Goal: Transaction & Acquisition: Purchase product/service

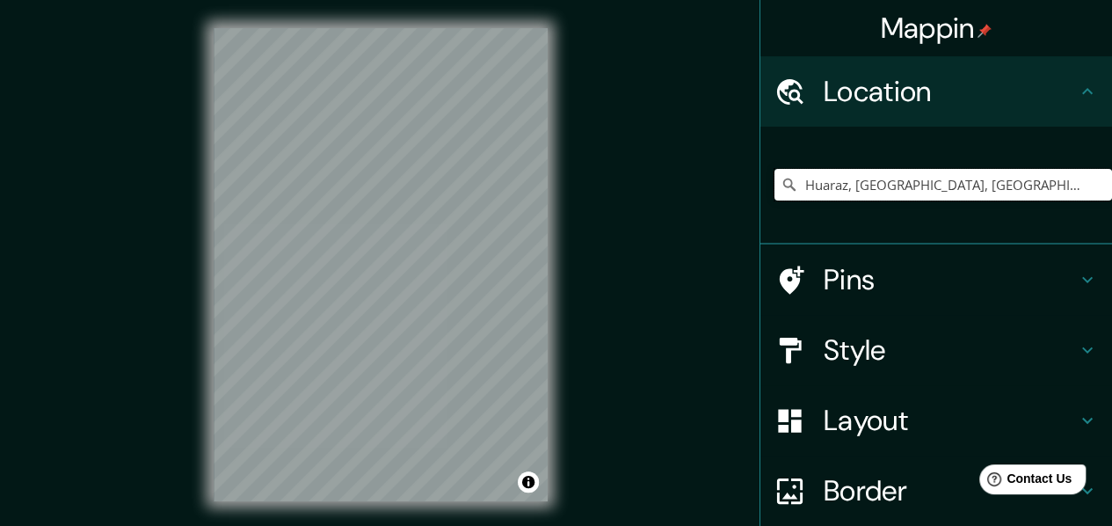
click at [845, 190] on input "Huaraz, Chancay, Departamento de Lima, Perú" at bounding box center [944, 185] width 338 height 32
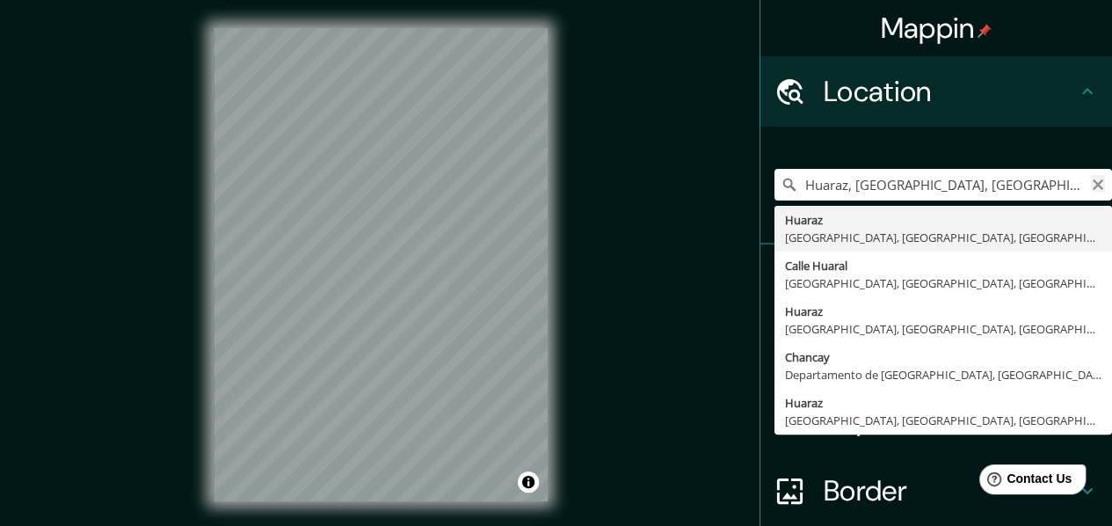
click at [1091, 182] on icon "Clear" at bounding box center [1098, 185] width 14 height 14
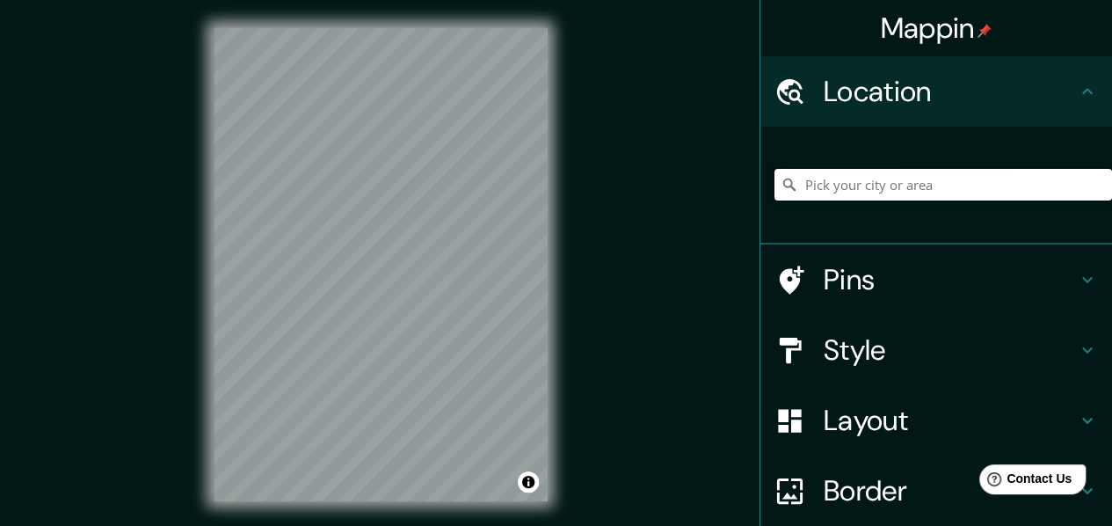
click at [899, 184] on input "Pick your city or area" at bounding box center [944, 185] width 338 height 32
paste input "Huaraz, Chancay, Departamento de Lima, Perú"
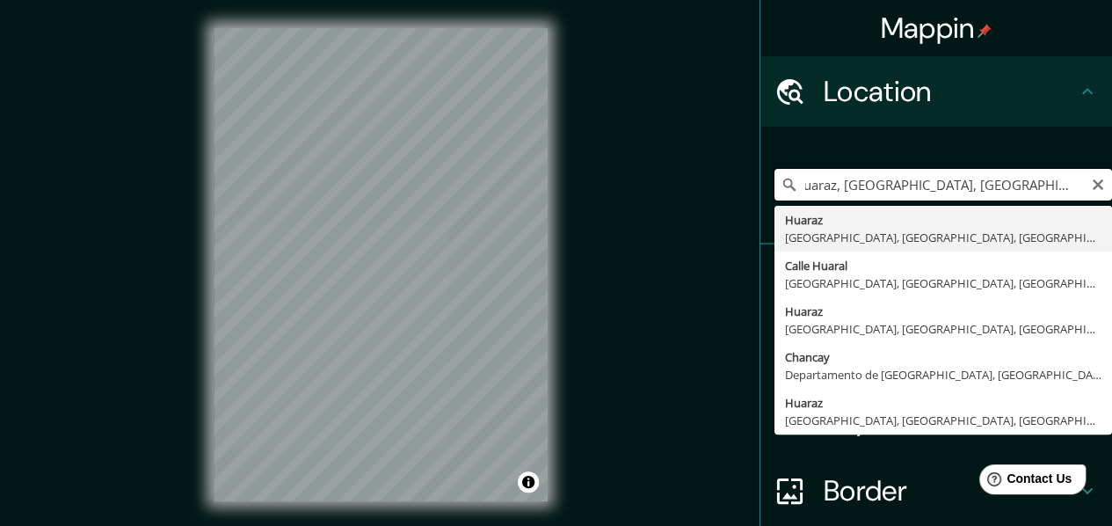
type input "Huaraz, Chancay, Departamento de Lima, Perú"
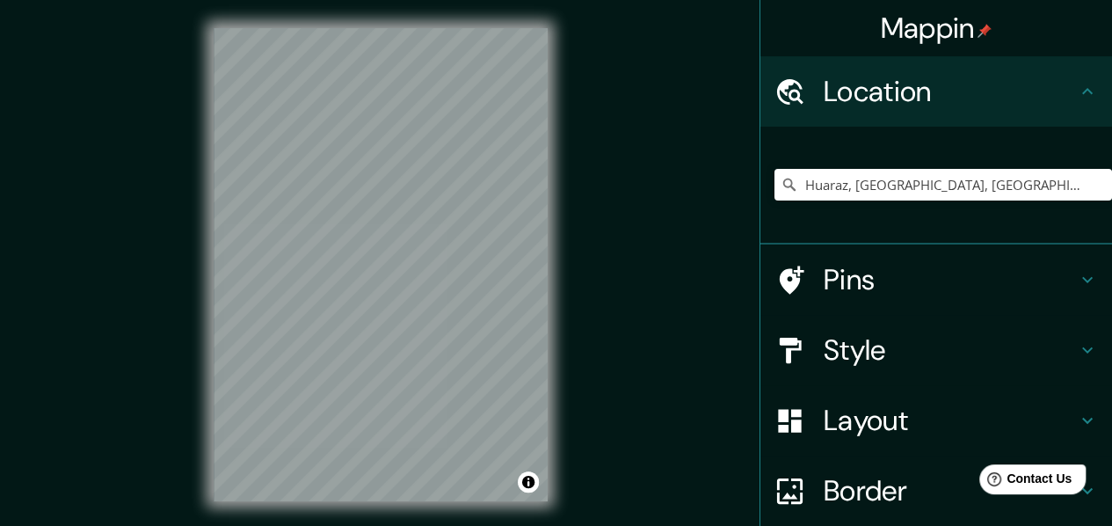
click at [883, 344] on h4 "Style" at bounding box center [950, 349] width 253 height 35
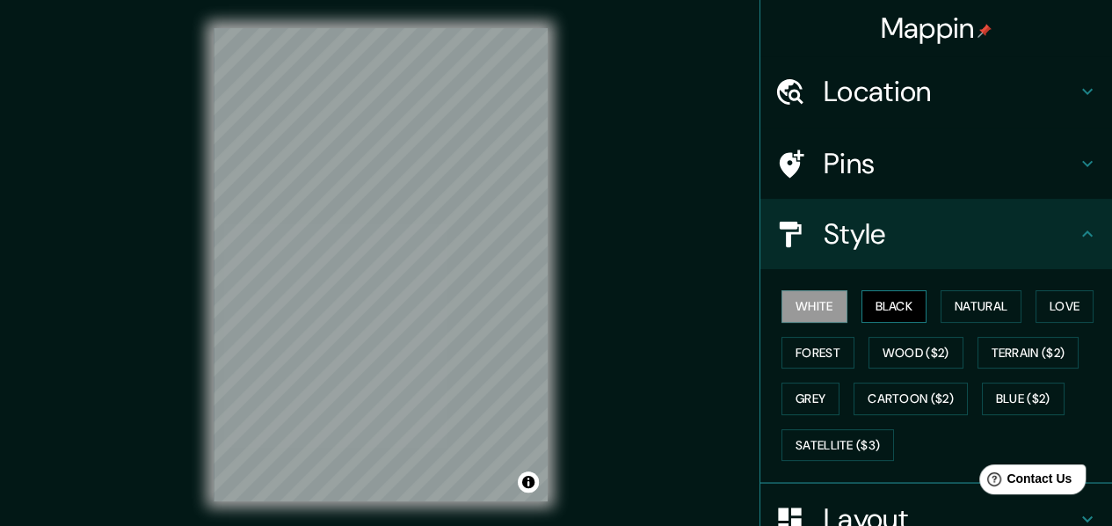
click at [890, 302] on button "Black" at bounding box center [895, 306] width 66 height 33
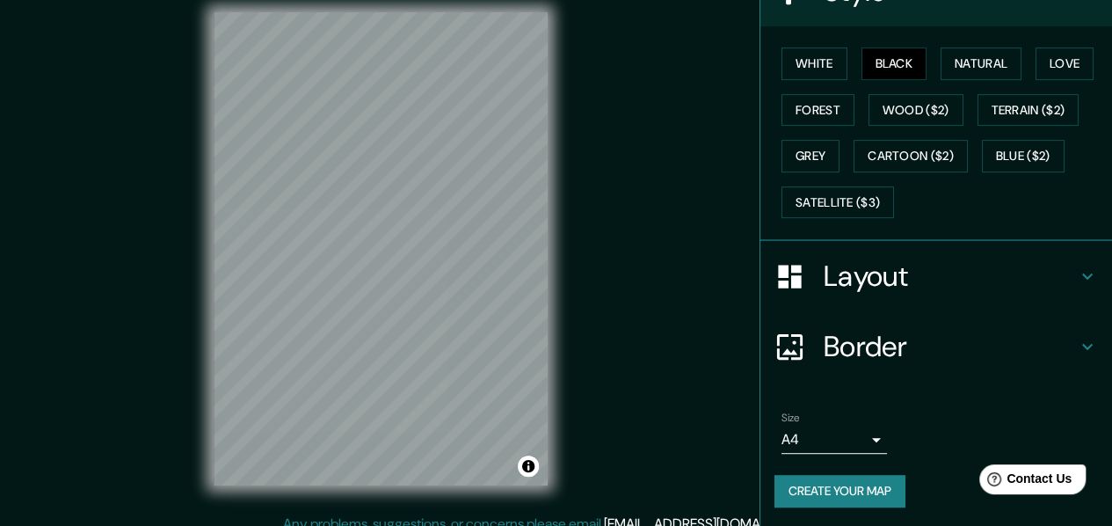
scroll to position [32, 0]
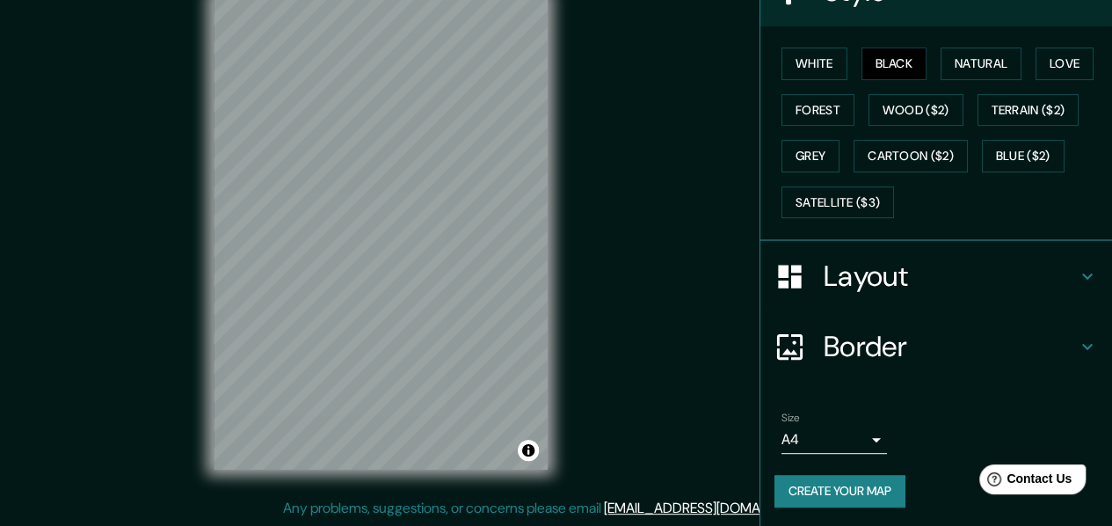
click at [814, 437] on body "Mappin Location [GEOGRAPHIC_DATA], [GEOGRAPHIC_DATA], [GEOGRAPHIC_DATA], [GEOGR…" at bounding box center [556, 231] width 1112 height 526
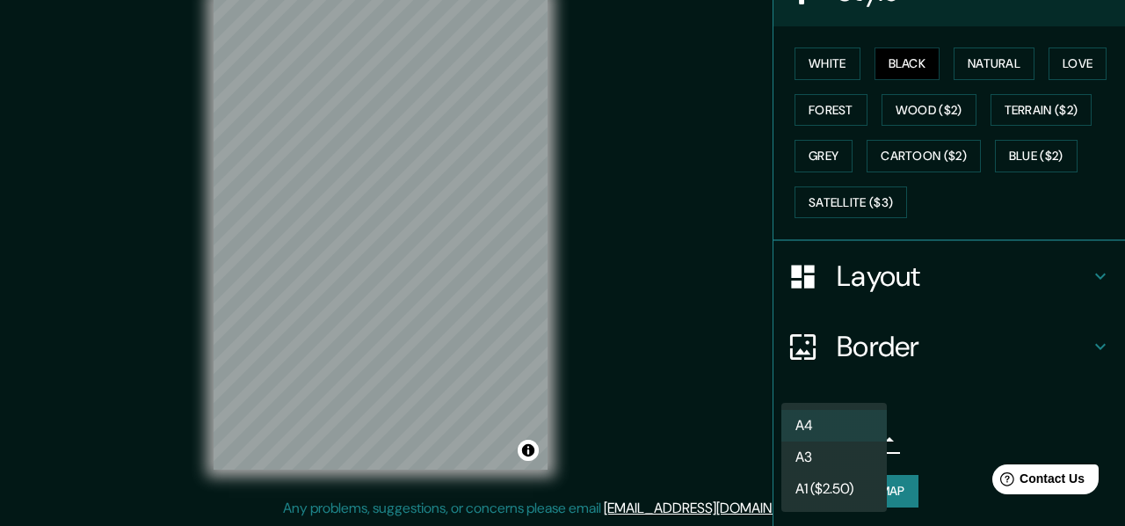
click at [811, 450] on li "A3" at bounding box center [835, 457] width 106 height 32
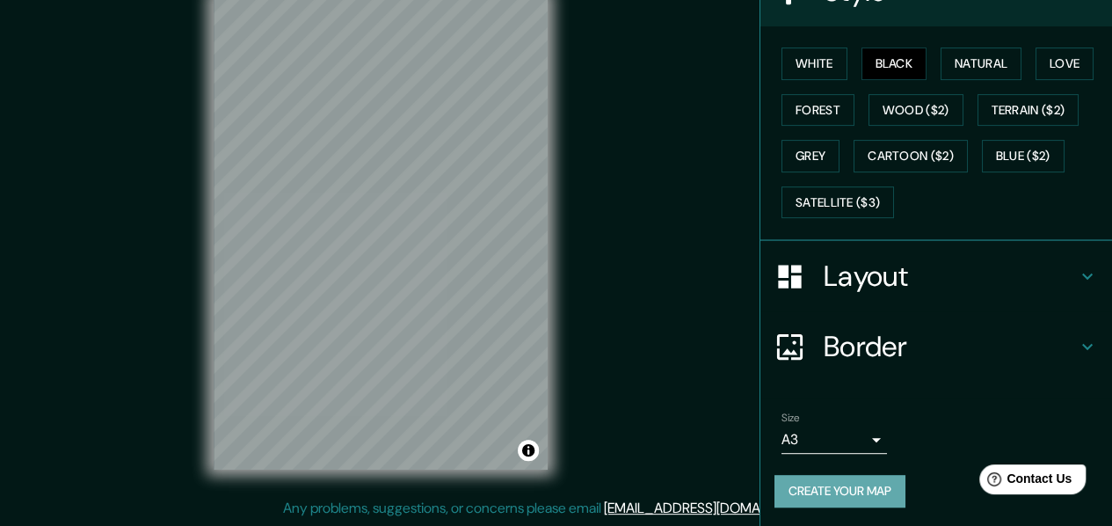
click at [824, 484] on button "Create your map" at bounding box center [840, 491] width 131 height 33
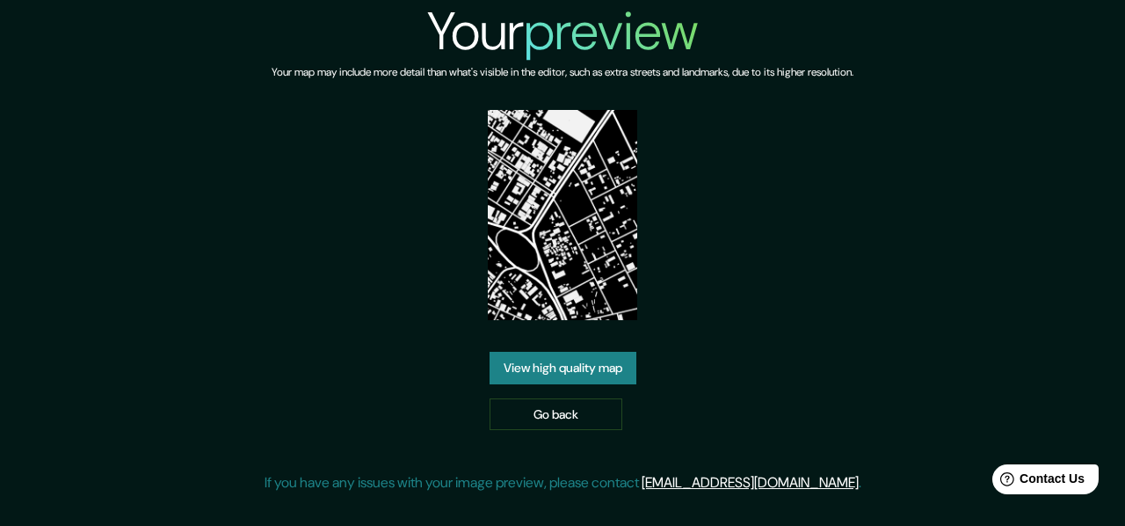
click at [566, 368] on link "View high quality map" at bounding box center [563, 368] width 147 height 33
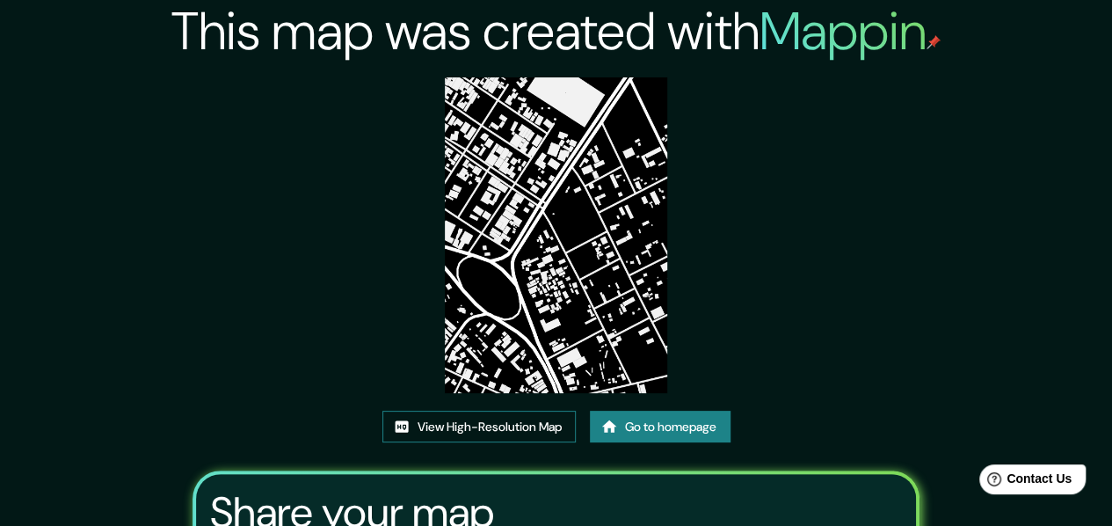
click at [513, 428] on link "View High-Resolution Map" at bounding box center [478, 427] width 193 height 33
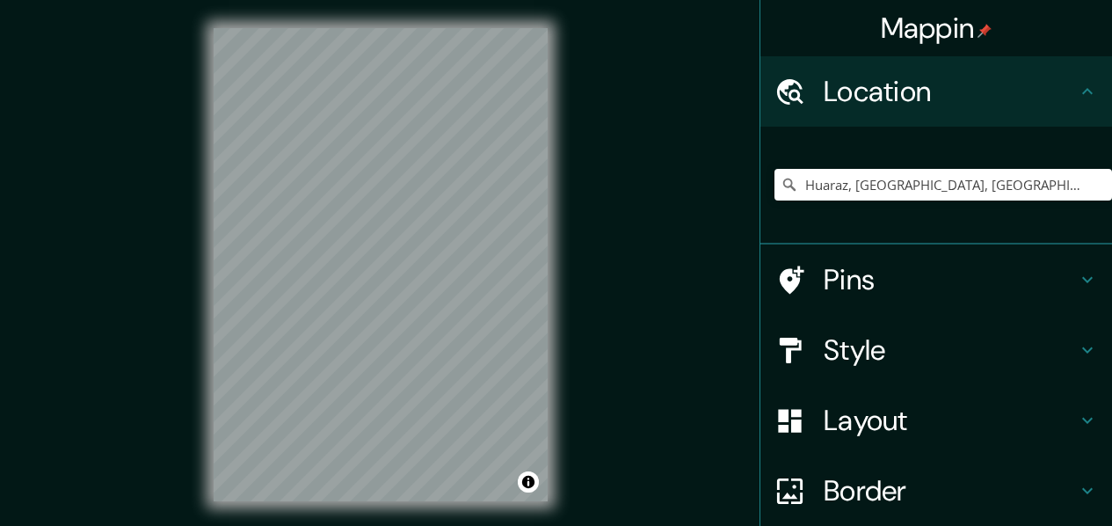
scroll to position [32, 0]
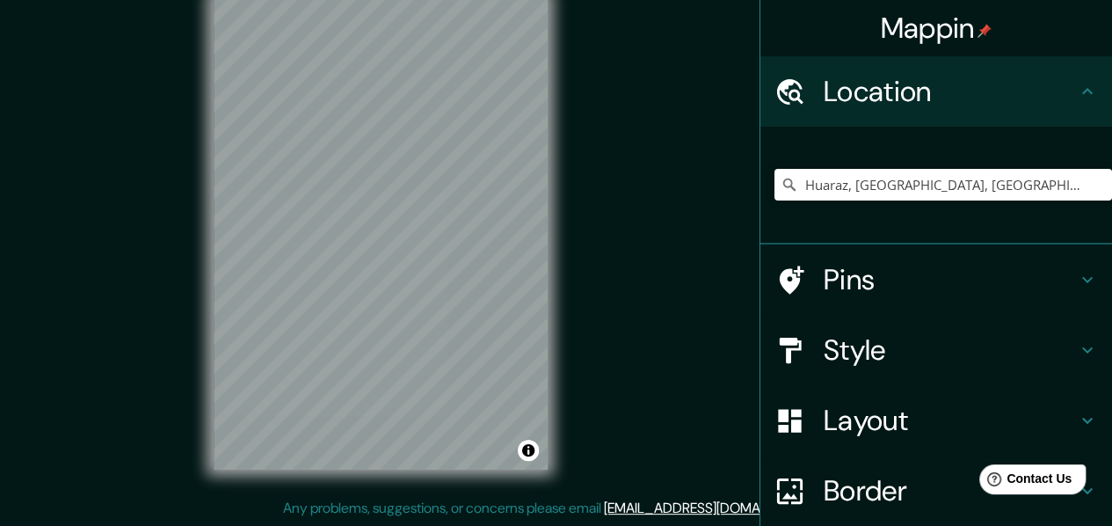
click at [870, 188] on input "Huaraz, Chancay, Departamento de Lima, Perú" at bounding box center [944, 185] width 338 height 32
click at [877, 185] on input "Pick your city or area" at bounding box center [944, 185] width 338 height 32
type input "Huaraz, Chancay, Departamento de Lima, Perú"
click at [847, 338] on h4 "Style" at bounding box center [950, 349] width 253 height 35
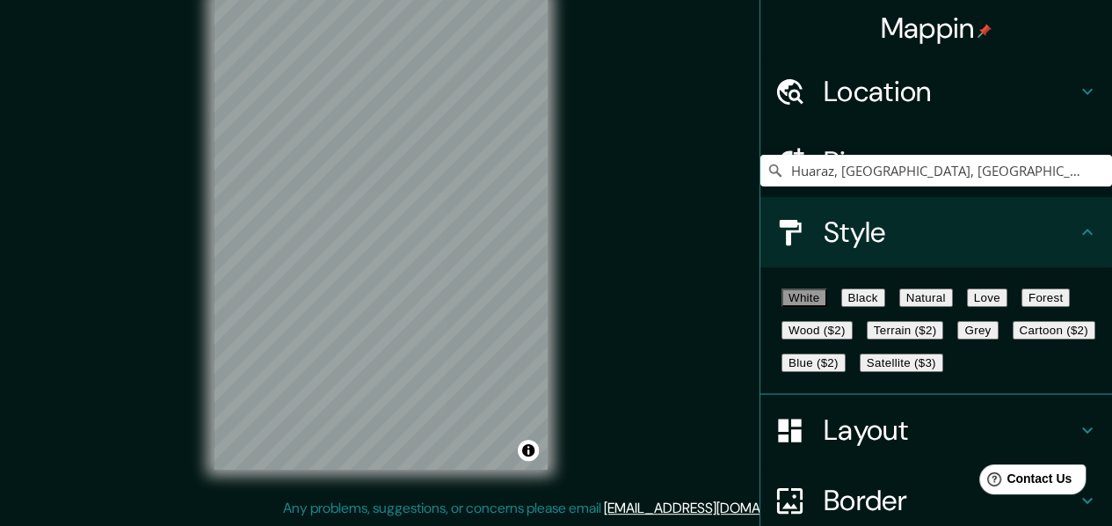
click at [885, 307] on button "Black" at bounding box center [863, 297] width 44 height 18
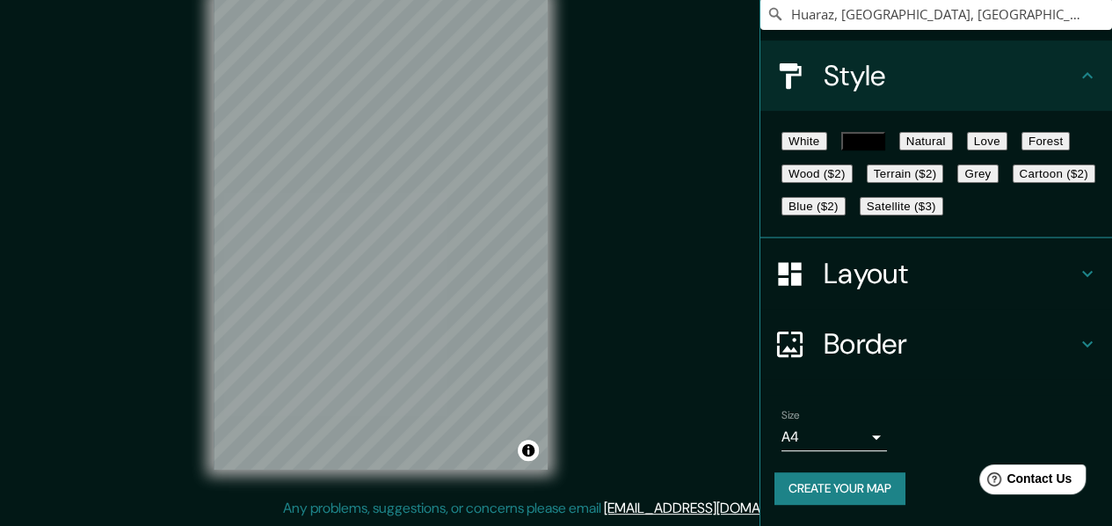
scroll to position [243, 0]
click at [805, 428] on body "Mappin Location Huaraz, Chancay, Departamento de Lima, Perú Pins Style White Bl…" at bounding box center [556, 231] width 1112 height 526
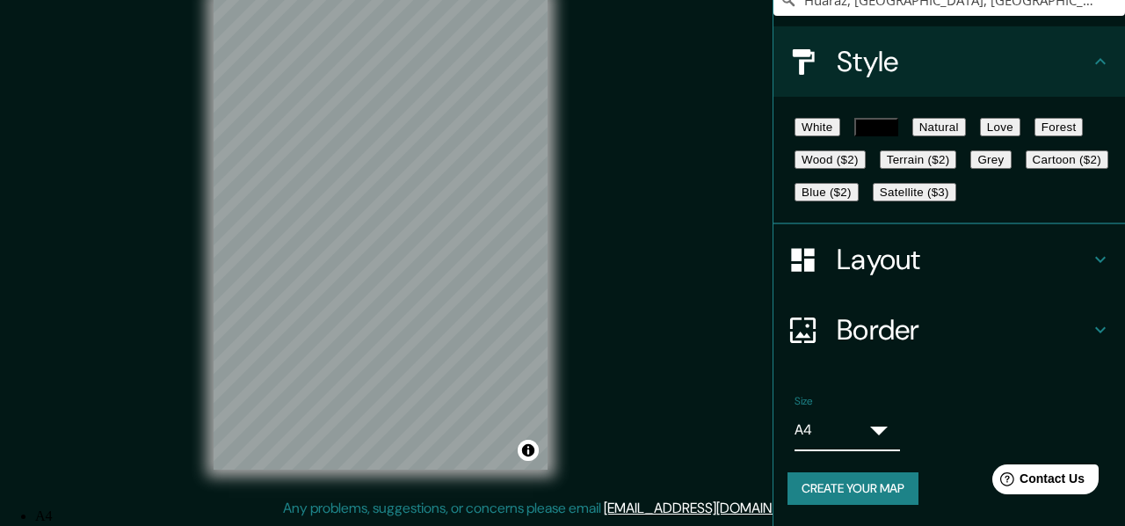
click at [805, 524] on li "A3" at bounding box center [573, 532] width 1077 height 16
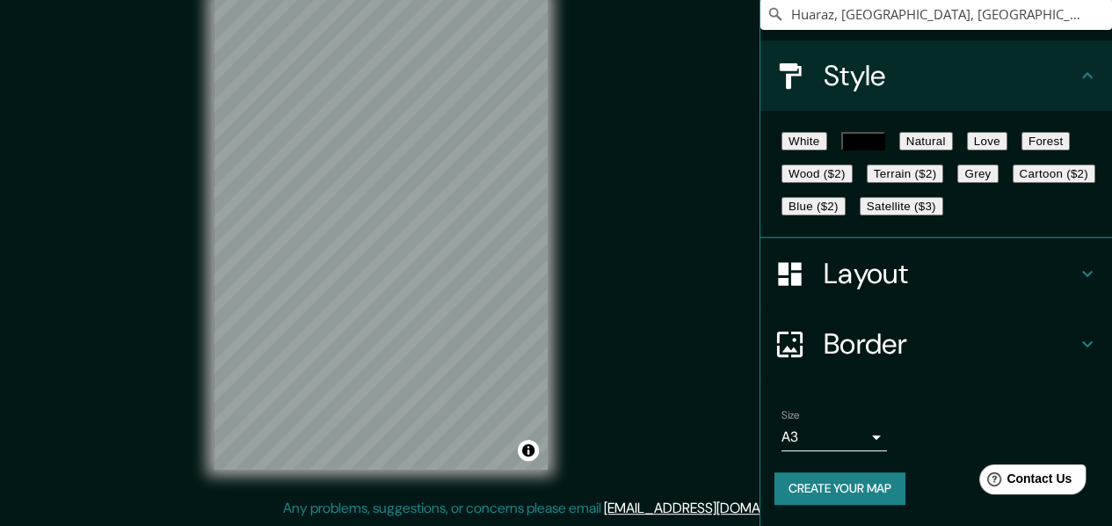
click at [824, 490] on button "Create your map" at bounding box center [840, 488] width 131 height 33
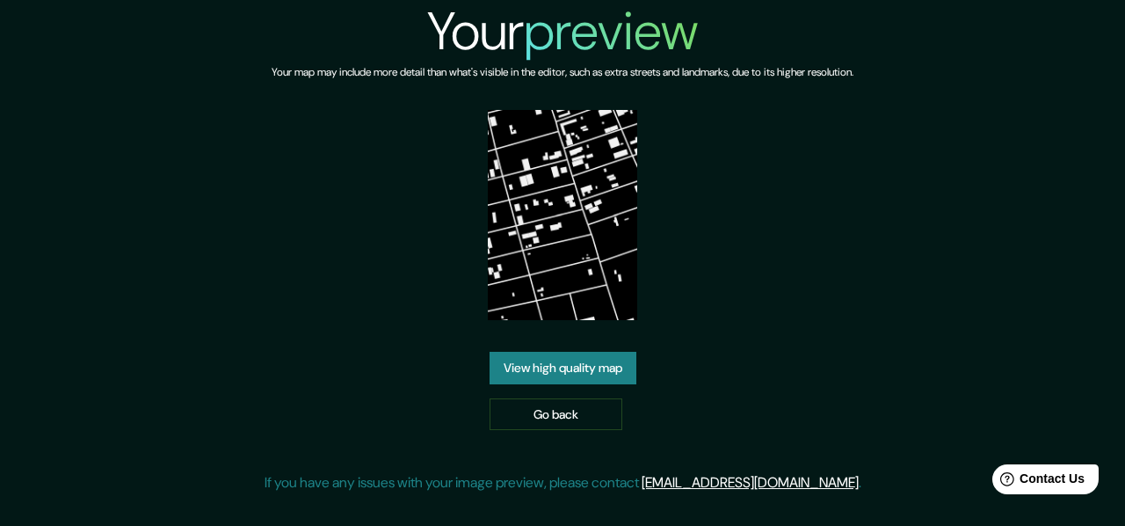
click at [611, 352] on link "View high quality map" at bounding box center [563, 368] width 147 height 33
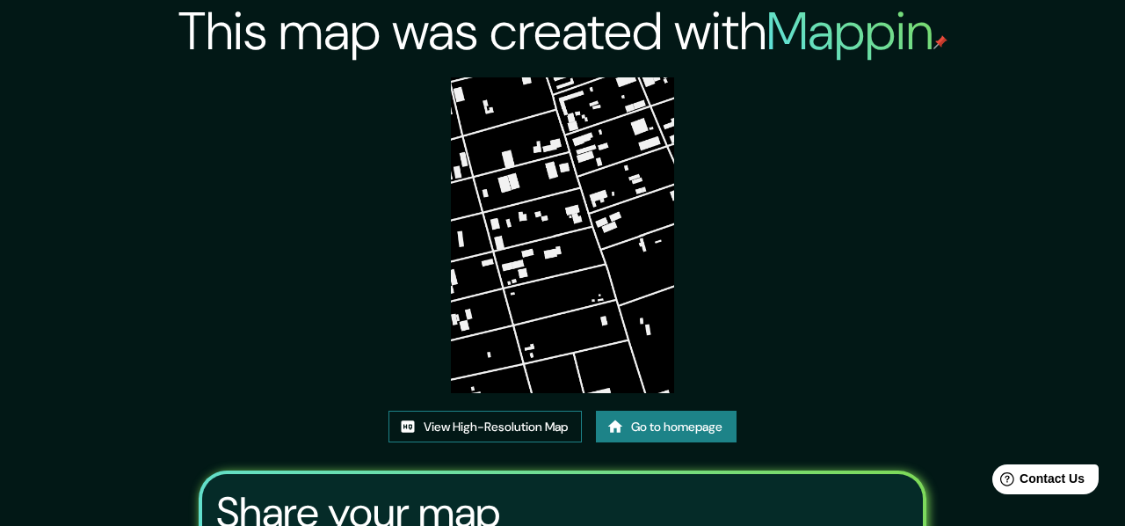
click at [487, 411] on link "View High-Resolution Map" at bounding box center [485, 427] width 193 height 33
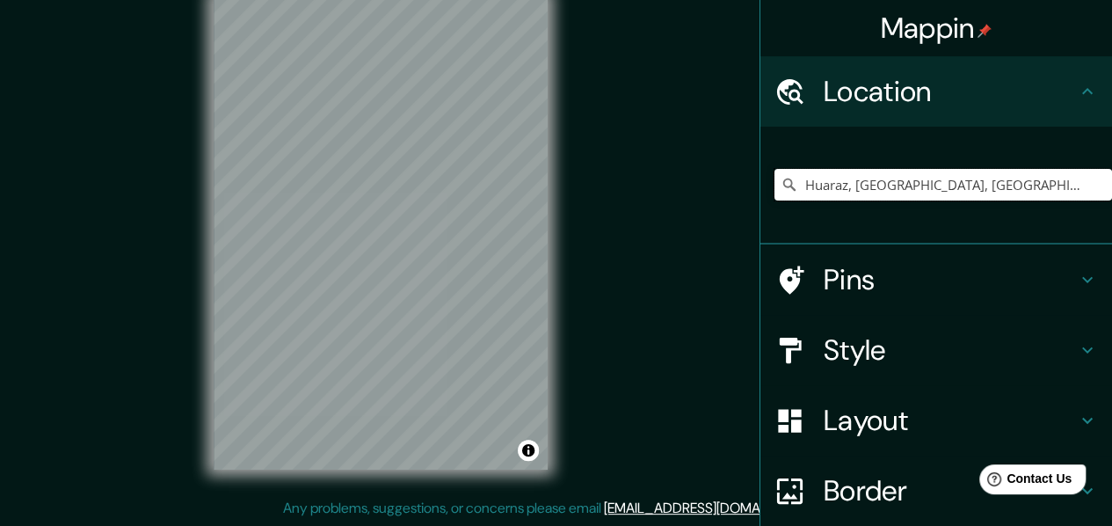
click at [934, 193] on input "Huaraz, [GEOGRAPHIC_DATA], [GEOGRAPHIC_DATA], [GEOGRAPHIC_DATA]" at bounding box center [944, 185] width 338 height 32
click at [934, 193] on input "Huaraz, Chancay, Departamento de Lima, Perú" at bounding box center [944, 185] width 338 height 32
click at [934, 193] on input "Huaraz, [GEOGRAPHIC_DATA], [GEOGRAPHIC_DATA], [GEOGRAPHIC_DATA]" at bounding box center [944, 185] width 338 height 32
click at [941, 180] on input "Pick your city or area" at bounding box center [944, 185] width 338 height 32
paste input "Huaraz, Chancay, Departamento de Lima, Perú"
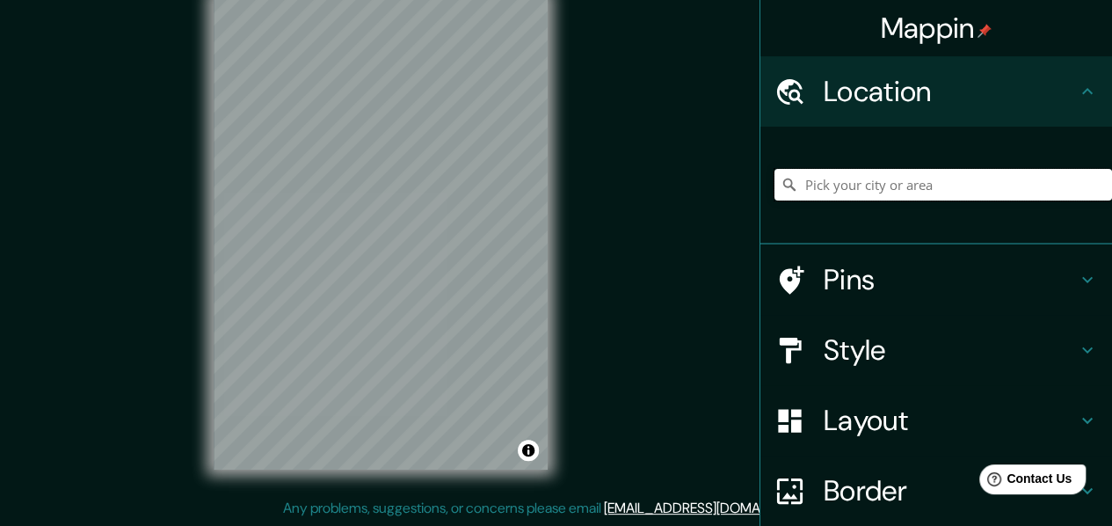
type input "Huaraz, Chancay, Departamento de Lima, Perú"
click at [862, 356] on h4 "Style" at bounding box center [950, 349] width 253 height 35
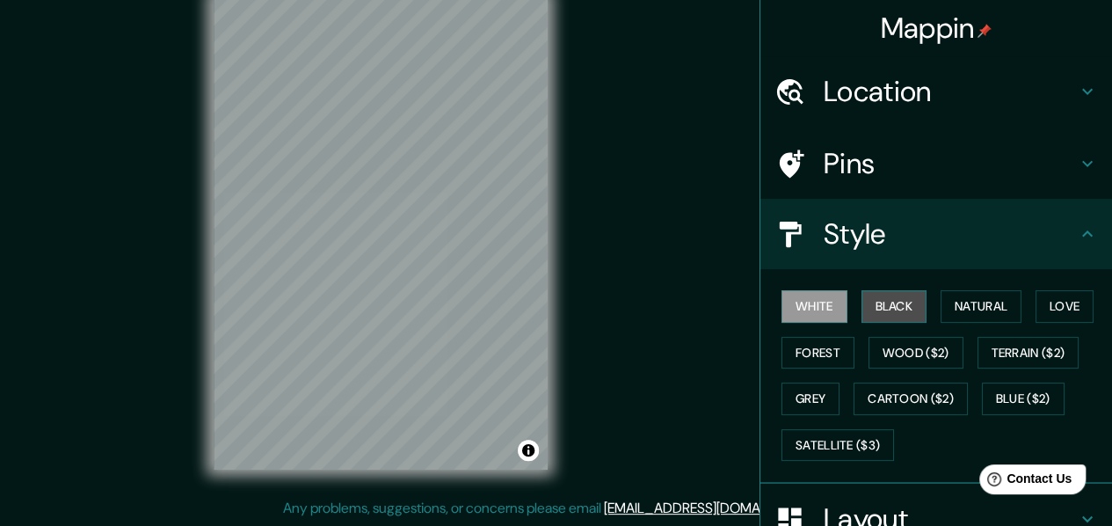
click at [883, 312] on button "Black" at bounding box center [895, 306] width 66 height 33
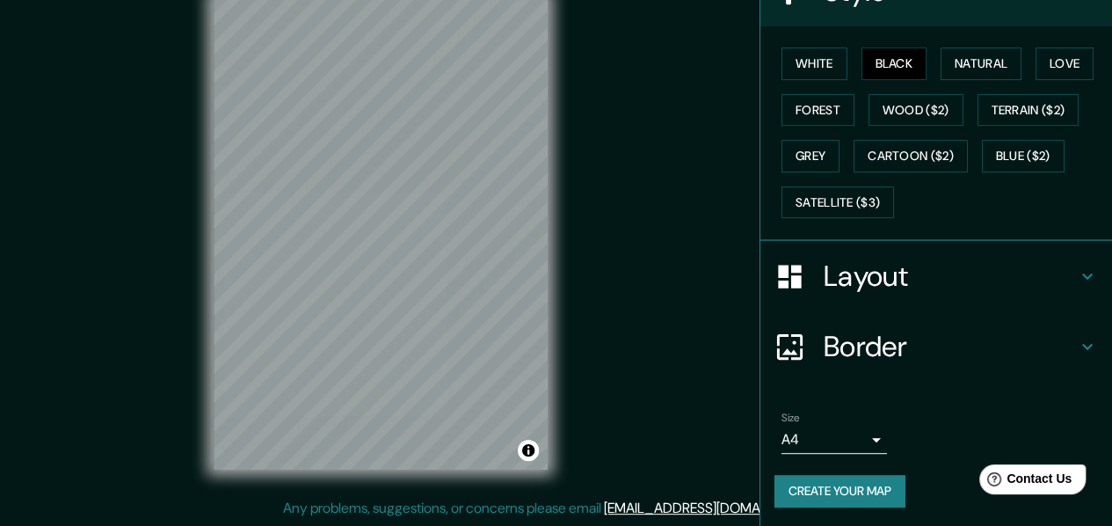
click at [807, 433] on body "Mappin Location Huaraz, Chancay, Departamento de Lima, Perú Pins Style White Bl…" at bounding box center [556, 231] width 1112 height 526
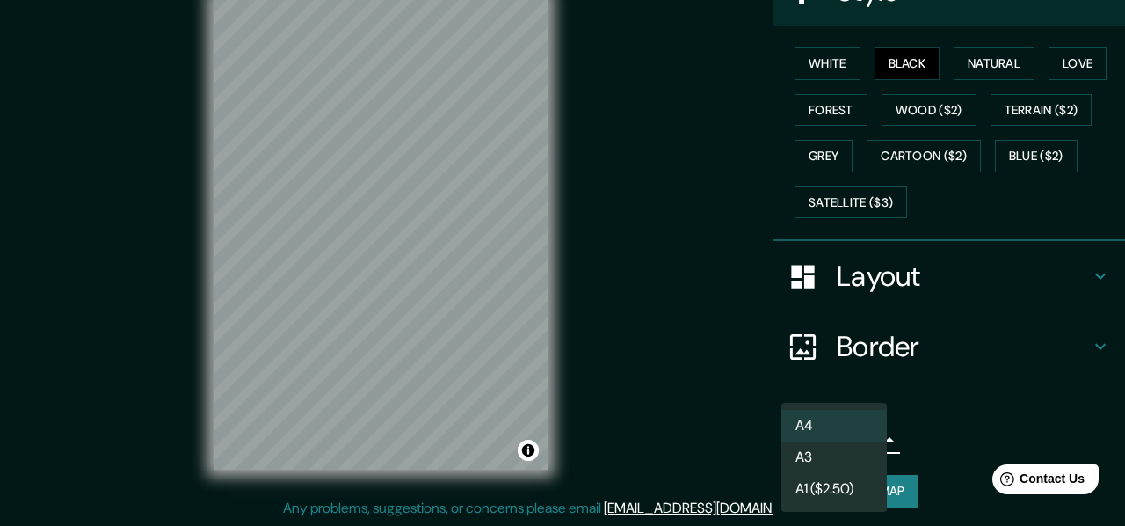
click at [803, 453] on li "A3" at bounding box center [835, 457] width 106 height 32
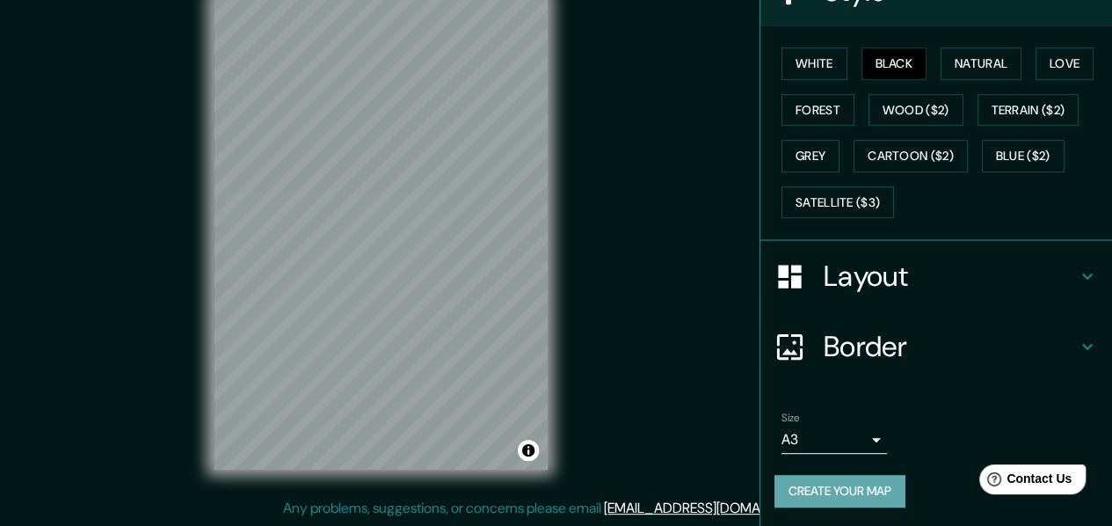
click at [826, 491] on button "Create your map" at bounding box center [840, 491] width 131 height 33
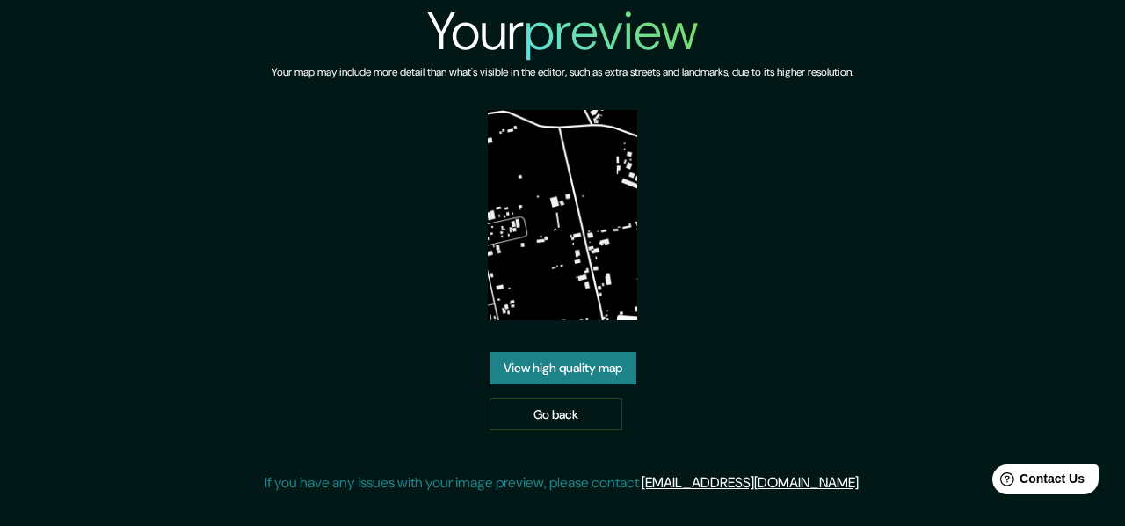
click at [565, 361] on link "View high quality map" at bounding box center [563, 368] width 147 height 33
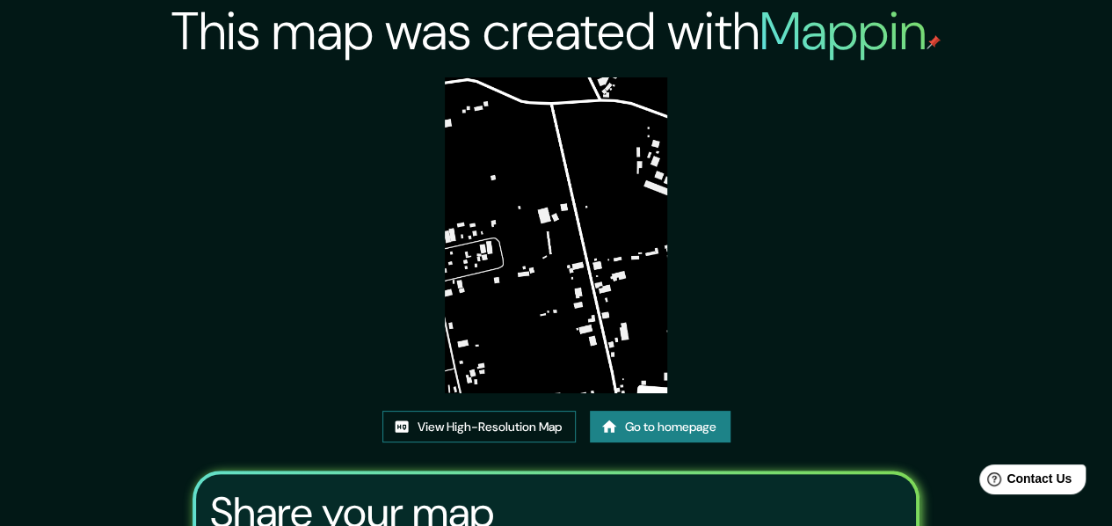
click at [520, 434] on link "View High-Resolution Map" at bounding box center [478, 427] width 193 height 33
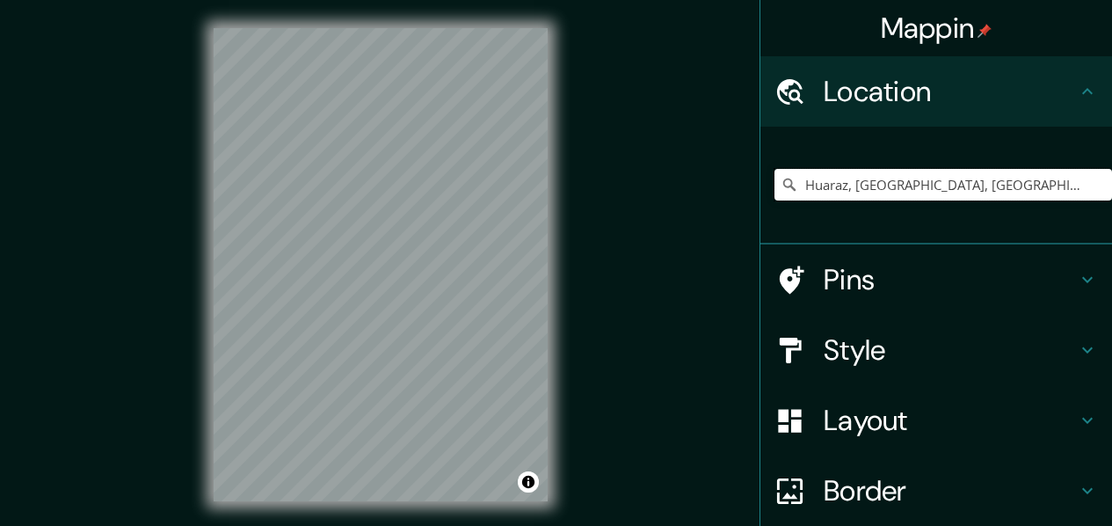
scroll to position [32, 0]
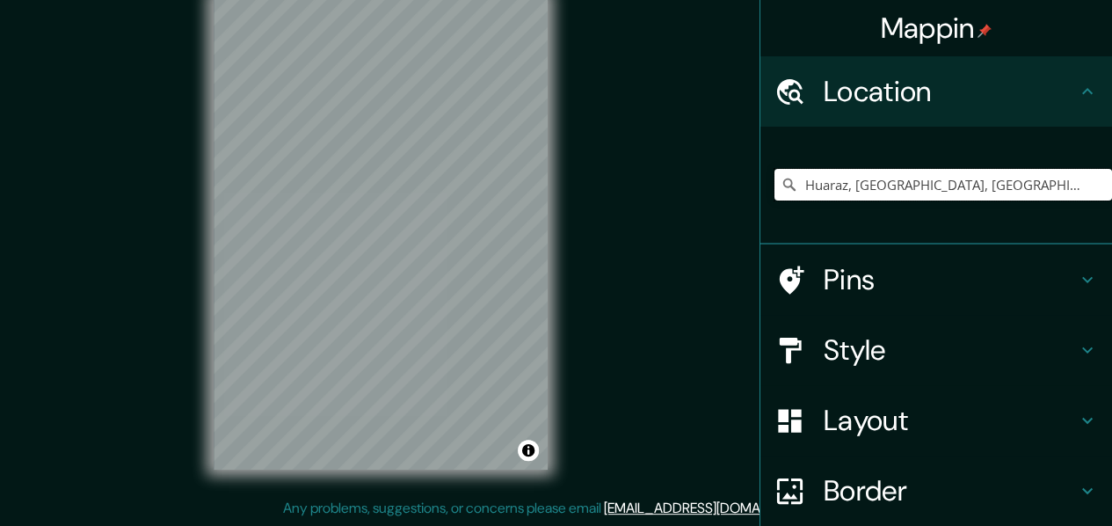
click at [870, 191] on input "Huaraz, Chancay, Departamento de Lima, Perú" at bounding box center [944, 185] width 338 height 32
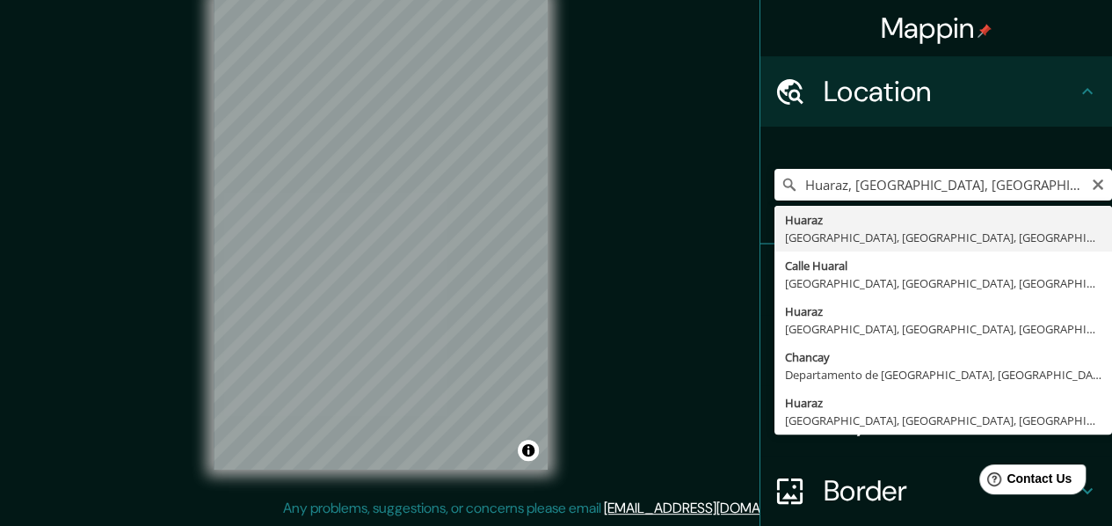
click at [1091, 184] on icon "Clear" at bounding box center [1098, 185] width 14 height 14
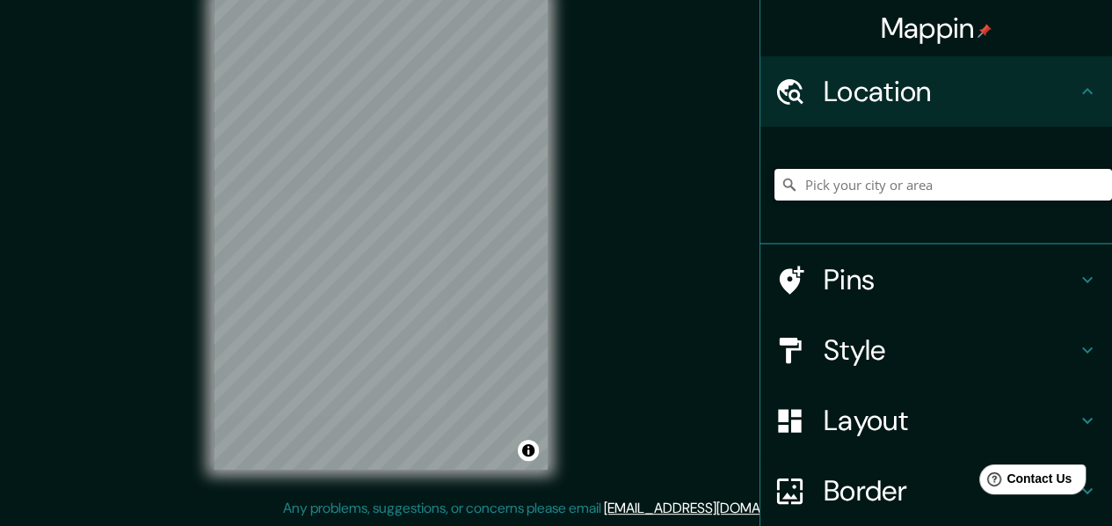
click at [960, 182] on input "Pick your city or area" at bounding box center [944, 185] width 338 height 32
paste input "Huaraz, Chancay, Departamento de Lima, Perú"
type input "Huaraz, Chancay, Departamento de Lima, Perú"
click at [877, 354] on h4 "Style" at bounding box center [950, 349] width 253 height 35
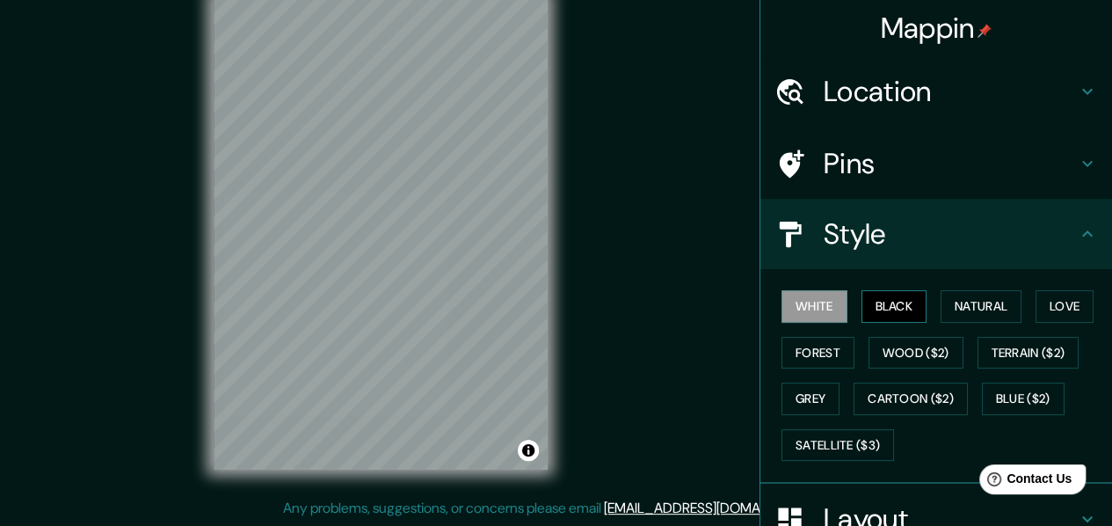
click at [877, 305] on button "Black" at bounding box center [895, 306] width 66 height 33
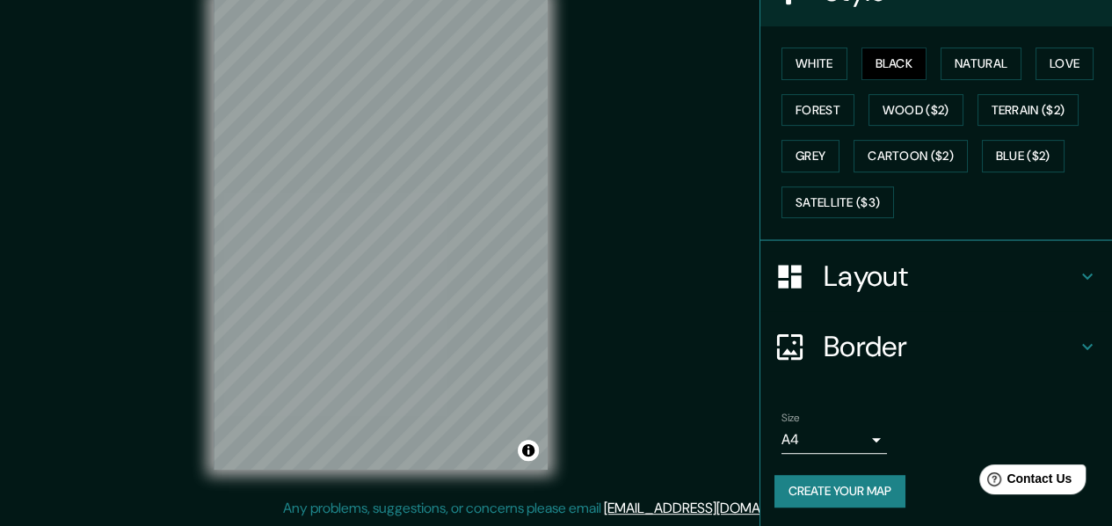
click at [824, 443] on body "Mappin Location Huaraz, Chancay, Departamento de Lima, Perú Huaraz Chancay, Dep…" at bounding box center [556, 231] width 1112 height 526
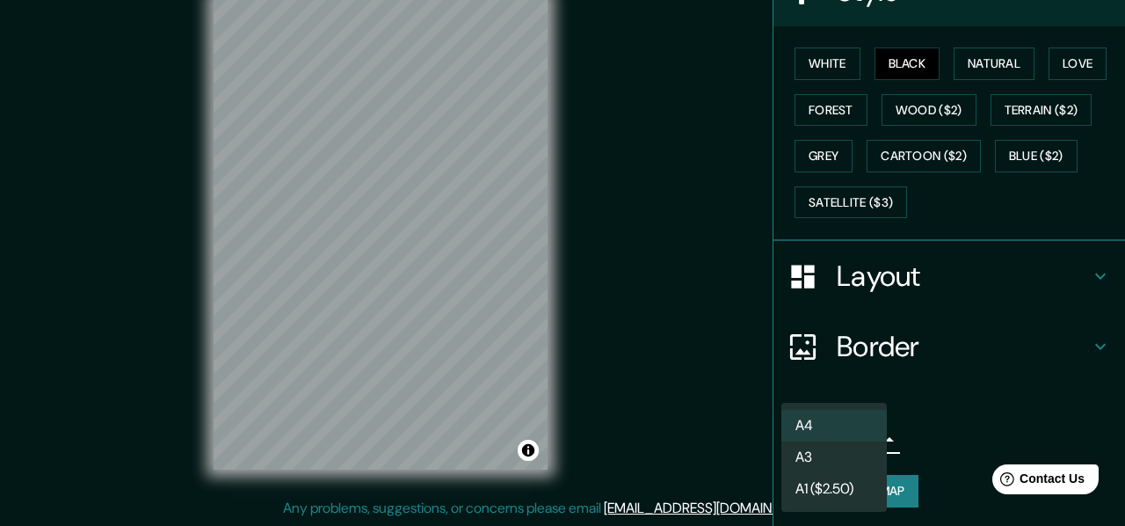
click at [813, 455] on li "A3" at bounding box center [835, 457] width 106 height 32
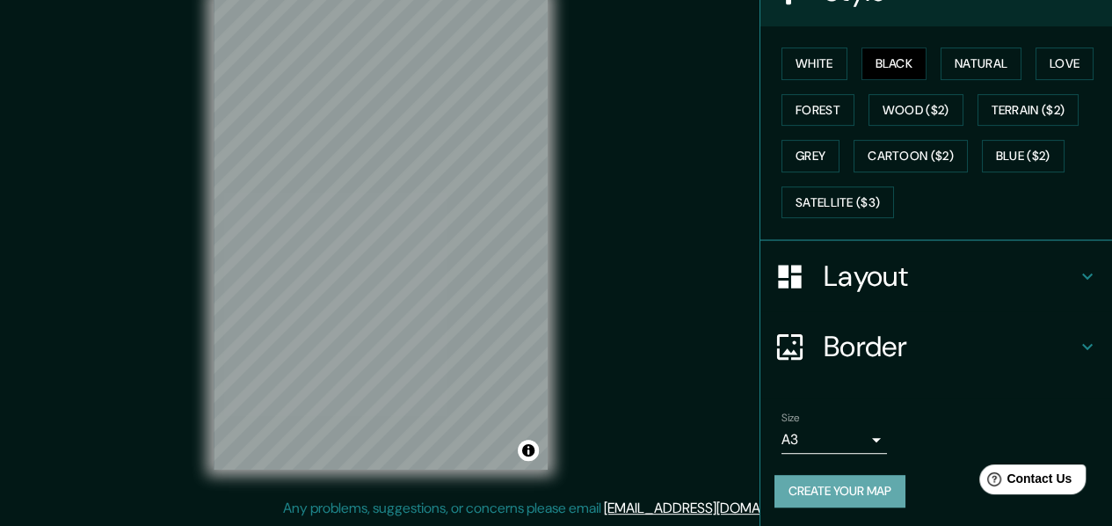
click at [852, 484] on button "Create your map" at bounding box center [840, 491] width 131 height 33
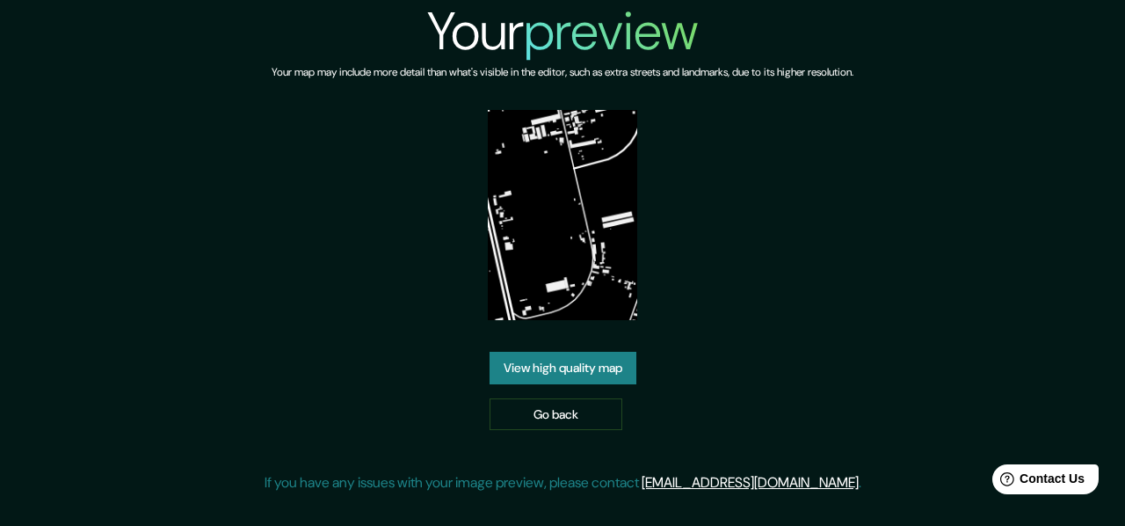
click at [586, 372] on link "View high quality map" at bounding box center [563, 368] width 147 height 33
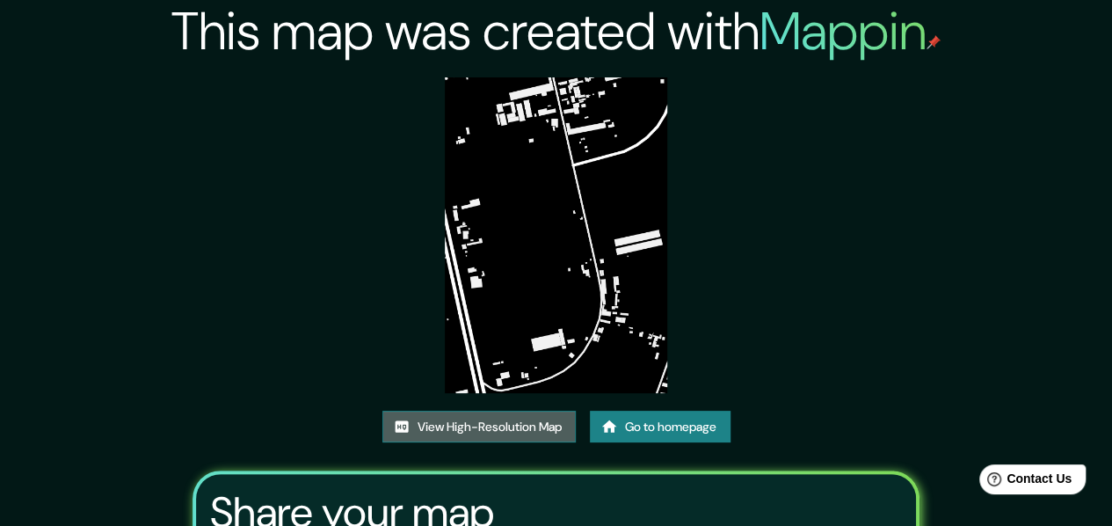
click at [531, 422] on link "View High-Resolution Map" at bounding box center [478, 427] width 193 height 33
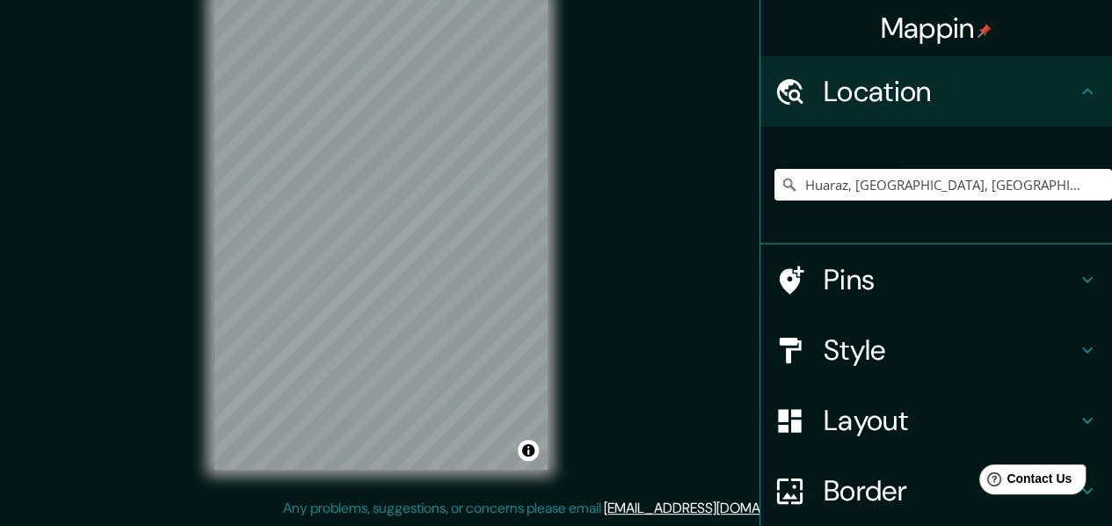
click at [888, 176] on input "Huaraz, Chancay, Departamento de Lima, Perú" at bounding box center [944, 185] width 338 height 32
click at [888, 178] on input "Pick your city or area" at bounding box center [944, 185] width 338 height 32
paste input "Huaraz, Chancay, Departamento de Lima, Perú"
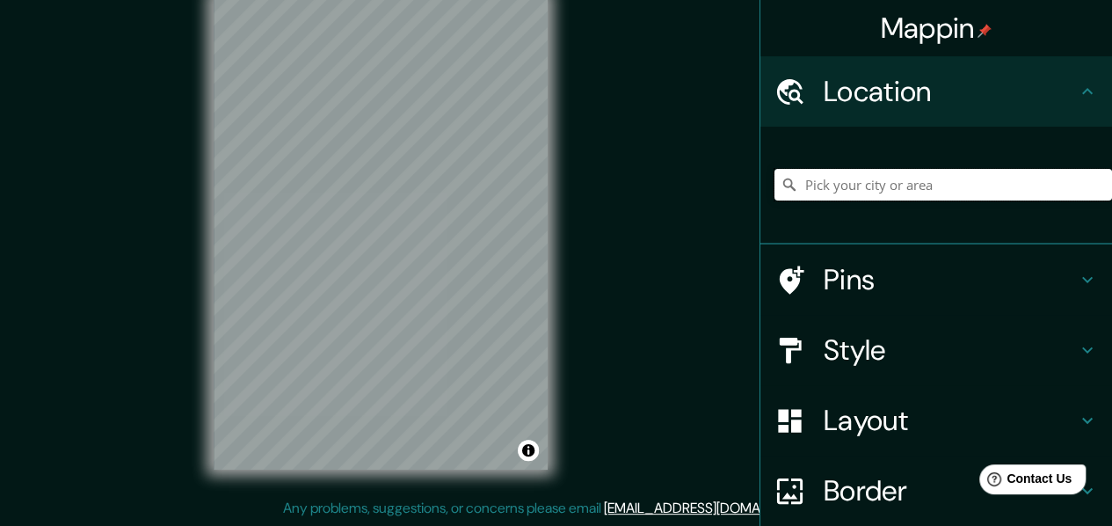
type input "Huaraz, Chancay, Departamento de Lima, Perú"
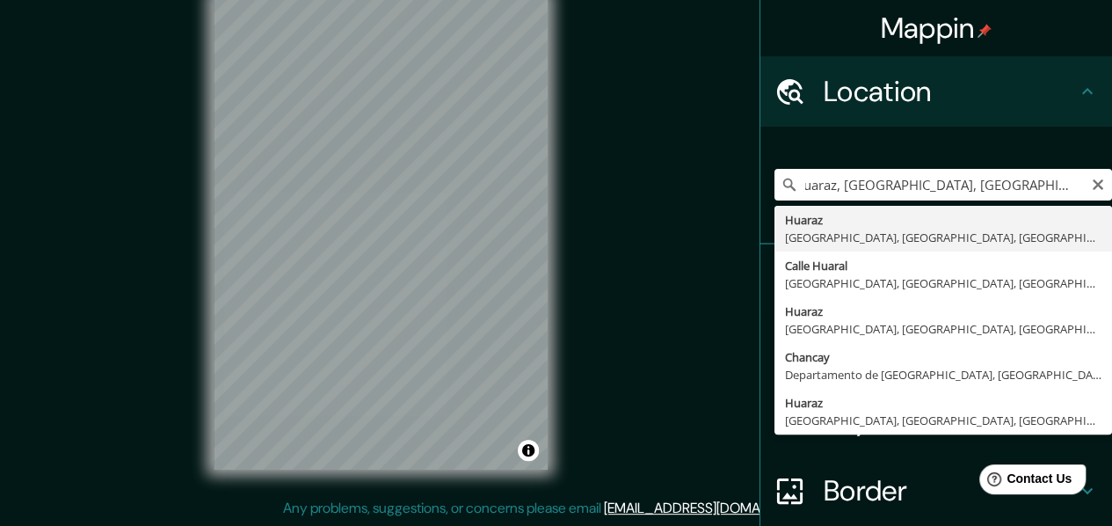
drag, startPoint x: 878, startPoint y: 234, endPoint x: 867, endPoint y: 274, distance: 42.0
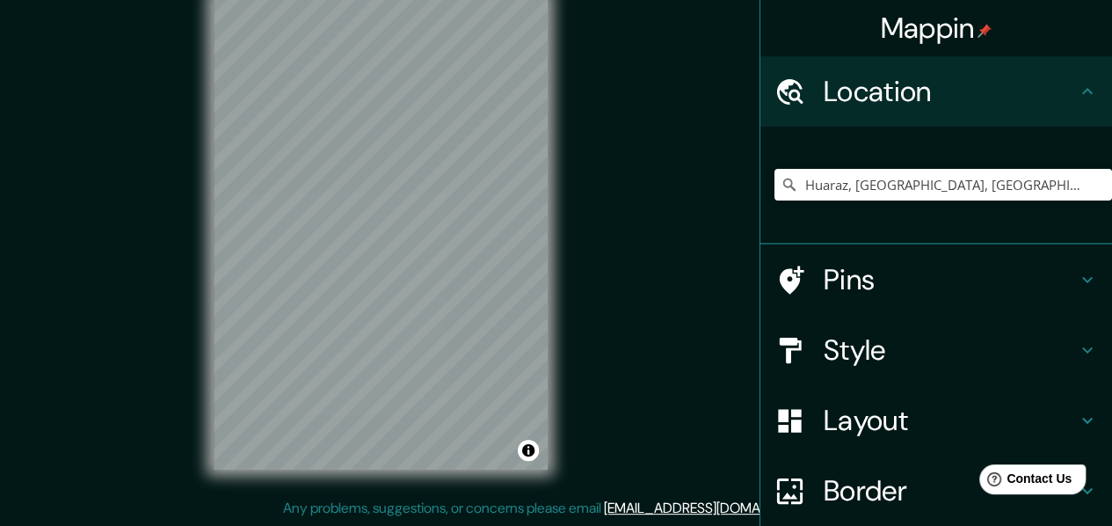
click at [891, 353] on h4 "Style" at bounding box center [950, 349] width 253 height 35
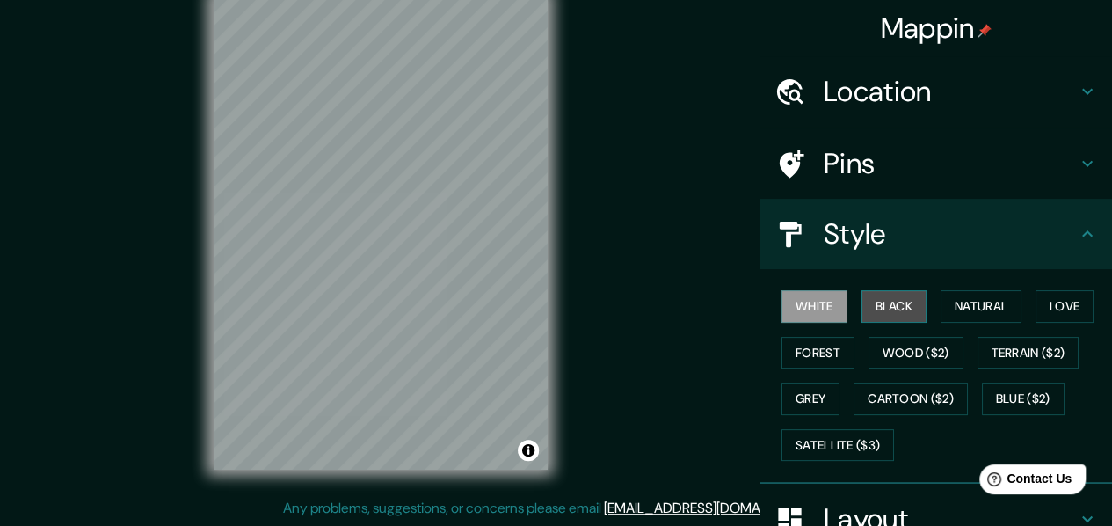
click at [902, 310] on button "Black" at bounding box center [895, 306] width 66 height 33
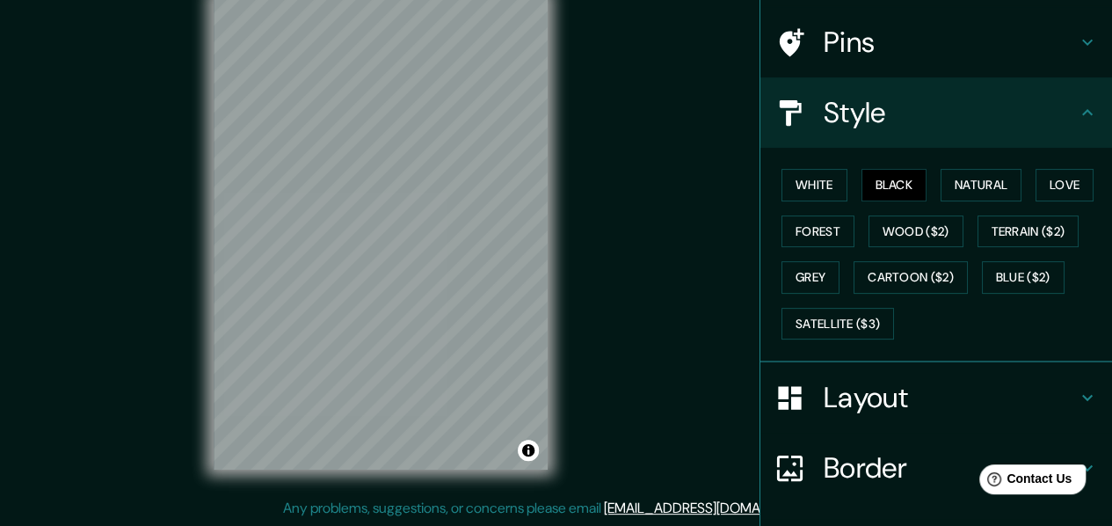
scroll to position [243, 0]
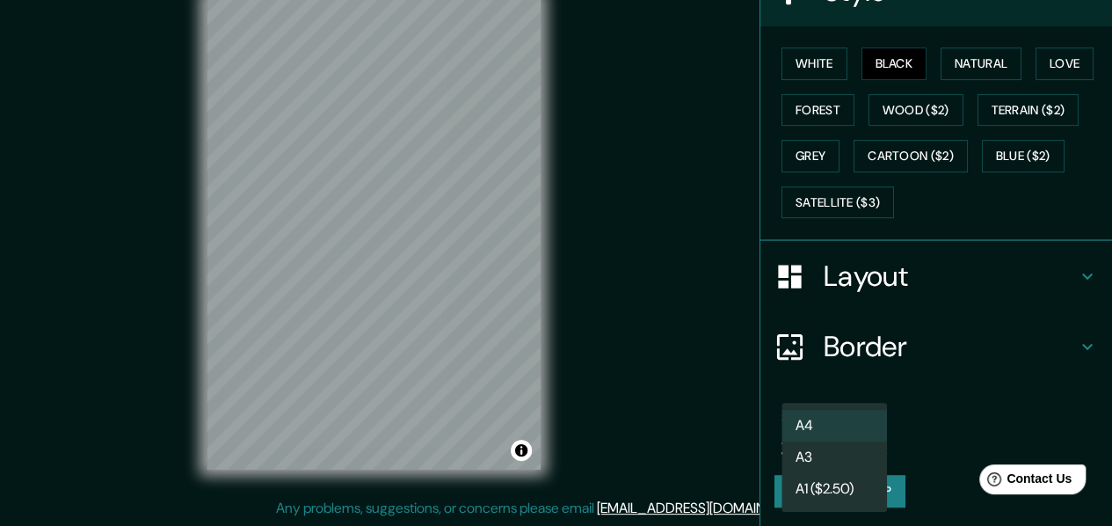
click at [821, 429] on body "Mappin Location Huaraz, Chancay, Departamento de Lima, Perú Pins Style White Bl…" at bounding box center [556, 231] width 1112 height 526
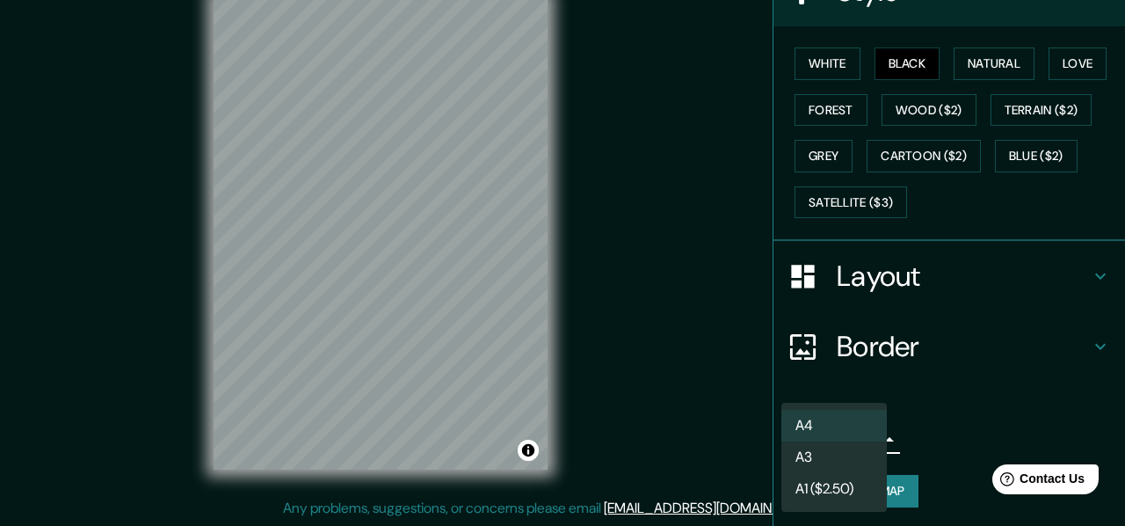
click at [804, 462] on li "A3" at bounding box center [835, 457] width 106 height 32
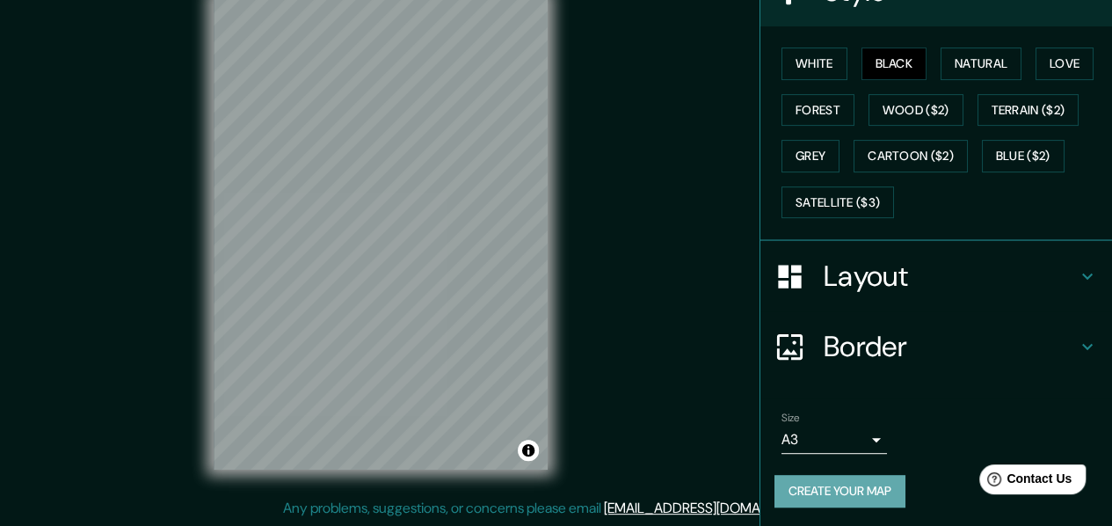
click at [844, 478] on button "Create your map" at bounding box center [840, 491] width 131 height 33
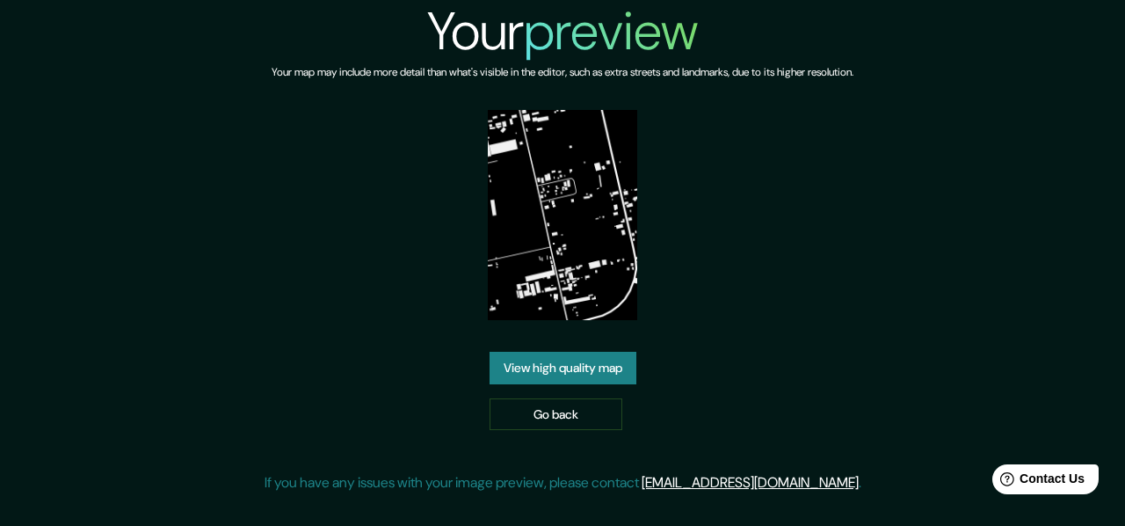
click at [550, 371] on link "View high quality map" at bounding box center [563, 368] width 147 height 33
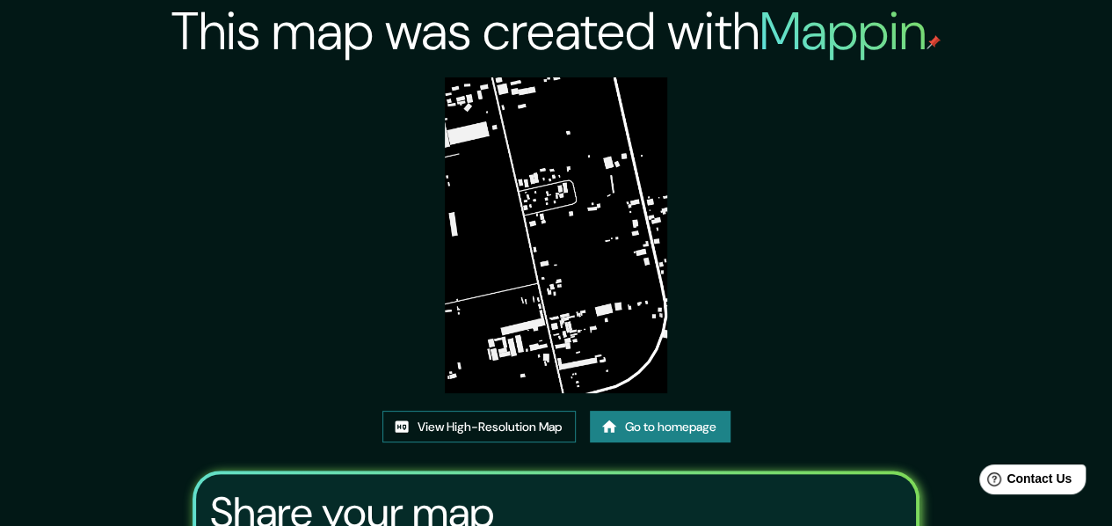
click at [484, 418] on link "View High-Resolution Map" at bounding box center [478, 427] width 193 height 33
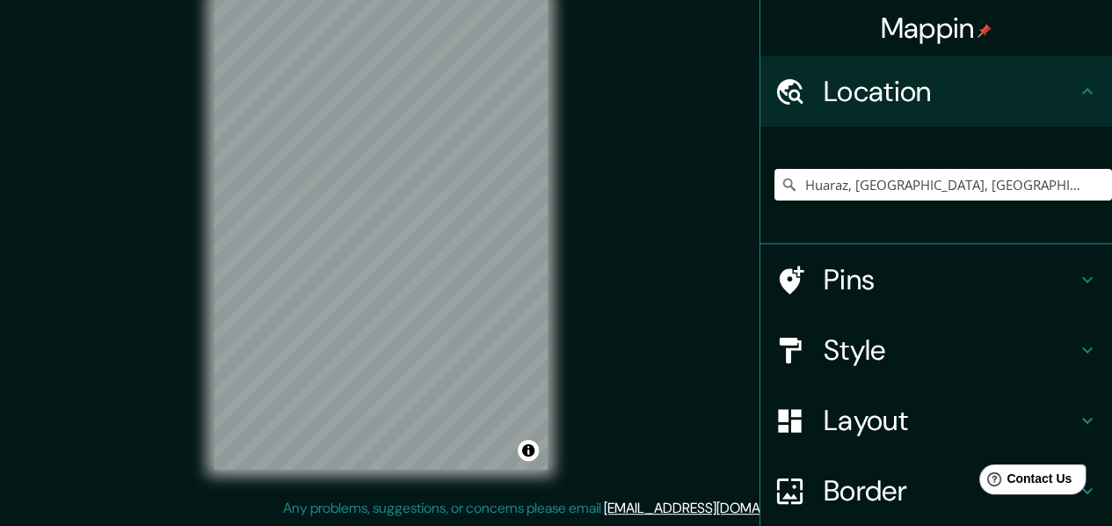
click at [870, 193] on input "Huaraz, [GEOGRAPHIC_DATA], [GEOGRAPHIC_DATA], [GEOGRAPHIC_DATA]" at bounding box center [944, 185] width 338 height 32
click at [870, 193] on input "Huaraz, Chancay, Departamento de Lima, Perú" at bounding box center [944, 185] width 338 height 32
click at [960, 187] on input "Pick your city or area" at bounding box center [944, 185] width 338 height 32
paste input "Huaraz, Chancay, Departamento de Lima, Perú"
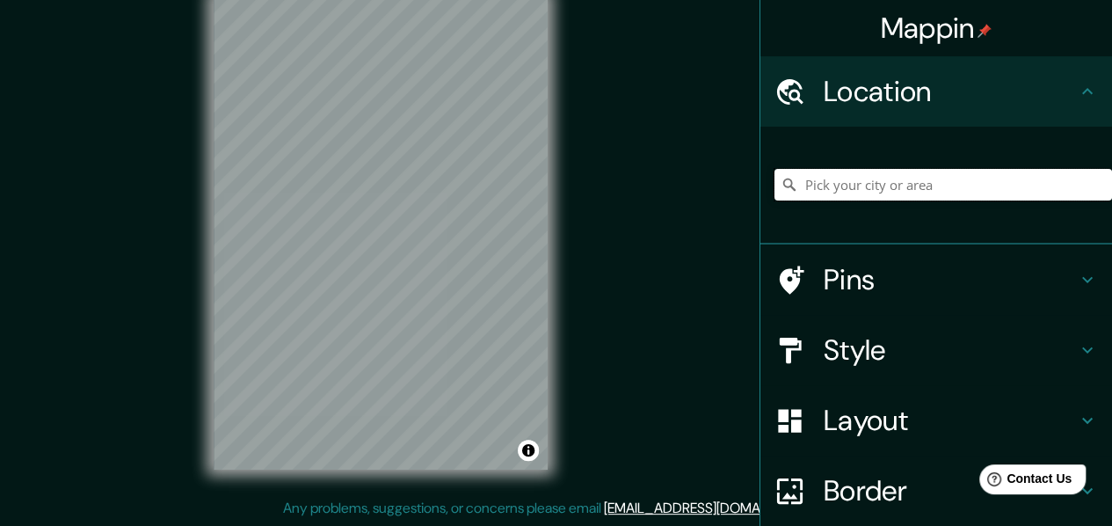
type input "Huaraz, Chancay, Departamento de Lima, Perú"
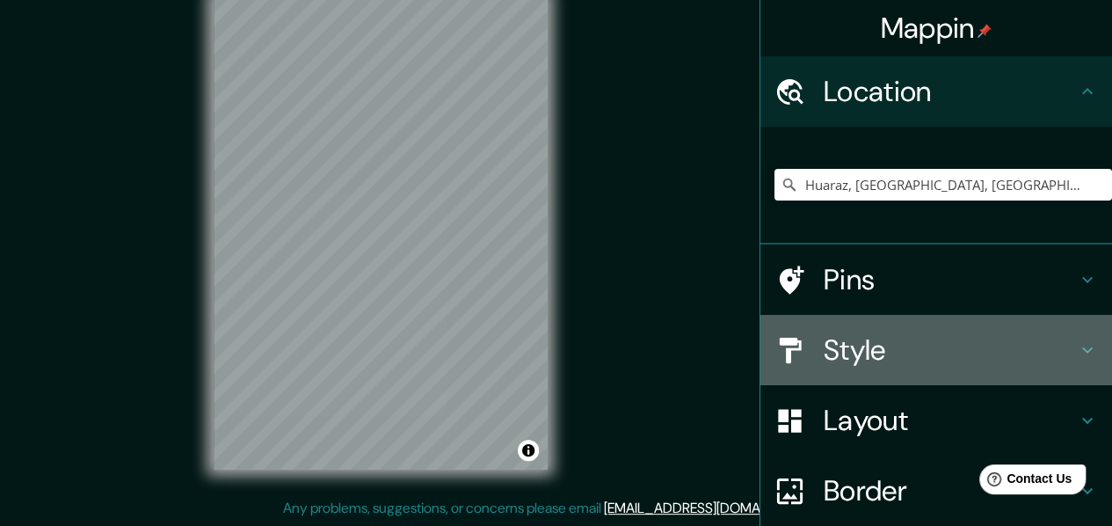
click at [860, 345] on h4 "Style" at bounding box center [950, 349] width 253 height 35
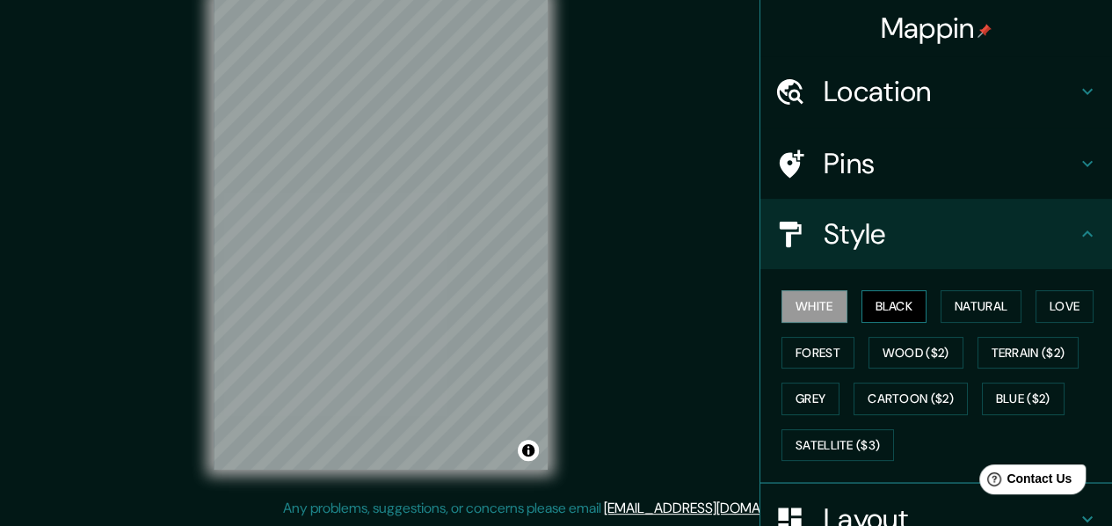
click at [899, 308] on button "Black" at bounding box center [895, 306] width 66 height 33
click at [247, 0] on html "Mappin Location Huaraz, Chancay, Departamento de Lima, Perú Pins Style White Bl…" at bounding box center [556, 231] width 1112 height 526
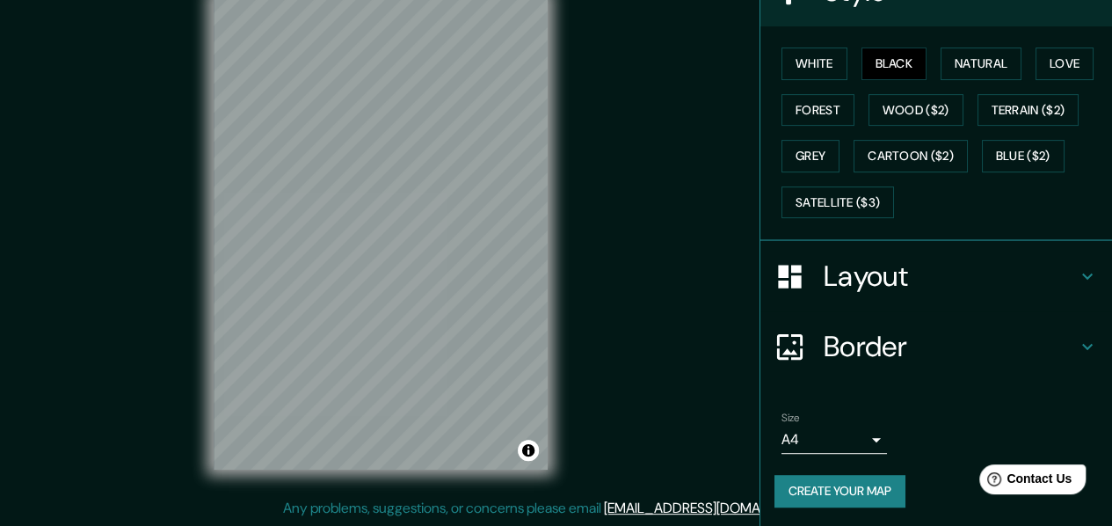
click at [826, 426] on body "Mappin Location [GEOGRAPHIC_DATA], [GEOGRAPHIC_DATA], [GEOGRAPHIC_DATA], [GEOGR…" at bounding box center [556, 231] width 1112 height 526
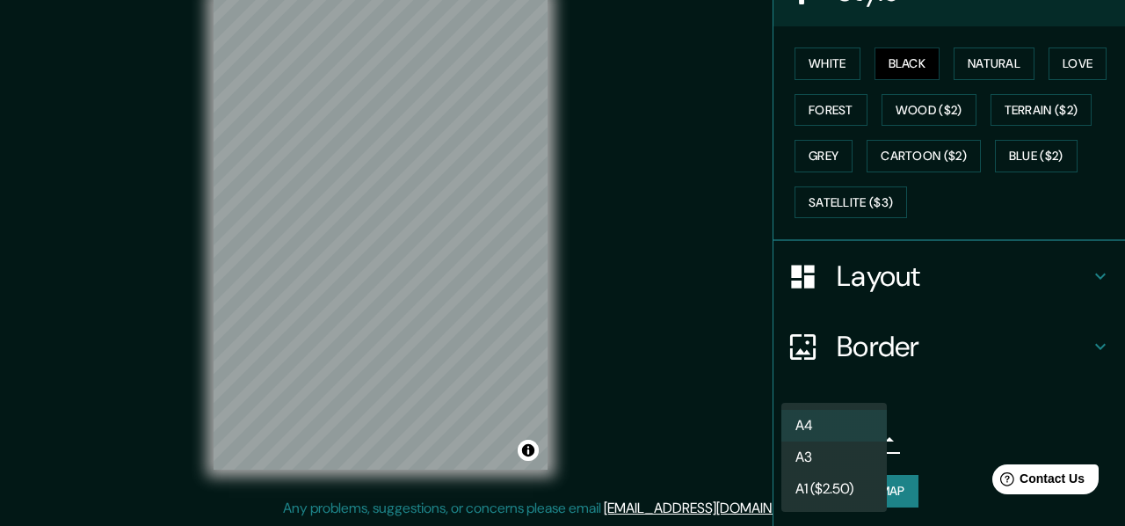
click at [800, 461] on li "A3" at bounding box center [835, 457] width 106 height 32
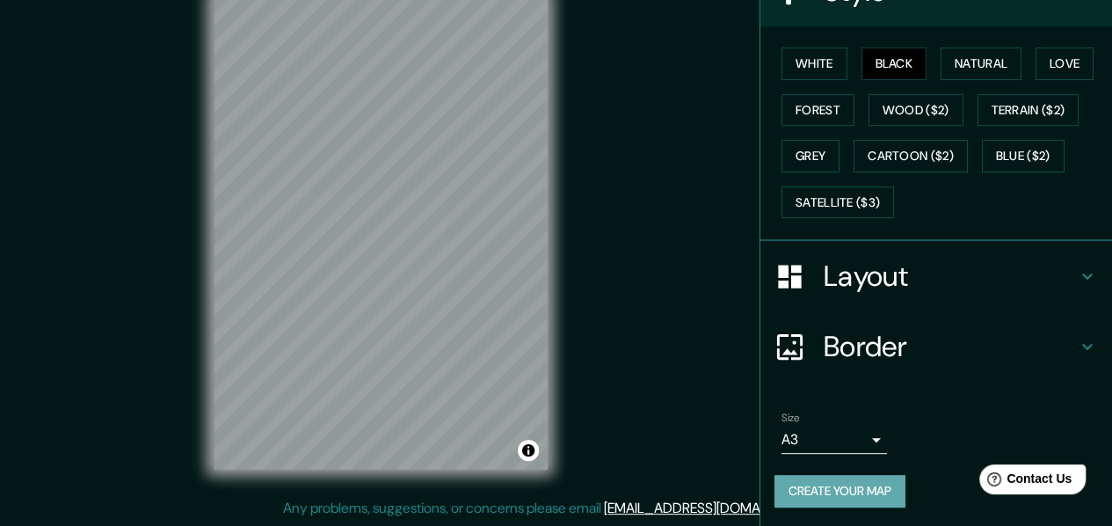
click at [851, 484] on button "Create your map" at bounding box center [840, 491] width 131 height 33
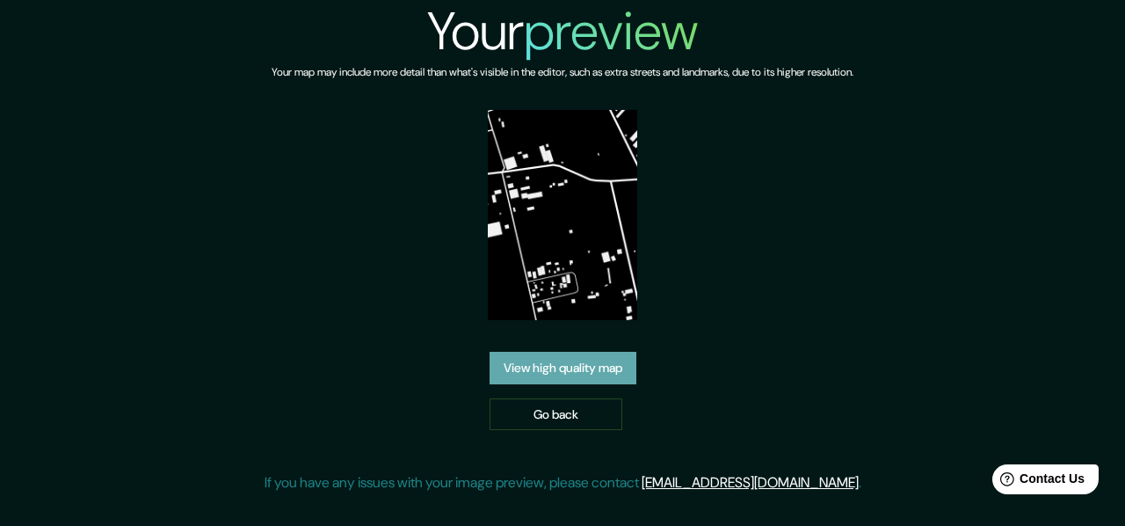
click at [623, 373] on link "View high quality map" at bounding box center [563, 368] width 147 height 33
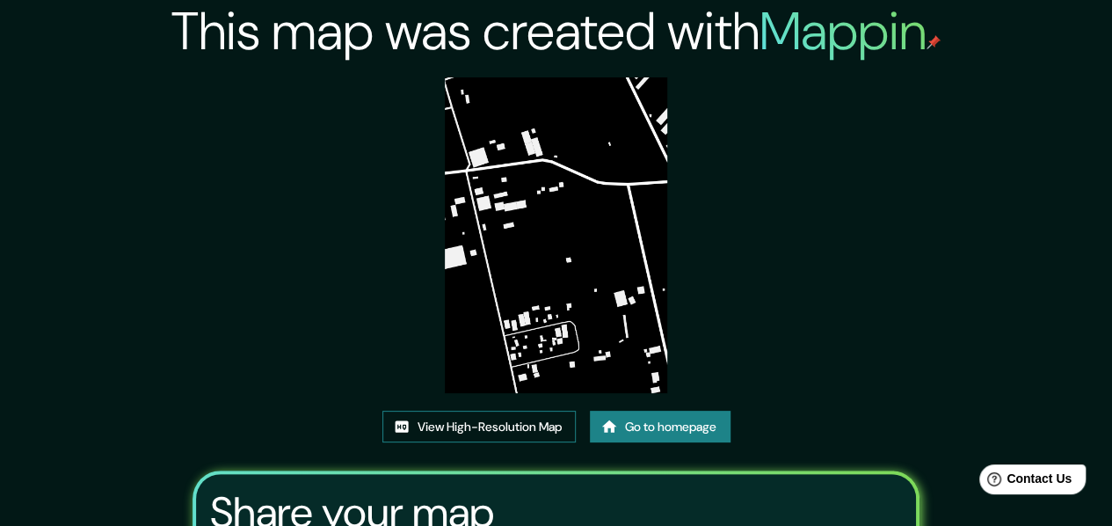
click at [542, 424] on link "View High-Resolution Map" at bounding box center [478, 427] width 193 height 33
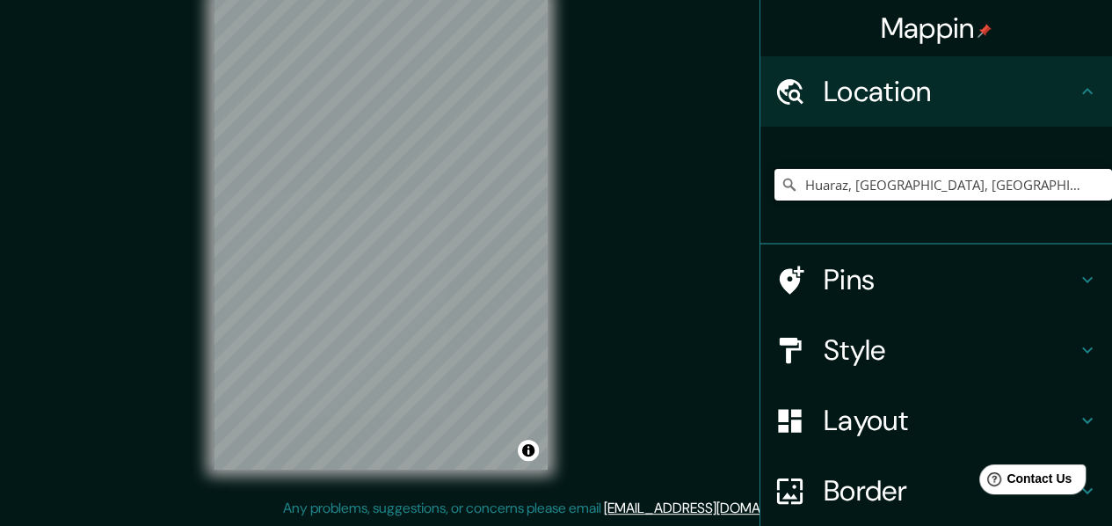
click at [970, 184] on input "Huaraz, [GEOGRAPHIC_DATA], [GEOGRAPHIC_DATA], [GEOGRAPHIC_DATA]" at bounding box center [944, 185] width 338 height 32
click at [970, 184] on input "Huaraz, Chancay, Departamento de Lima, Perú" at bounding box center [944, 185] width 338 height 32
click at [977, 193] on input "Pick your city or area" at bounding box center [944, 185] width 338 height 32
paste input "Huaraz, Chancay, Departamento de Lima, Perú"
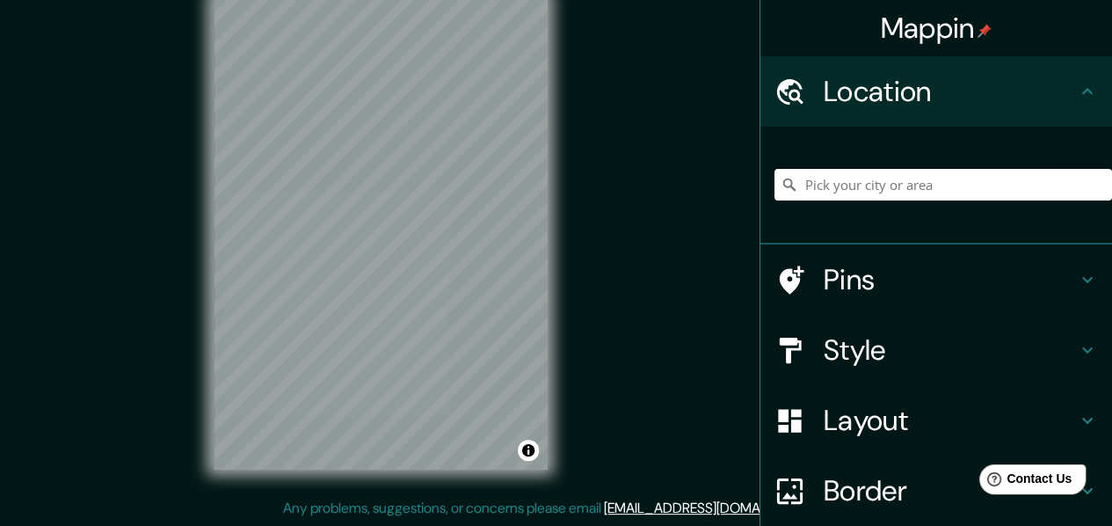
type input "Huaraz, Chancay, Departamento de Lima, Perú"
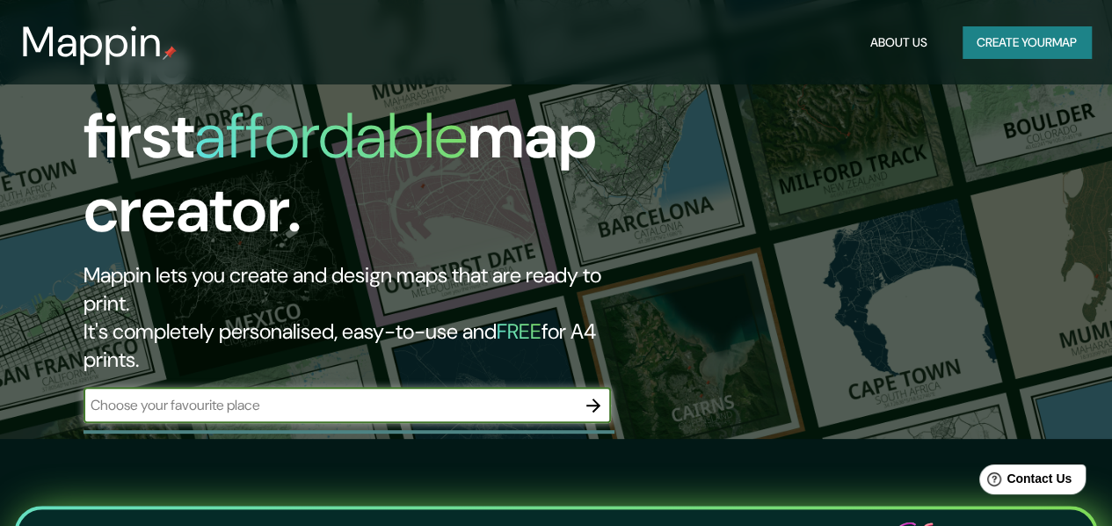
scroll to position [176, 0]
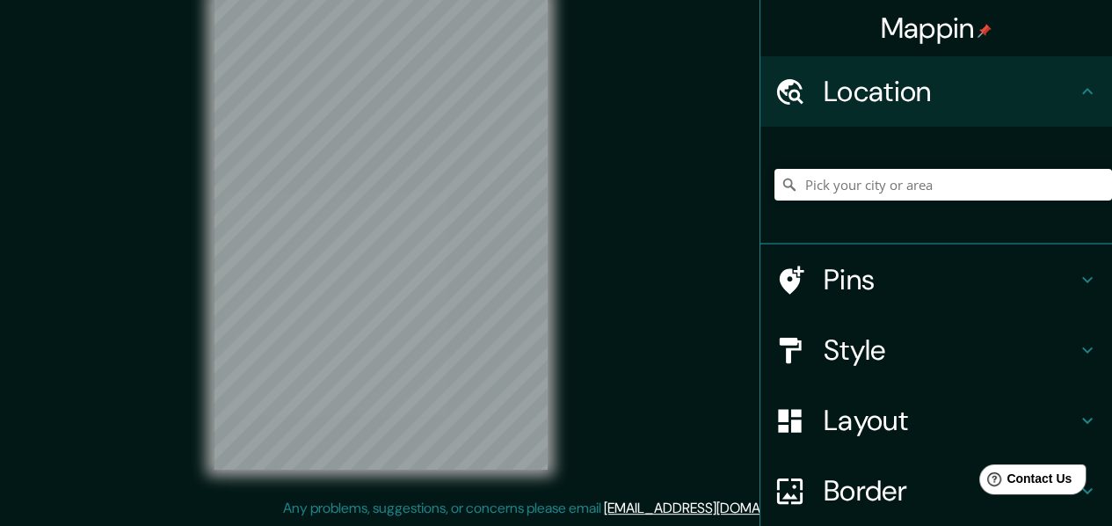
scroll to position [32, 0]
click at [805, 186] on input "Pick your city or area" at bounding box center [944, 185] width 338 height 32
paste input "Huaraz, Chancay, Departamento de Lima, Perú"
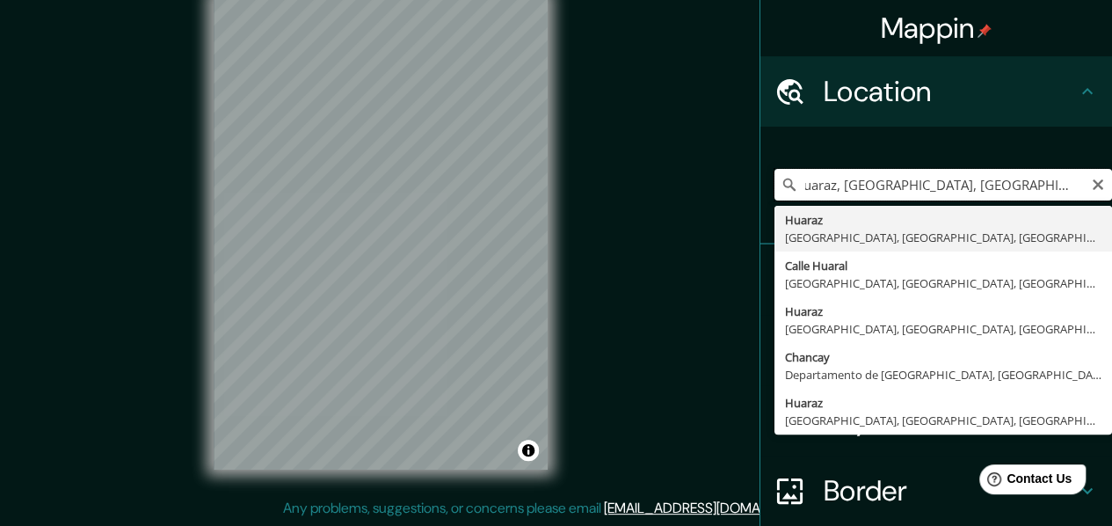
type input "Huaraz, Chancay, Departamento de Lima, Perú"
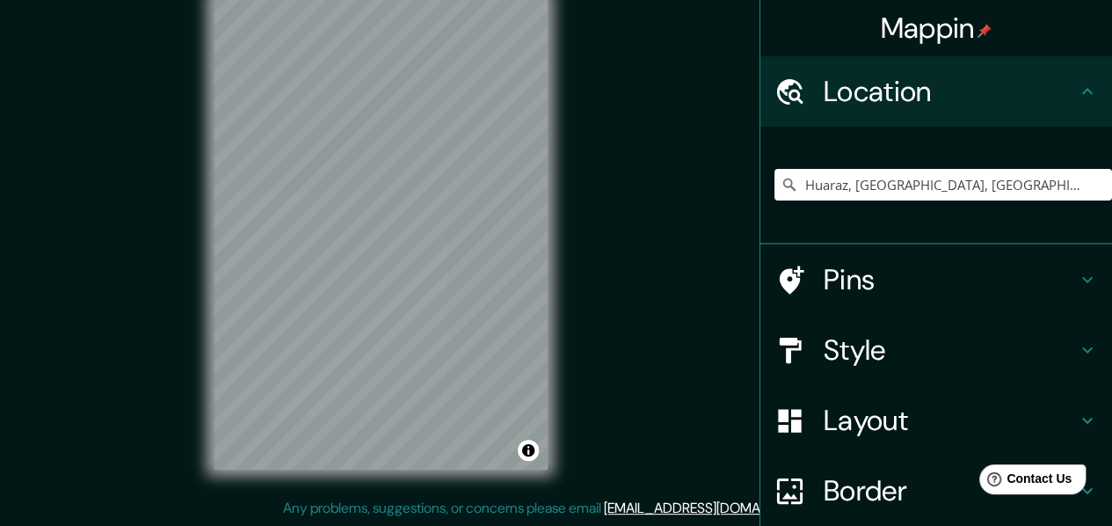
scroll to position [0, 0]
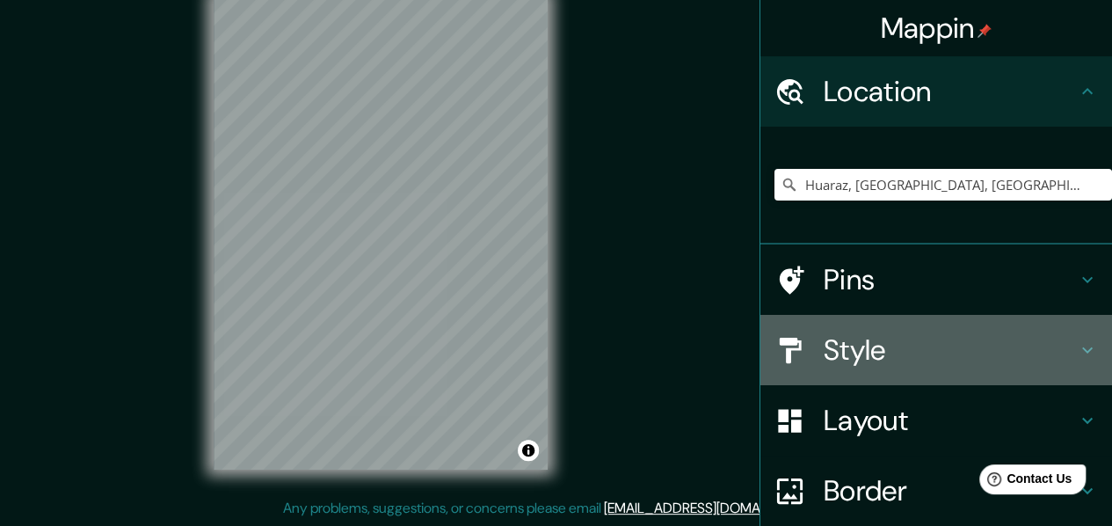
click at [853, 342] on h4 "Style" at bounding box center [950, 349] width 253 height 35
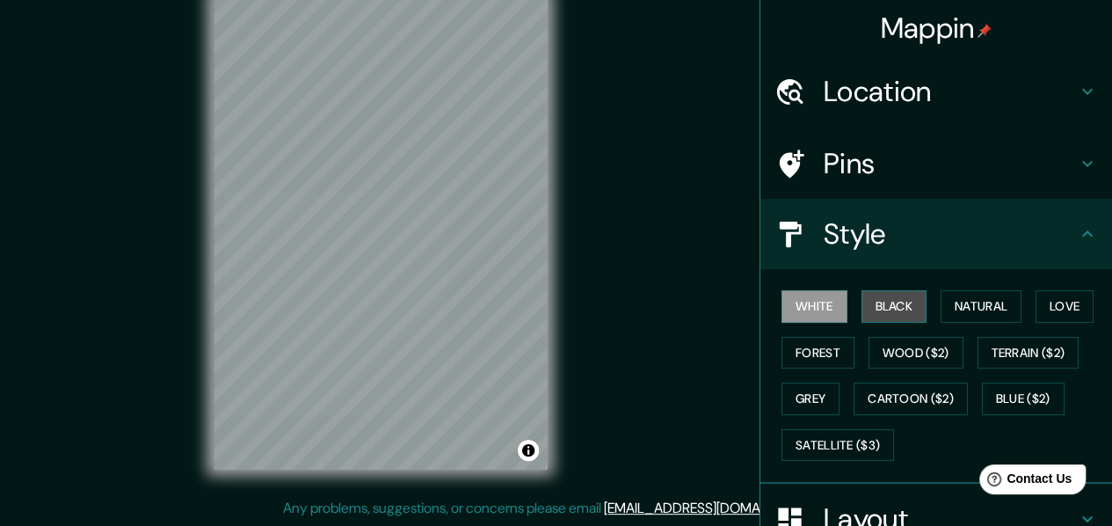
click at [884, 300] on button "Black" at bounding box center [895, 306] width 66 height 33
click at [900, 305] on button "Black" at bounding box center [895, 306] width 66 height 33
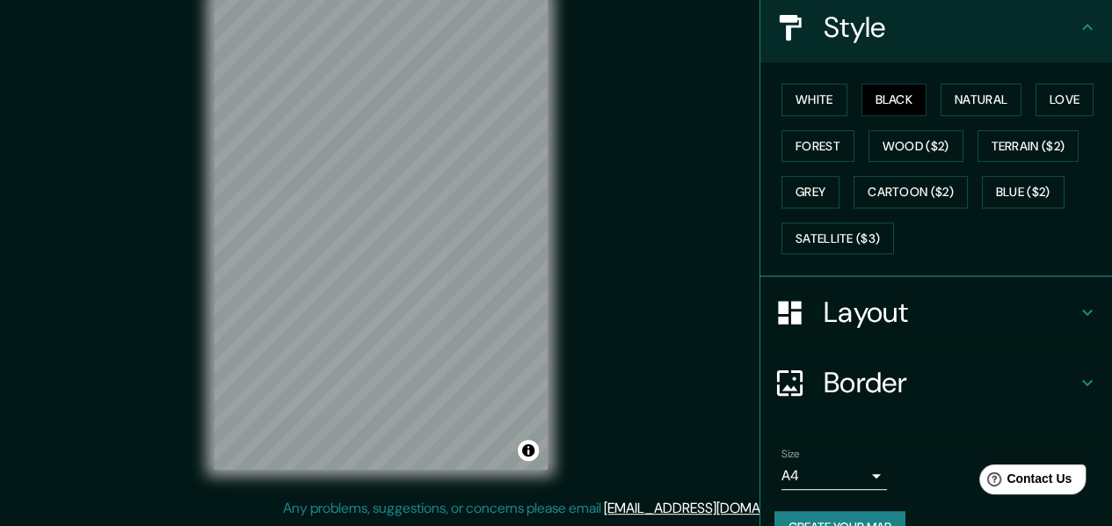
scroll to position [243, 0]
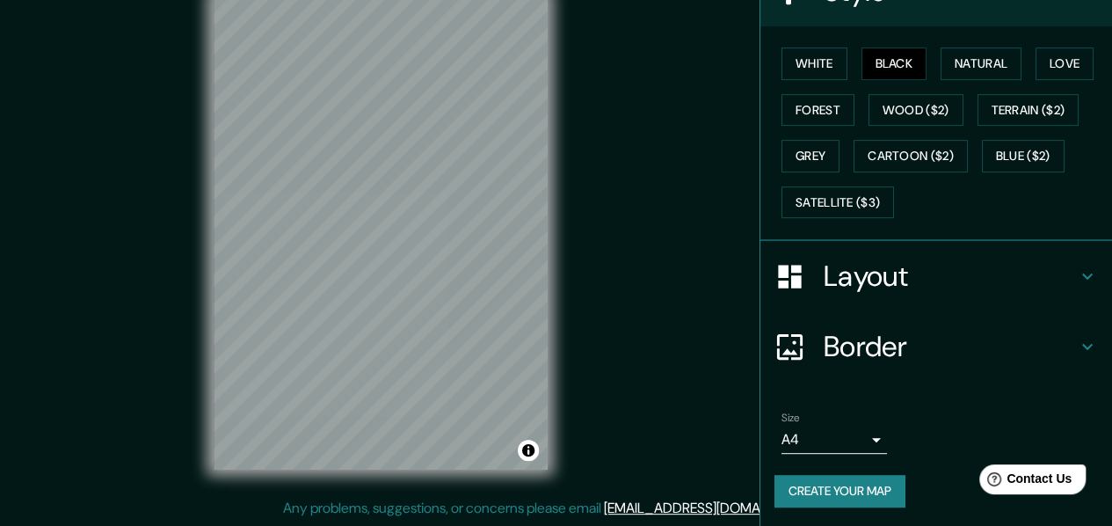
click at [840, 435] on body "Mappin Location Huaraz, Chancay, Departamento de Lima, Perú Pins Style White Bl…" at bounding box center [556, 231] width 1112 height 526
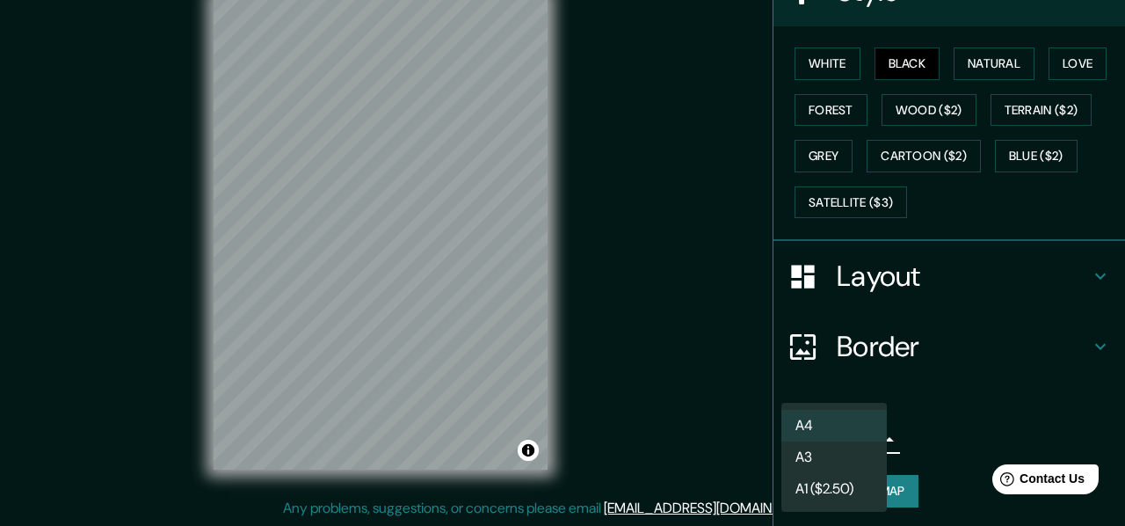
click at [813, 456] on li "A3" at bounding box center [835, 457] width 106 height 32
type input "a4"
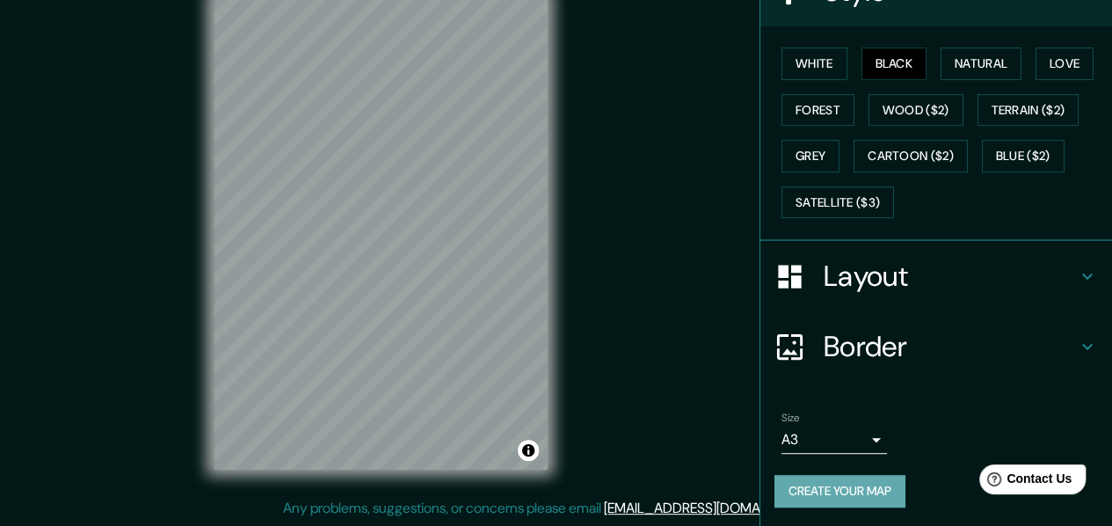
click at [833, 483] on button "Create your map" at bounding box center [840, 491] width 131 height 33
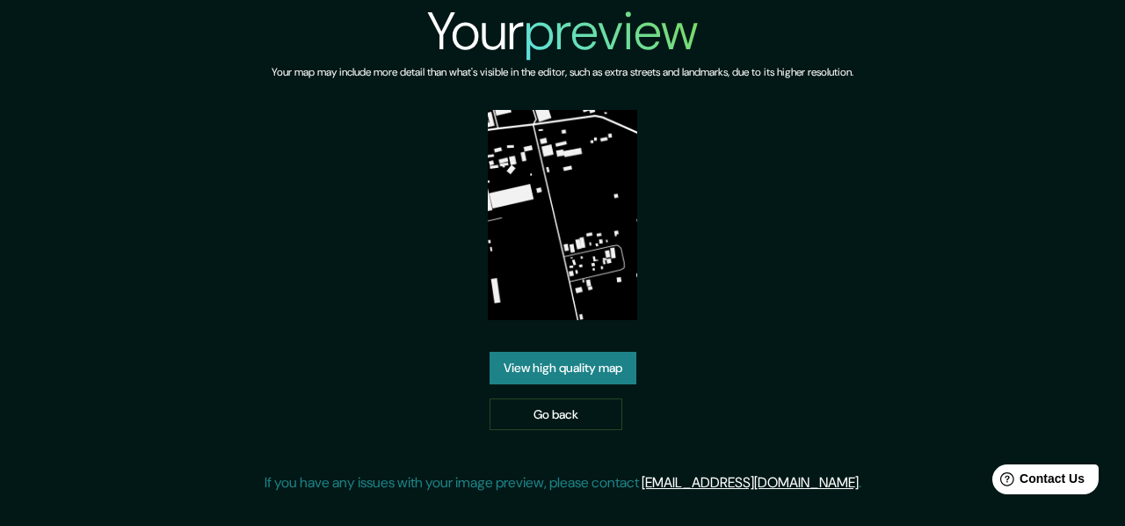
click at [579, 370] on link "View high quality map" at bounding box center [563, 368] width 147 height 33
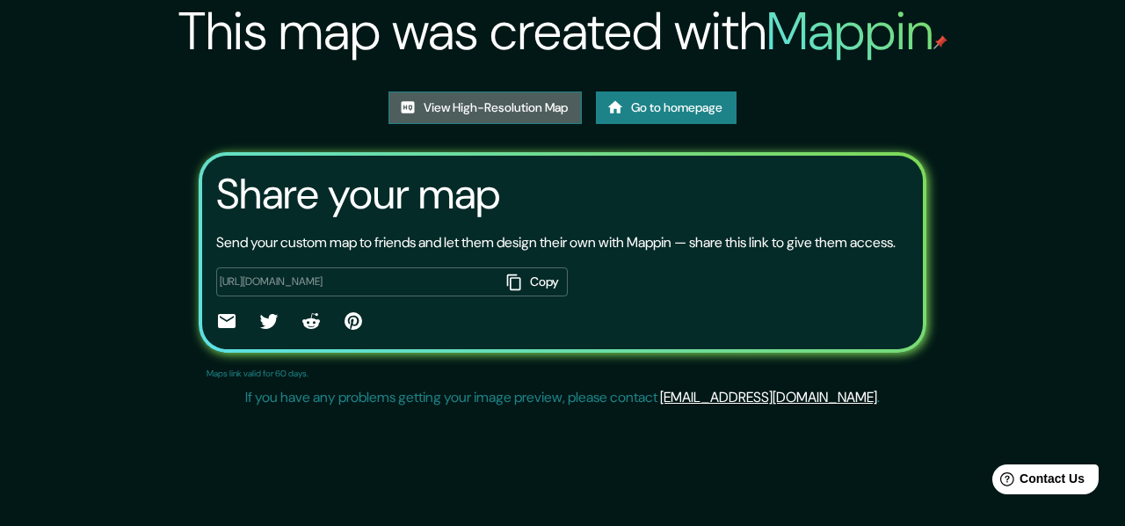
click at [524, 117] on link "View High-Resolution Map" at bounding box center [485, 107] width 193 height 33
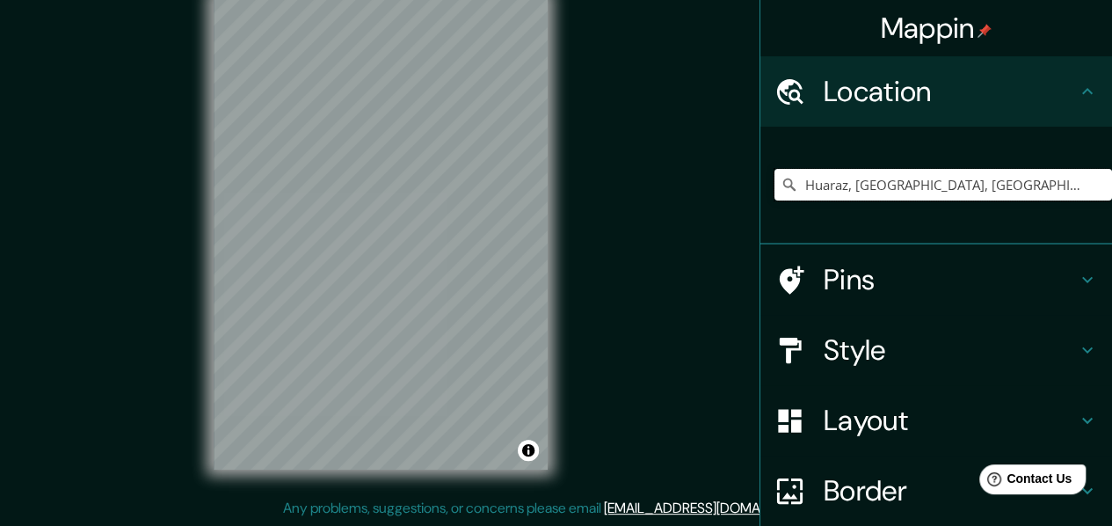
click at [984, 182] on input "Huaraz, Chancay, Departamento de Lima, Perú" at bounding box center [944, 185] width 338 height 32
click at [983, 182] on input "Huaraz, Chancay, Departamento de Lima, Perú" at bounding box center [944, 185] width 338 height 32
click at [995, 193] on input "Pick your city or area" at bounding box center [944, 185] width 338 height 32
paste input "Huaraz, Chancay, Departamento de Lima, Perú"
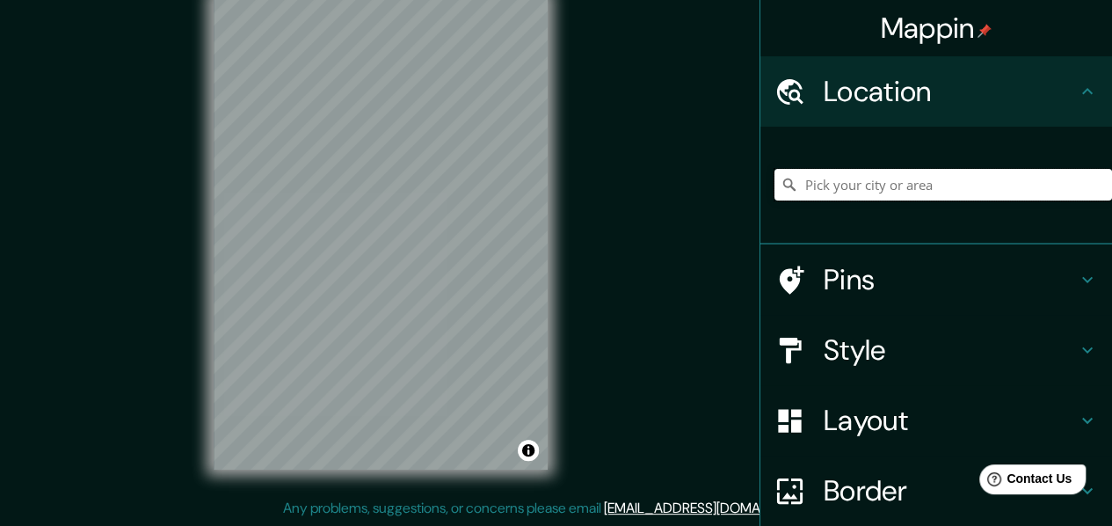
type input "Huaraz, Chancay, Departamento de Lima, Perú"
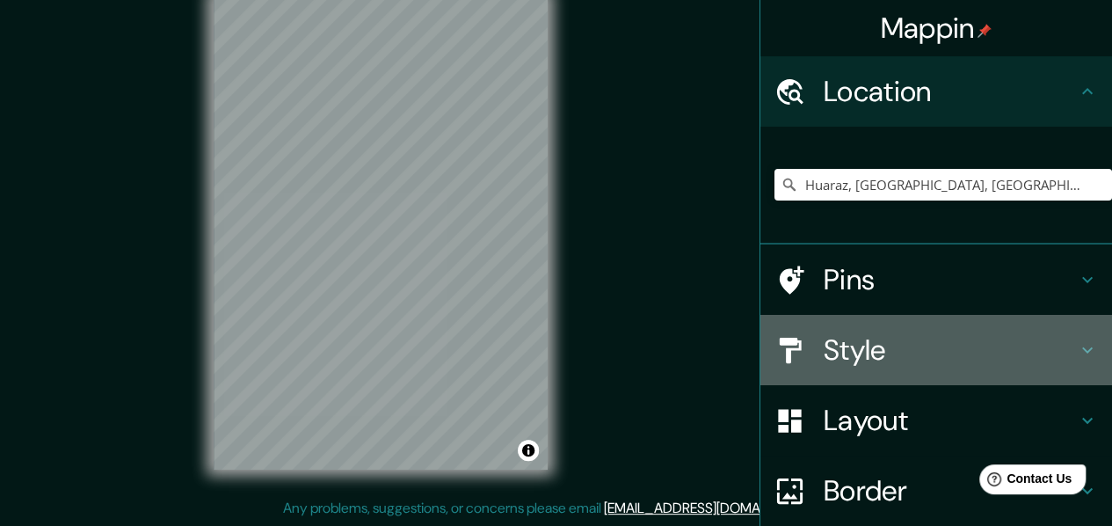
click at [895, 362] on h4 "Style" at bounding box center [950, 349] width 253 height 35
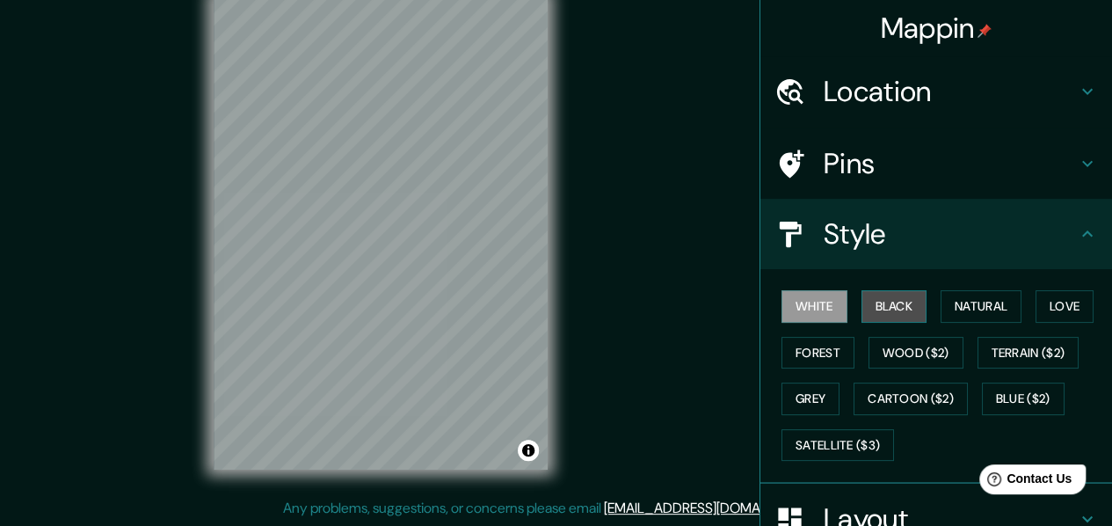
click at [892, 309] on button "Black" at bounding box center [895, 306] width 66 height 33
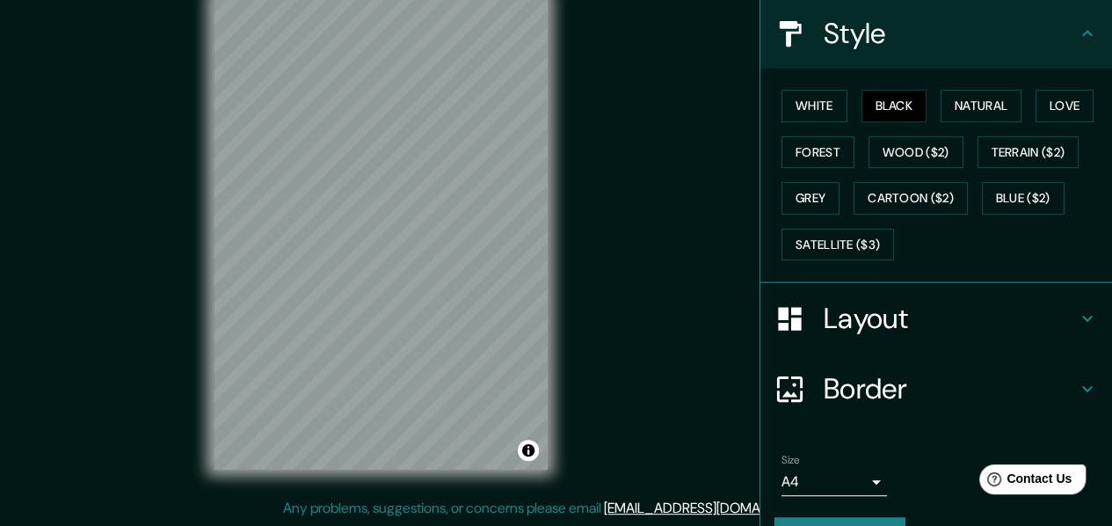
scroll to position [243, 0]
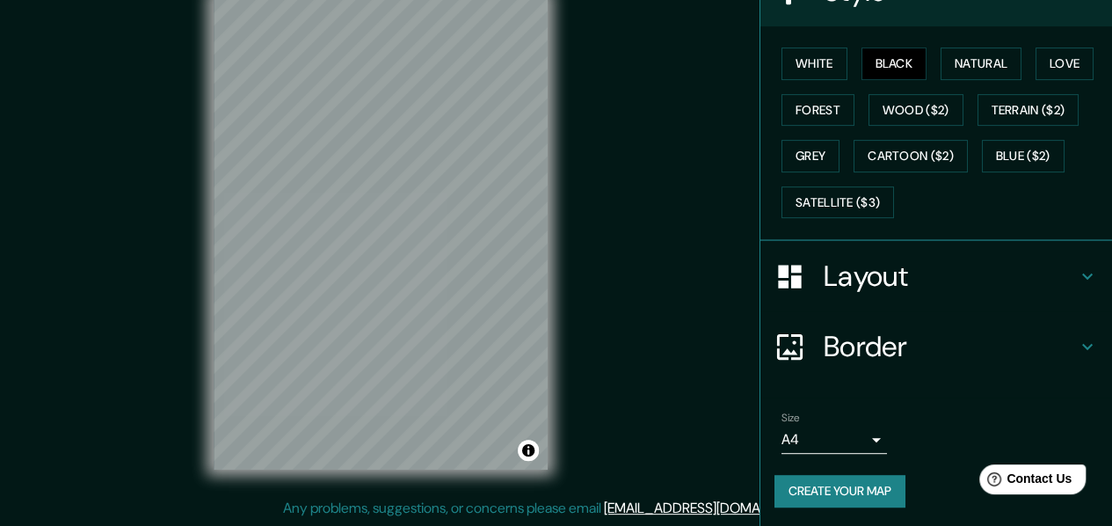
click at [819, 434] on body "Mappin Location Huaraz, Chancay, Departamento de Lima, Perú Pins Style White Bl…" at bounding box center [556, 231] width 1112 height 526
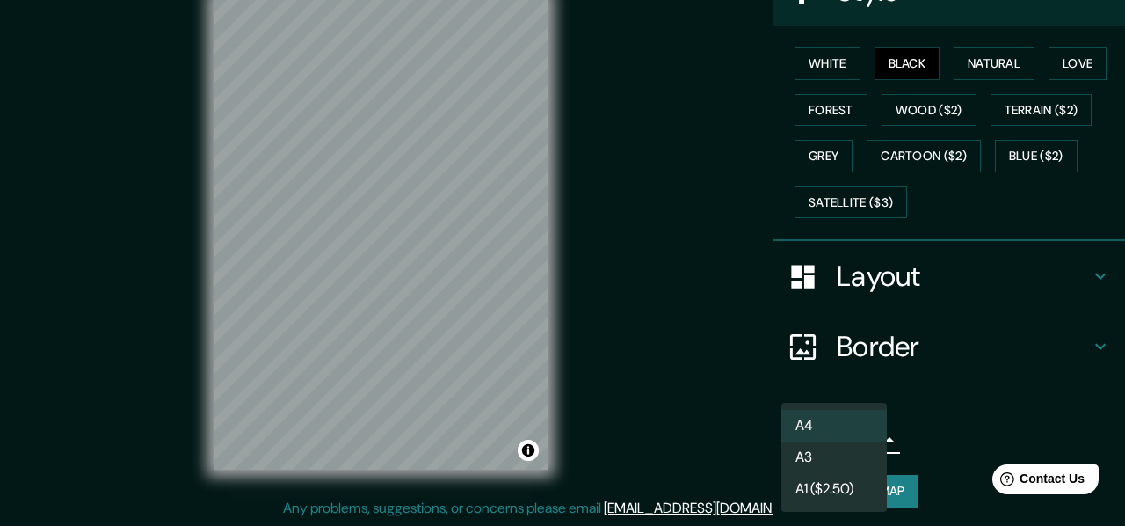
click at [804, 462] on li "A3" at bounding box center [835, 457] width 106 height 32
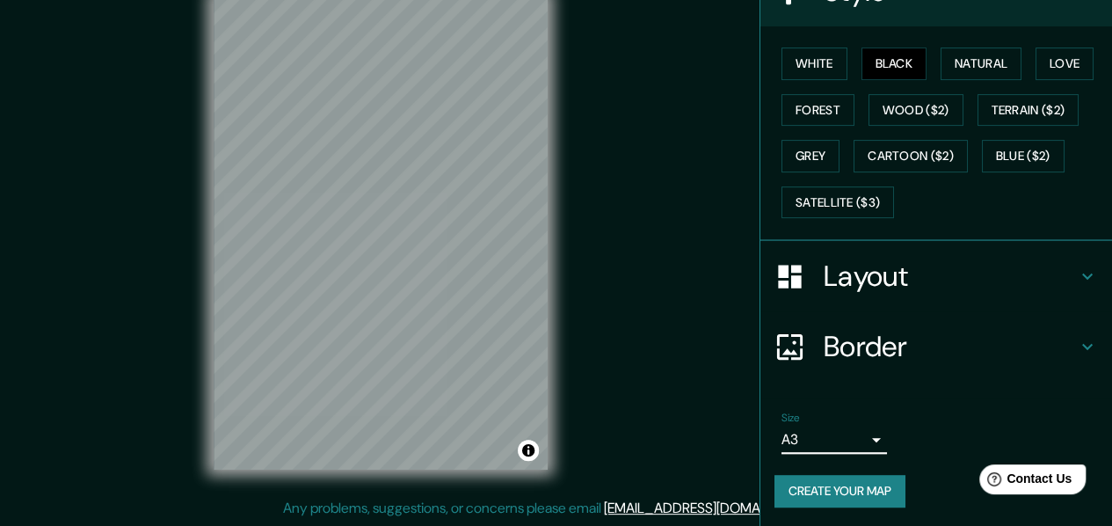
click at [841, 481] on button "Create your map" at bounding box center [840, 491] width 131 height 33
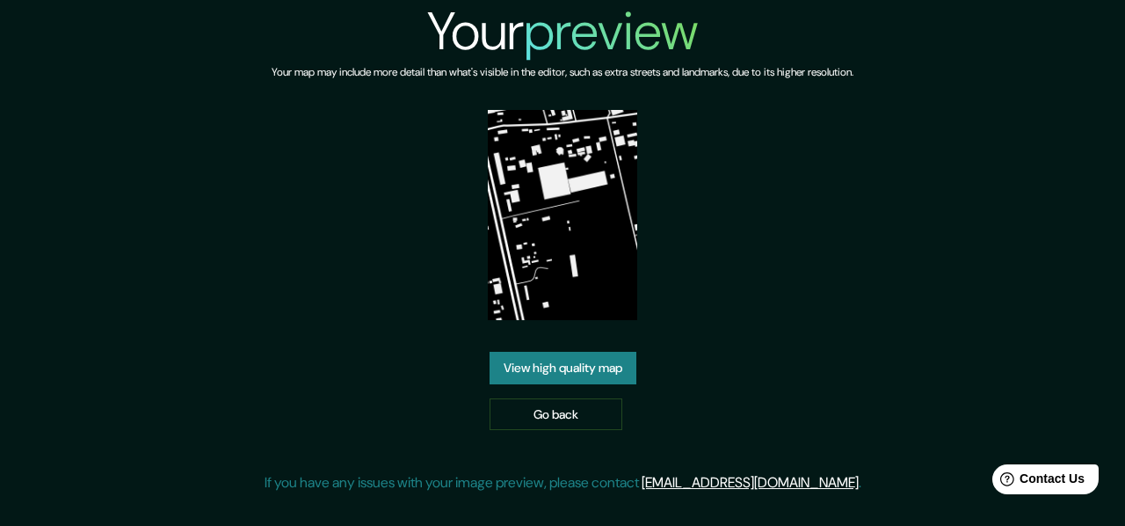
click at [577, 171] on img at bounding box center [562, 215] width 149 height 210
click at [587, 356] on link "View high quality map" at bounding box center [563, 368] width 147 height 33
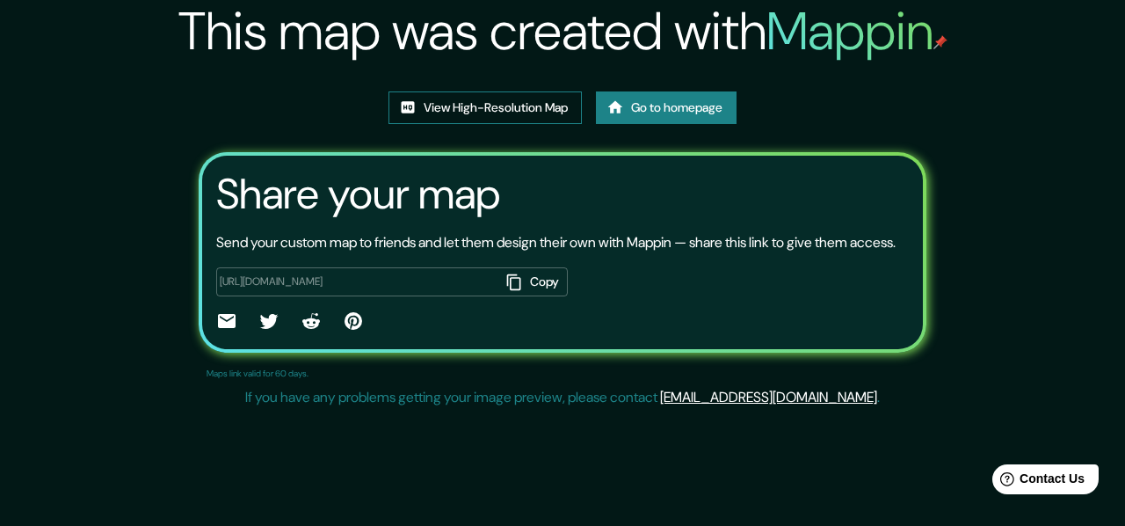
click at [526, 103] on link "View High-Resolution Map" at bounding box center [485, 107] width 193 height 33
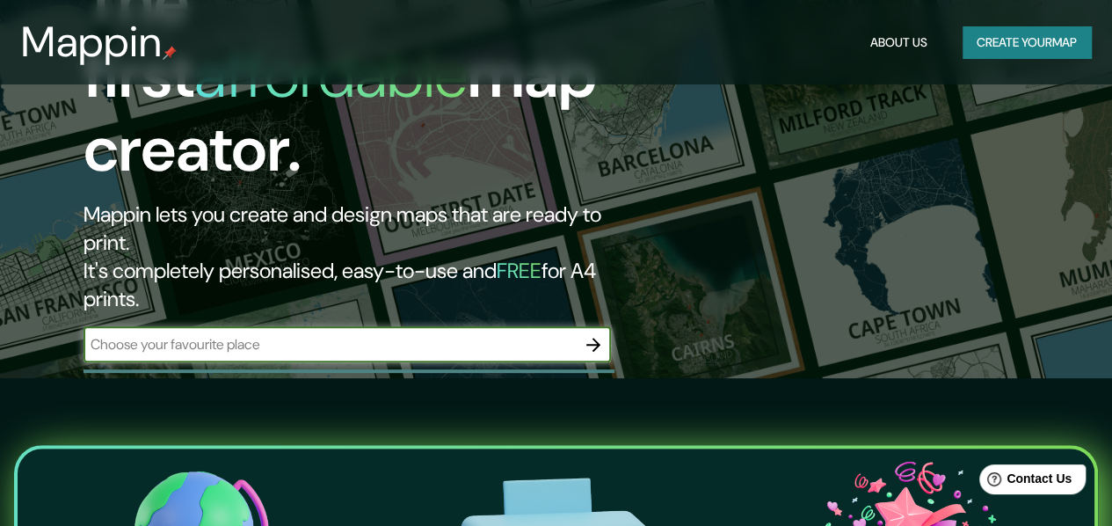
scroll to position [176, 0]
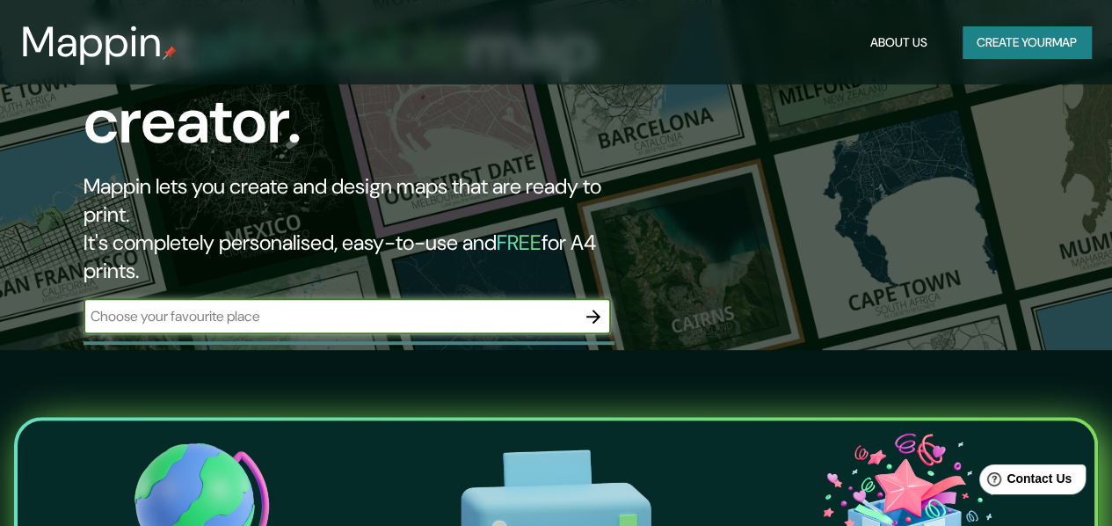
click at [344, 306] on input "text" at bounding box center [330, 316] width 492 height 20
type input "Huaraz, [GEOGRAPHIC_DATA], [GEOGRAPHIC_DATA], [GEOGRAPHIC_DATA]"
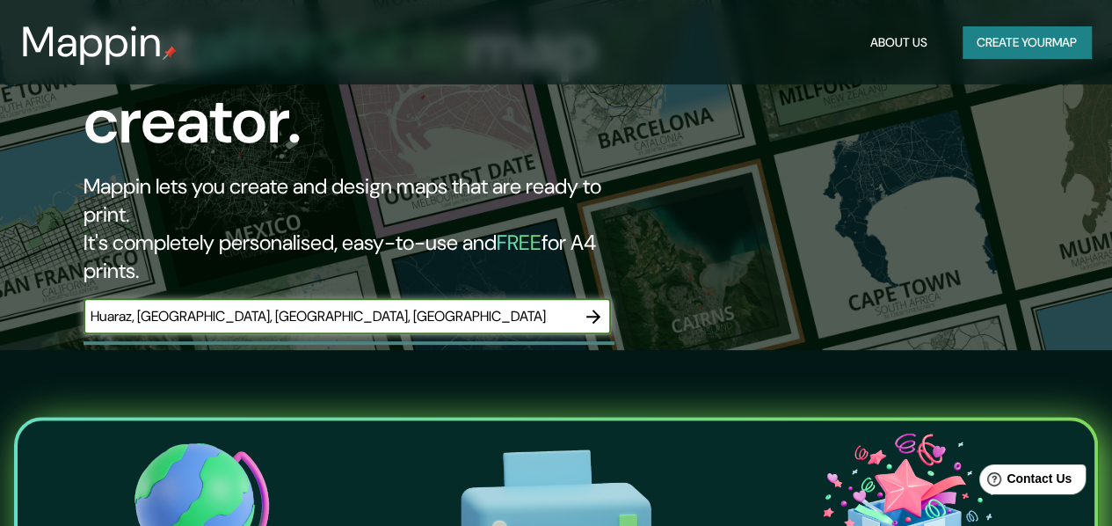
click at [586, 306] on icon "button" at bounding box center [593, 316] width 21 height 21
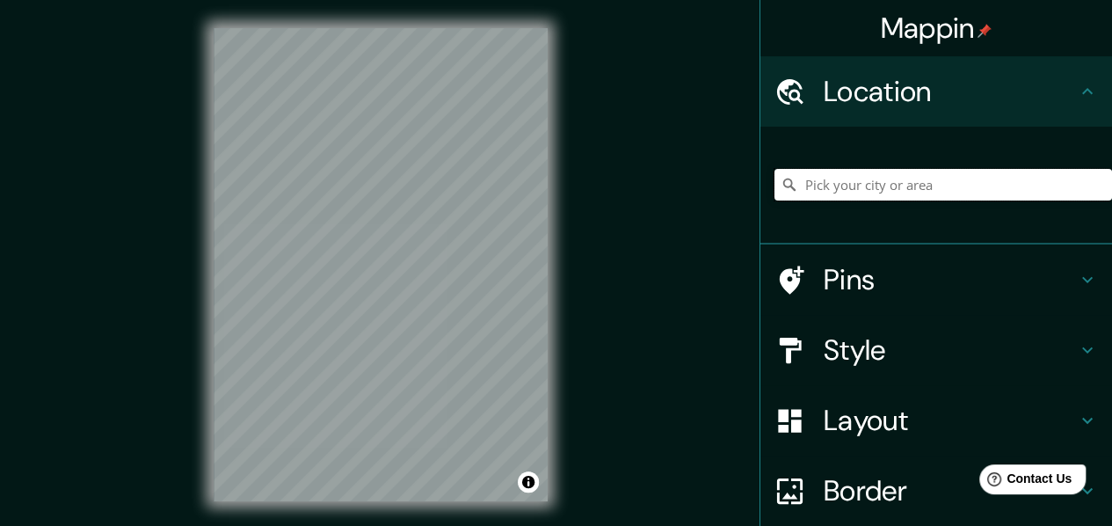
click at [848, 192] on input "Pick your city or area" at bounding box center [944, 185] width 338 height 32
paste input "Huaraz, Chancay, Departamento de Lima, Perú"
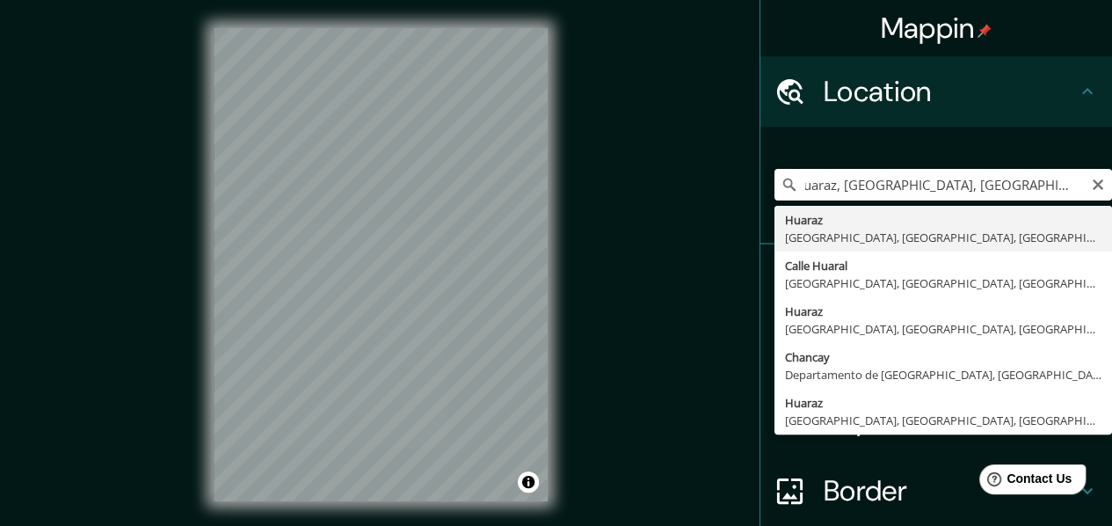
type input "Huaraz, Chancay, Departamento de Lima, Perú"
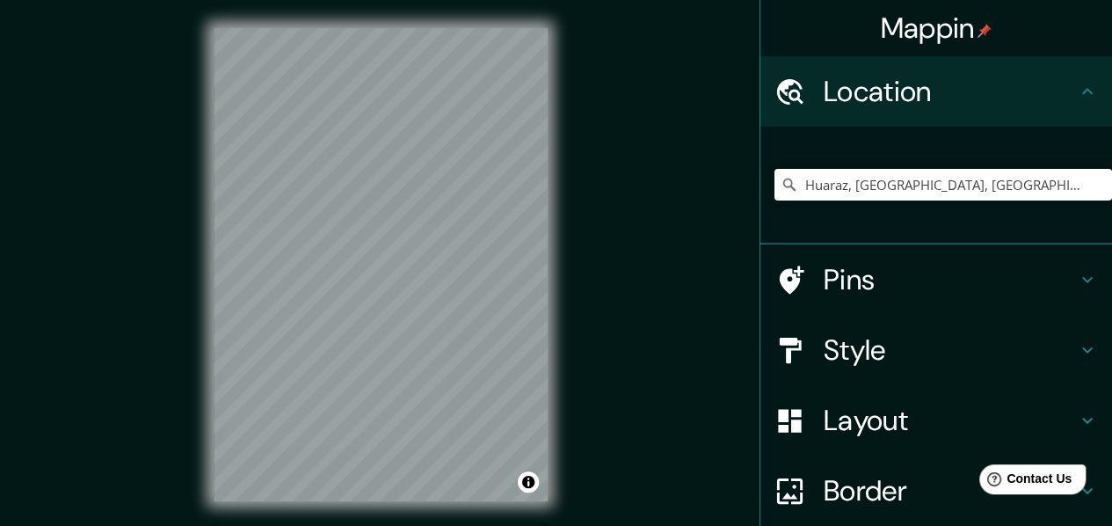
click at [875, 362] on h4 "Style" at bounding box center [950, 349] width 253 height 35
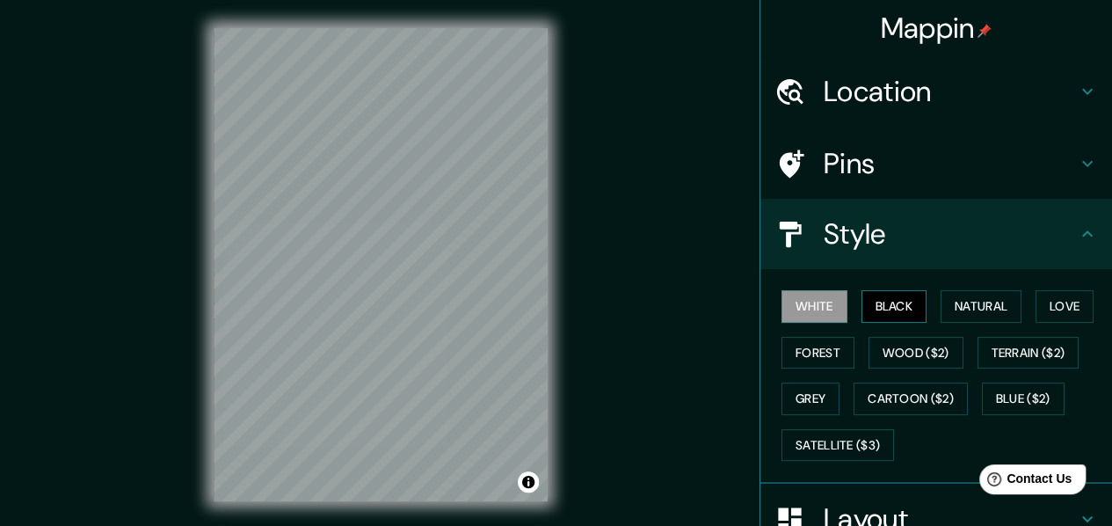
click at [898, 303] on button "Black" at bounding box center [895, 306] width 66 height 33
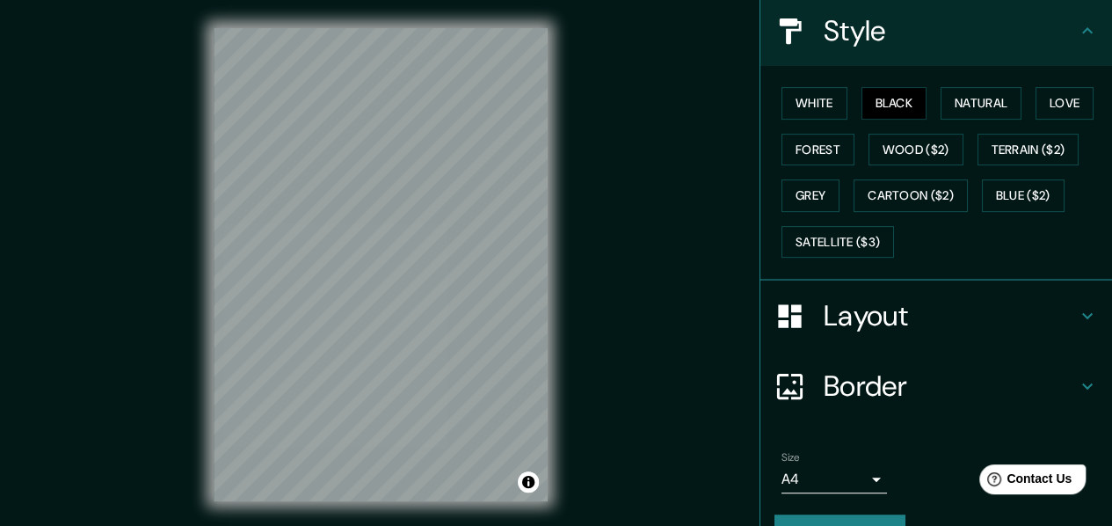
scroll to position [243, 0]
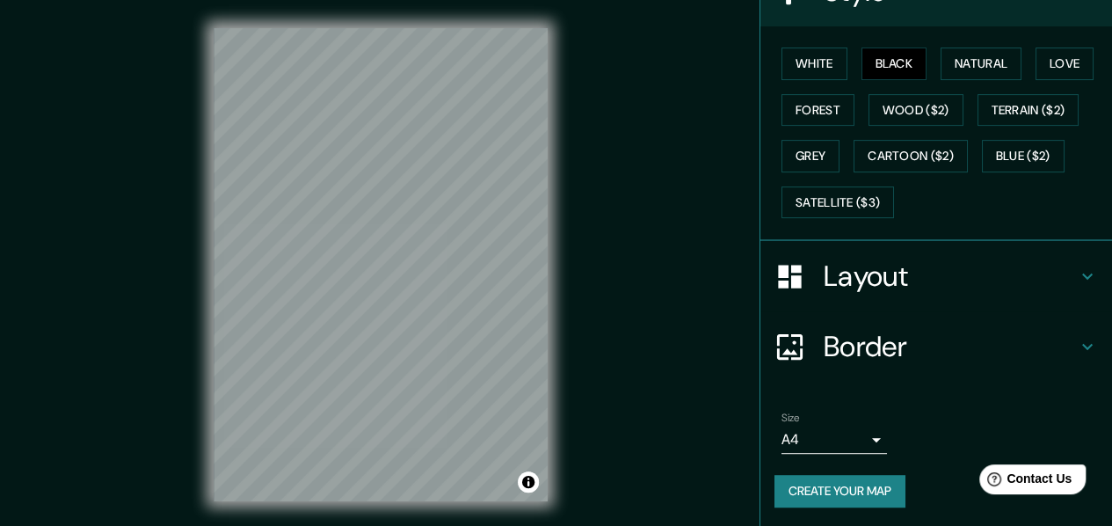
click at [845, 437] on body "Mappin Location [GEOGRAPHIC_DATA], [GEOGRAPHIC_DATA], [GEOGRAPHIC_DATA], [GEOGR…" at bounding box center [556, 263] width 1112 height 526
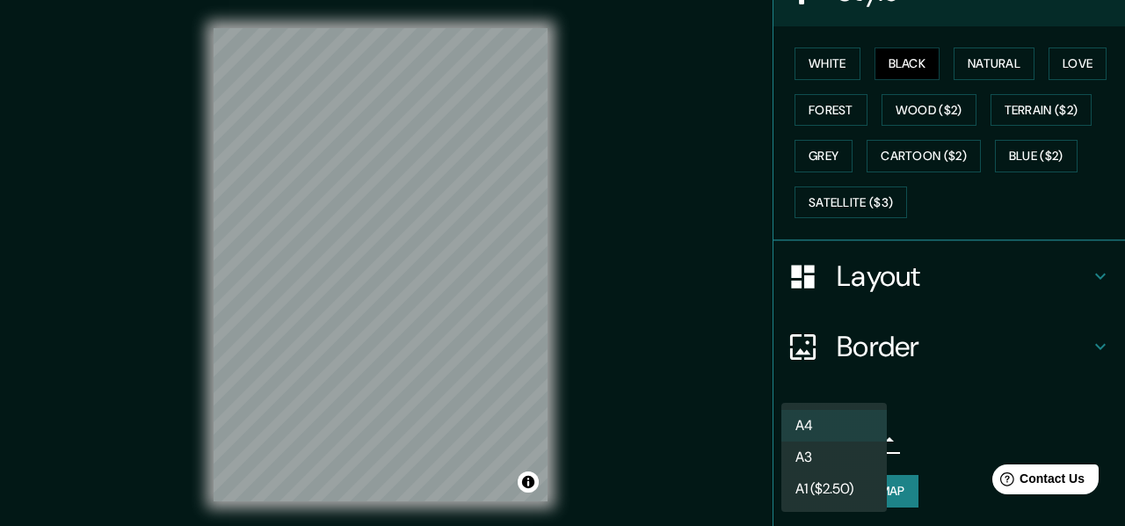
click at [798, 455] on li "A3" at bounding box center [835, 457] width 106 height 32
type input "a4"
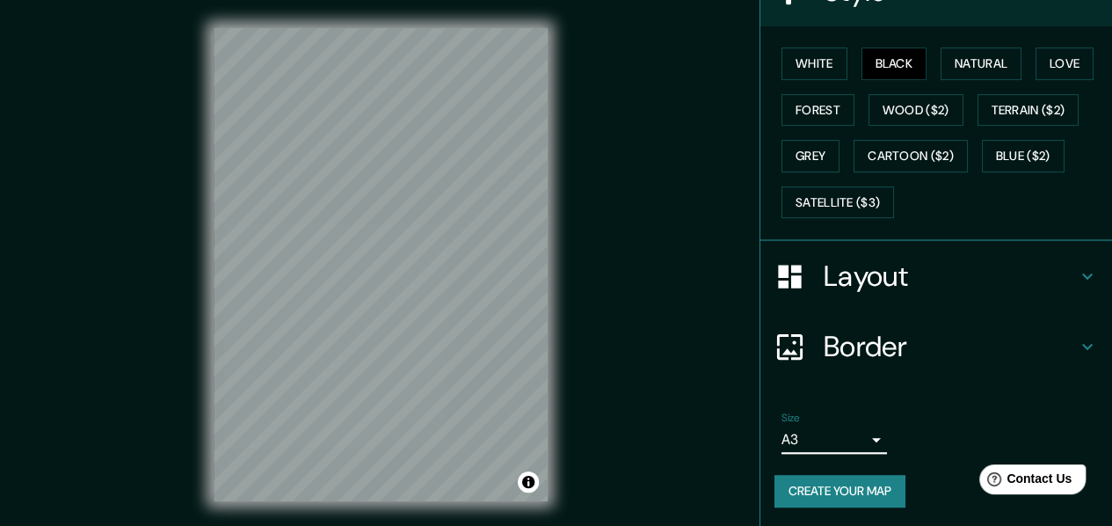
click at [833, 481] on button "Create your map" at bounding box center [840, 491] width 131 height 33
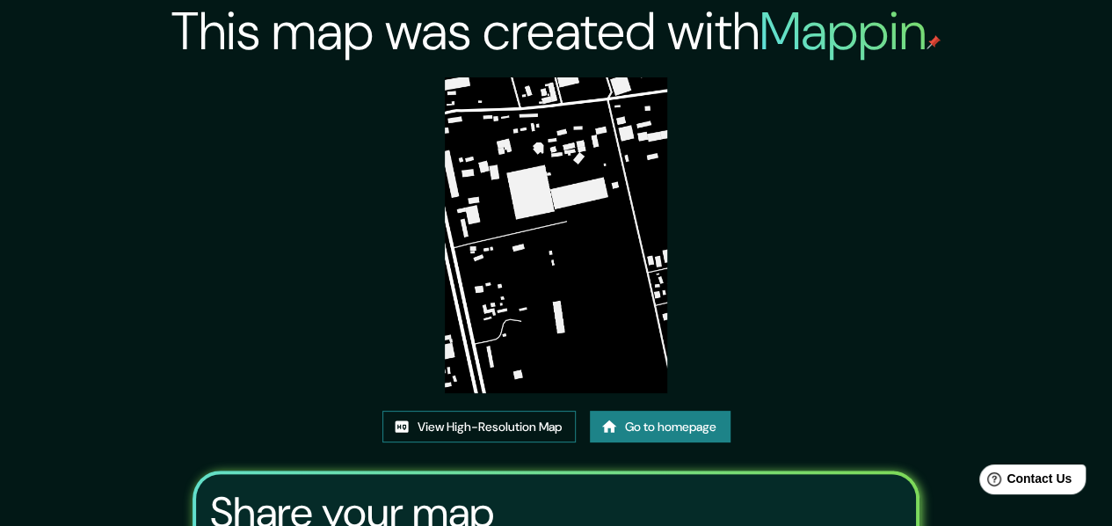
click at [515, 431] on link "View High-Resolution Map" at bounding box center [478, 427] width 193 height 33
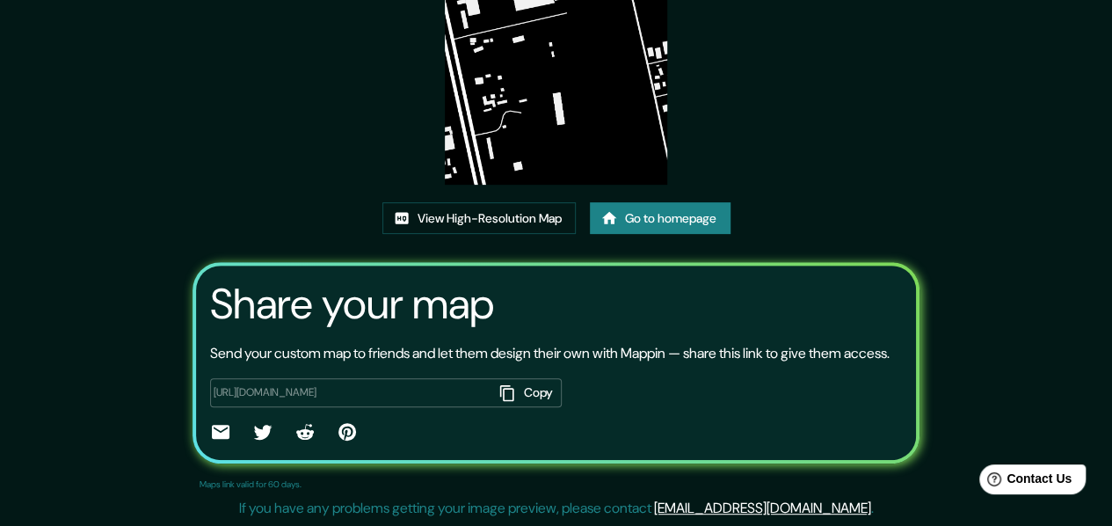
scroll to position [53, 0]
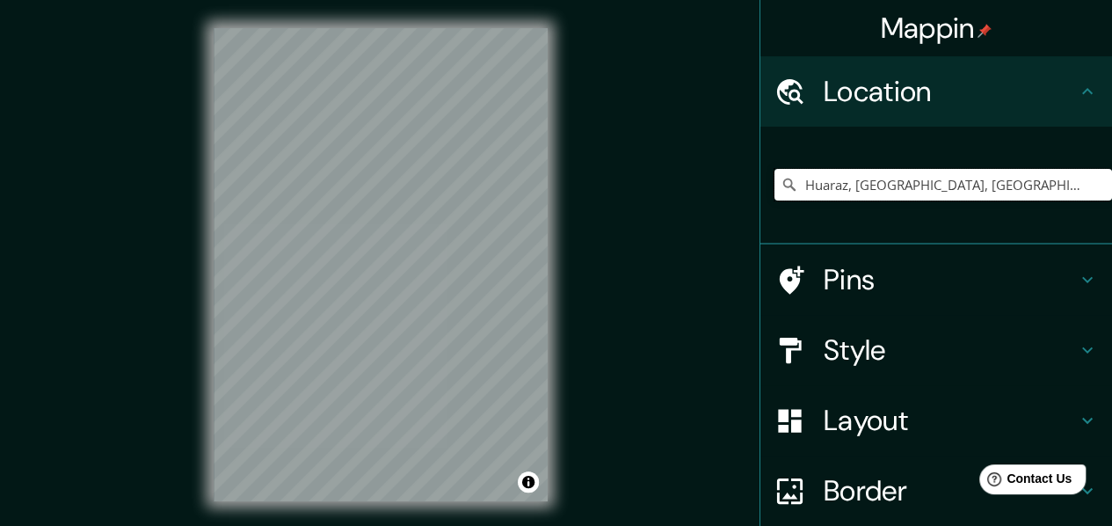
click at [877, 193] on input "Huaraz, [GEOGRAPHIC_DATA], [GEOGRAPHIC_DATA], [GEOGRAPHIC_DATA]" at bounding box center [944, 185] width 338 height 32
click at [877, 193] on input "Huaraz, Chancay, Departamento de Lima, Perú" at bounding box center [944, 185] width 338 height 32
click at [924, 184] on input "Pick your city or area" at bounding box center [944, 185] width 338 height 32
paste input "Huaraz, Chancay, Departamento de Lima, Perú"
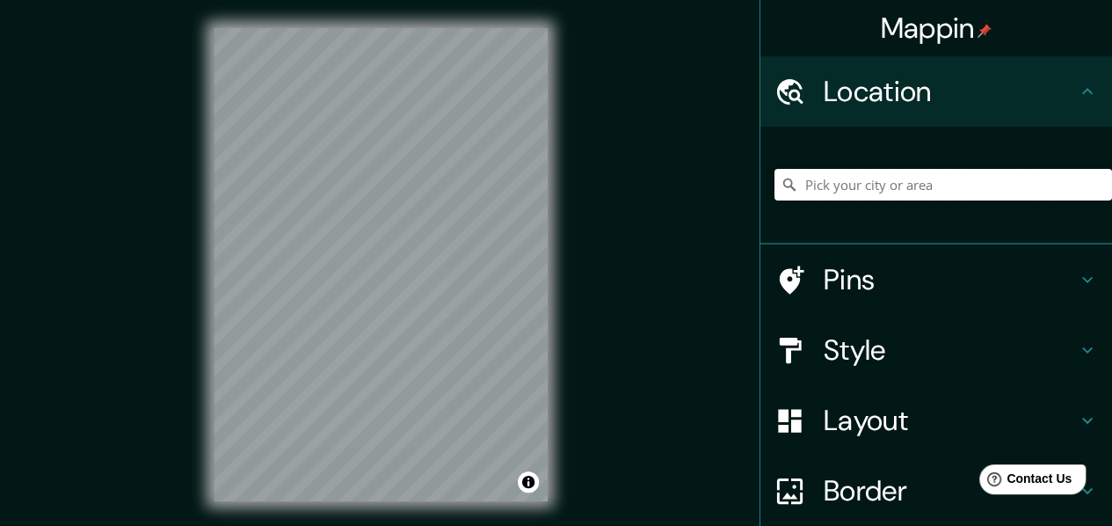
type input "Huaraz, Chancay, Departamento de Lima, Perú"
click at [886, 344] on h4 "Style" at bounding box center [950, 349] width 253 height 35
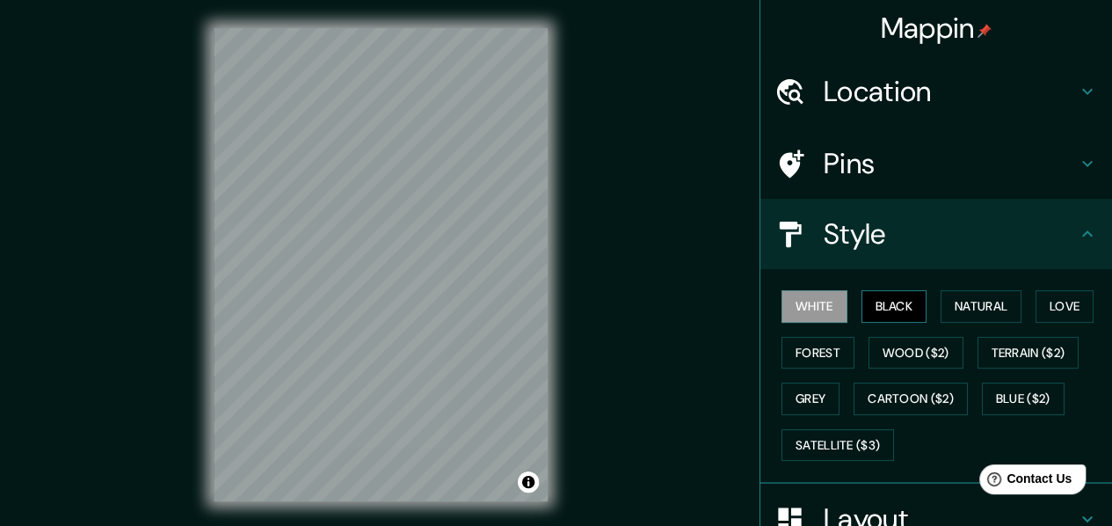
click at [888, 310] on button "Black" at bounding box center [895, 306] width 66 height 33
click at [811, 297] on button "White" at bounding box center [815, 306] width 66 height 33
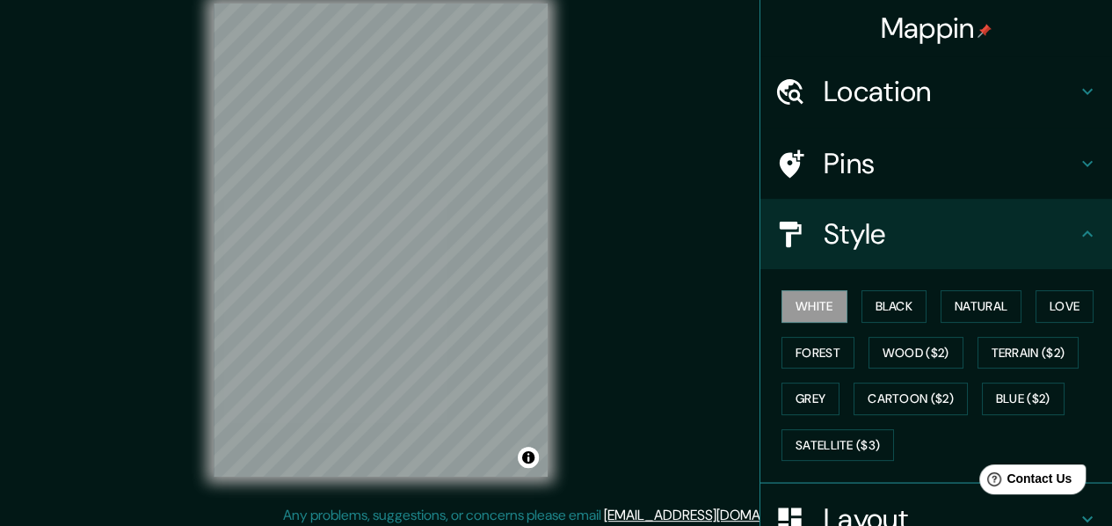
scroll to position [32, 0]
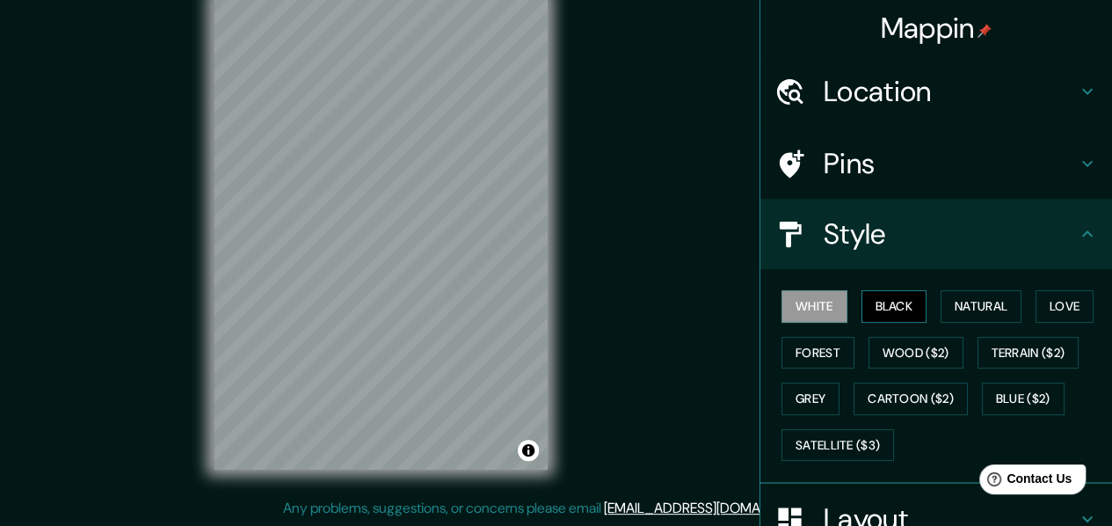
click at [872, 308] on button "Black" at bounding box center [895, 306] width 66 height 33
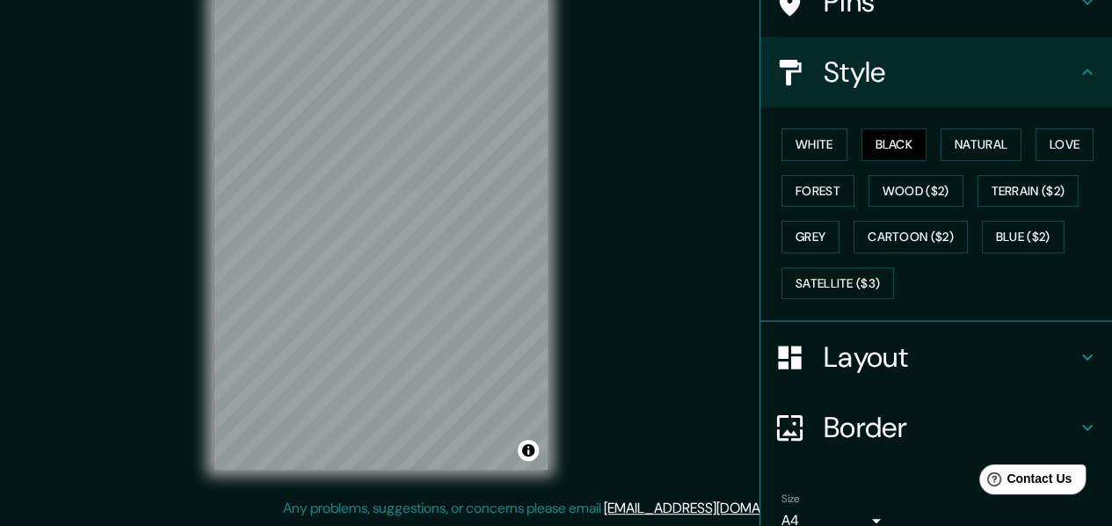
scroll to position [243, 0]
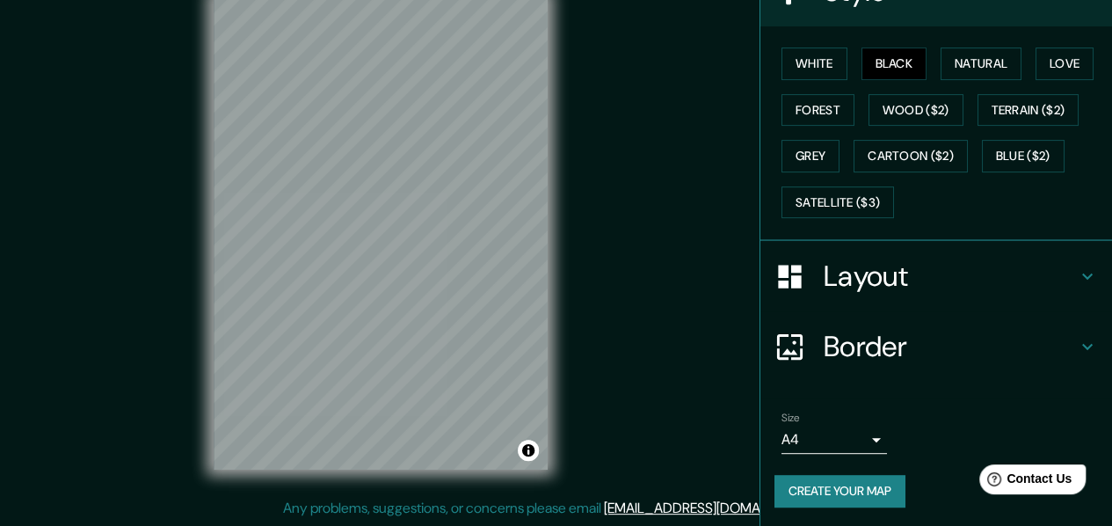
click at [821, 426] on body "Mappin Location Huaraz, Chancay, Departamento de Lima, Perú Pins Style White Bl…" at bounding box center [556, 231] width 1112 height 526
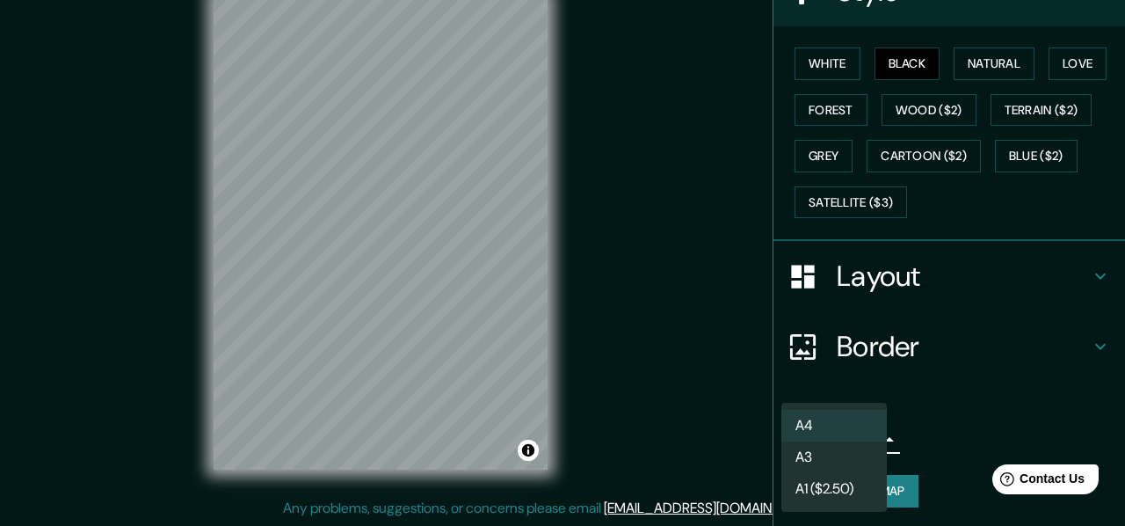
click at [805, 449] on li "A3" at bounding box center [835, 457] width 106 height 32
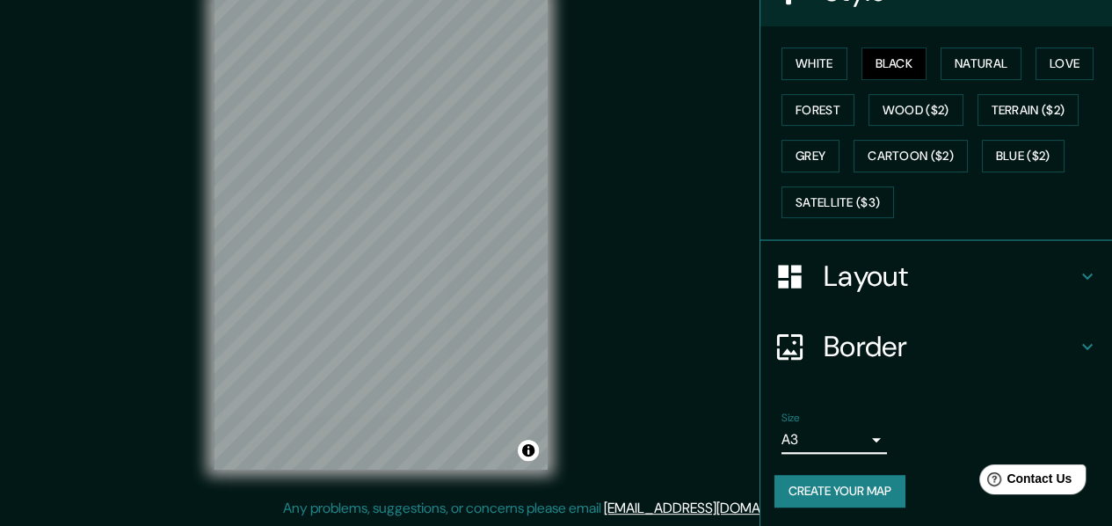
click at [819, 483] on button "Create your map" at bounding box center [840, 491] width 131 height 33
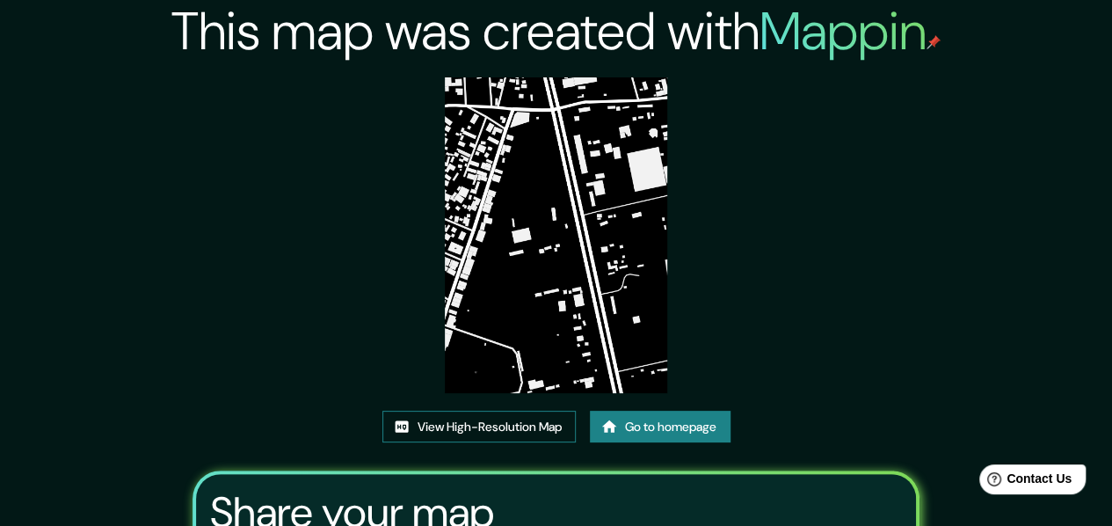
click at [531, 426] on link "View High-Resolution Map" at bounding box center [478, 427] width 193 height 33
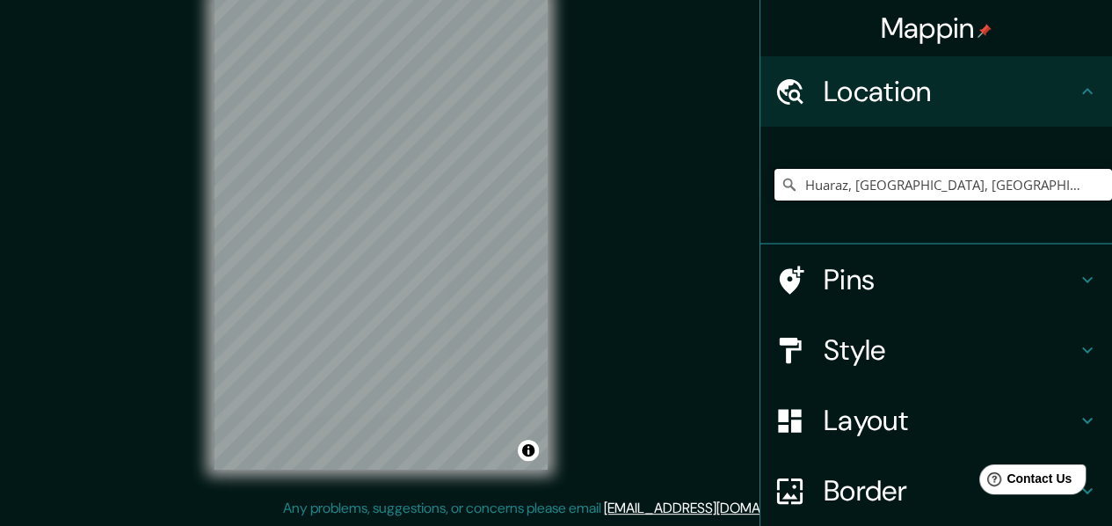
click at [842, 191] on input "Huaraz, [GEOGRAPHIC_DATA], [GEOGRAPHIC_DATA], [GEOGRAPHIC_DATA]" at bounding box center [944, 185] width 338 height 32
click at [842, 187] on input "Pick your city or area" at bounding box center [944, 185] width 338 height 32
paste input "Huaraz, [GEOGRAPHIC_DATA], [GEOGRAPHIC_DATA], [GEOGRAPHIC_DATA]"
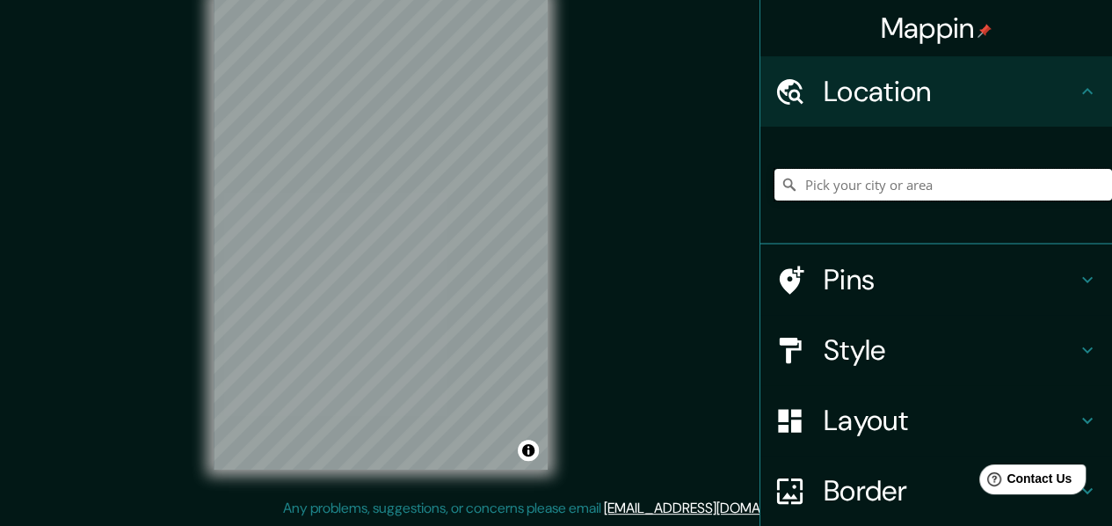
type input "Huaraz, Chancay, Departamento de Lima, Perú"
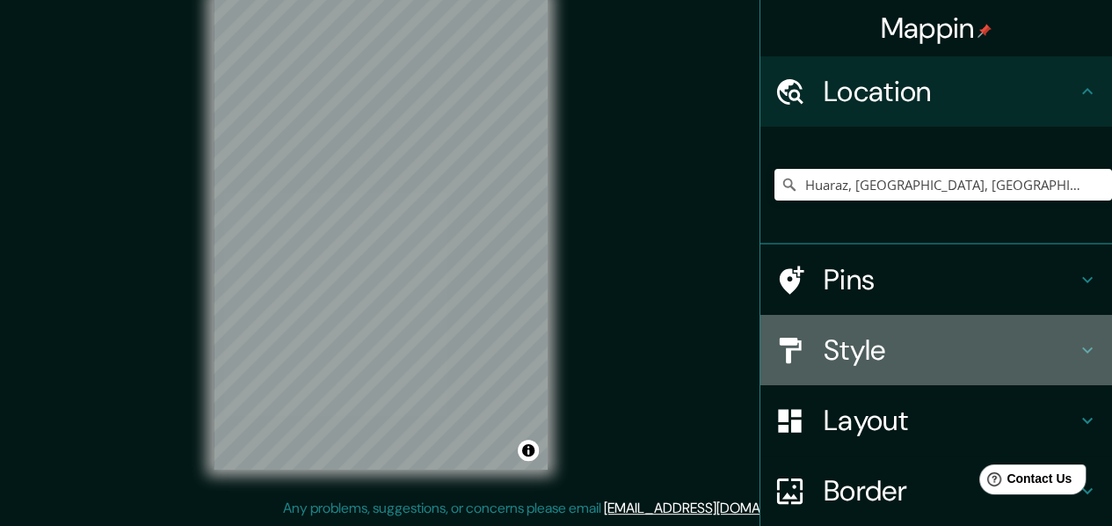
click at [876, 342] on h4 "Style" at bounding box center [950, 349] width 253 height 35
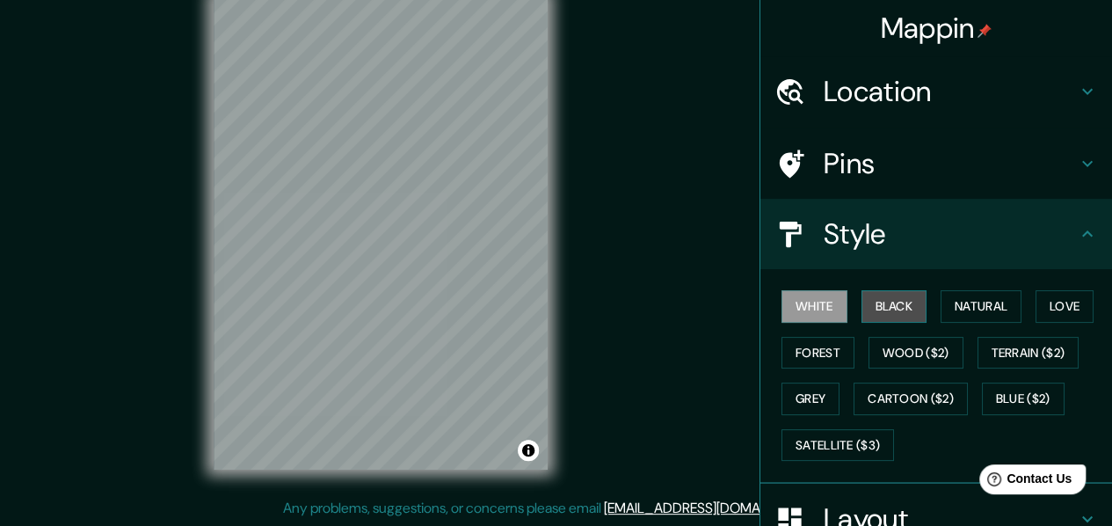
click at [888, 311] on button "Black" at bounding box center [895, 306] width 66 height 33
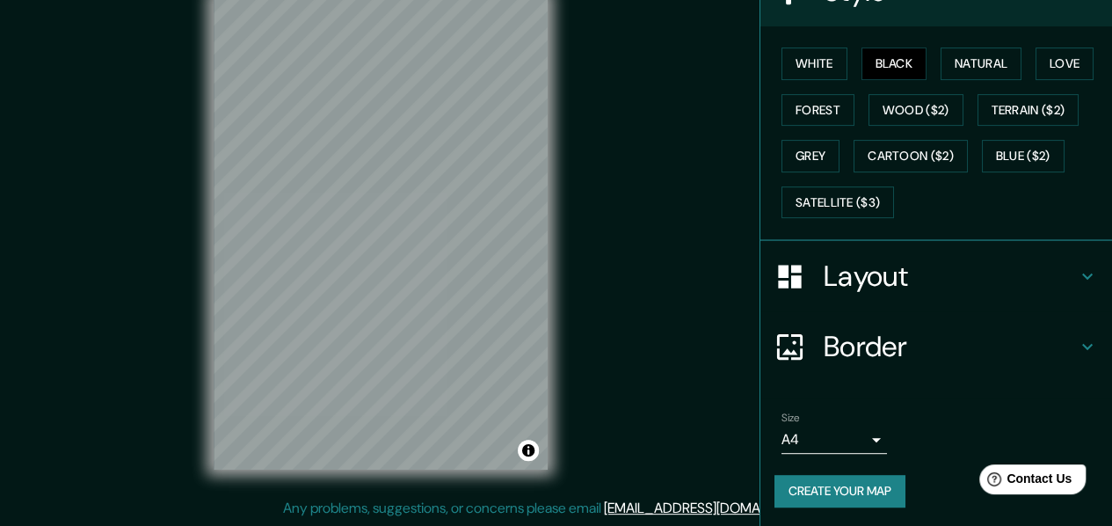
click at [817, 435] on body "Mappin Location Huaraz, Chancay, Departamento de Lima, Perú Pins Style White Bl…" at bounding box center [556, 231] width 1112 height 526
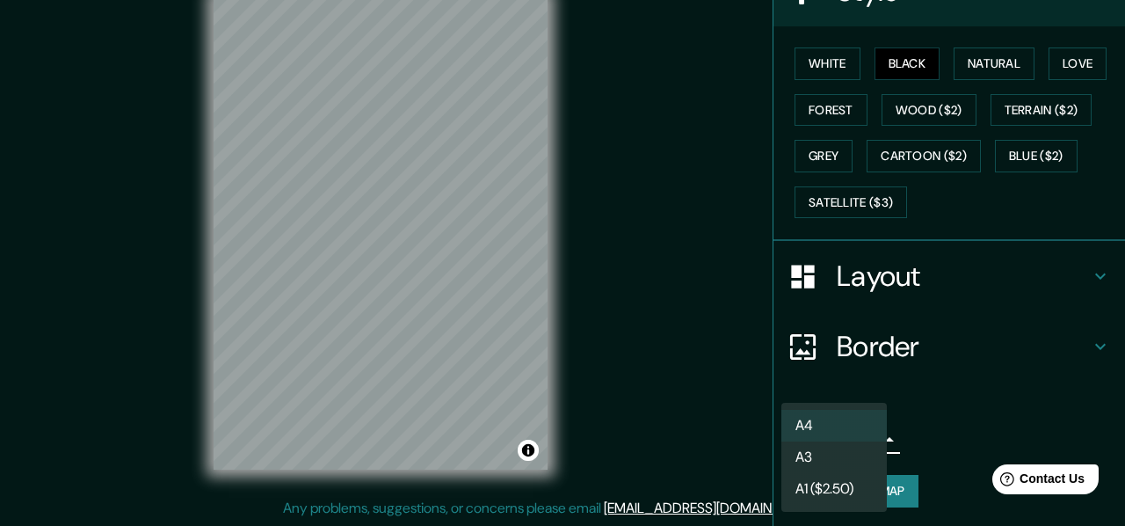
click at [800, 459] on li "A3" at bounding box center [835, 457] width 106 height 32
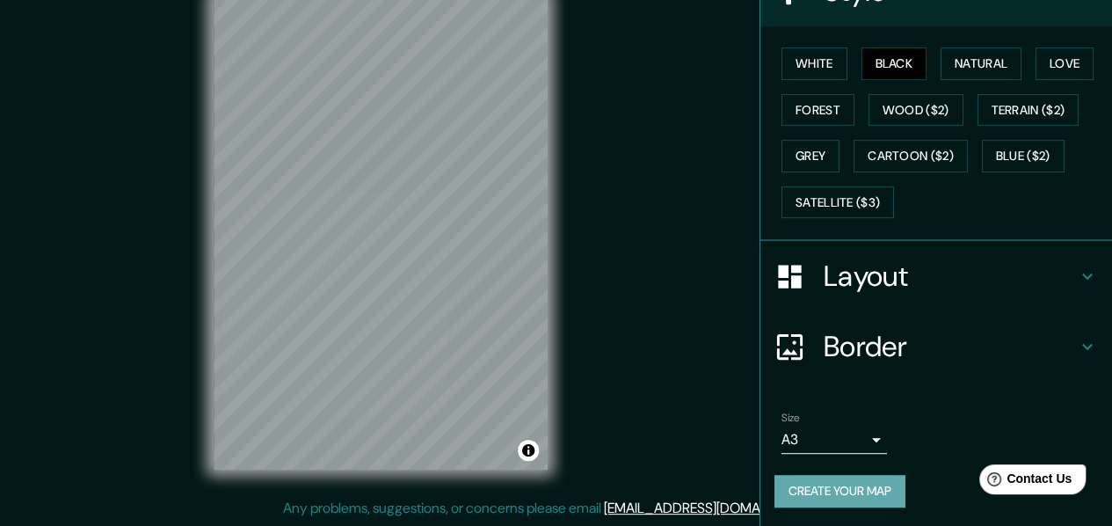
click at [824, 483] on button "Create your map" at bounding box center [840, 491] width 131 height 33
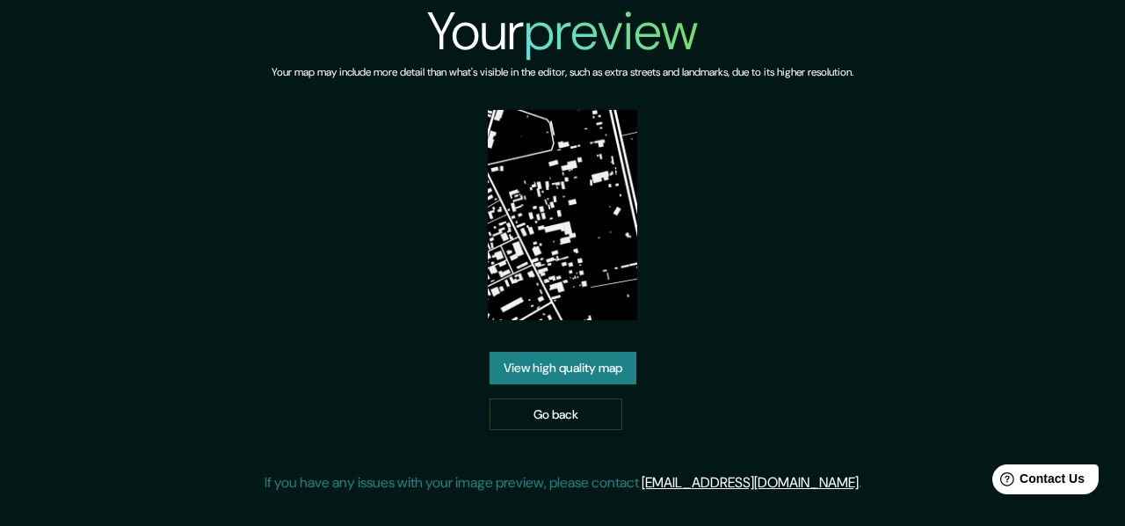
click at [601, 375] on link "View high quality map" at bounding box center [563, 368] width 147 height 33
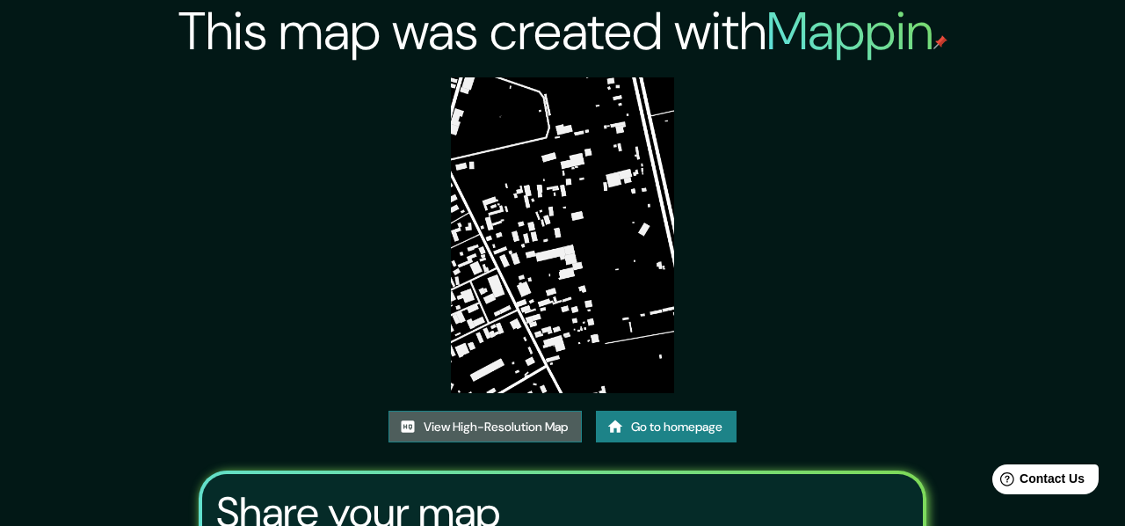
click at [506, 411] on link "View High-Resolution Map" at bounding box center [485, 427] width 193 height 33
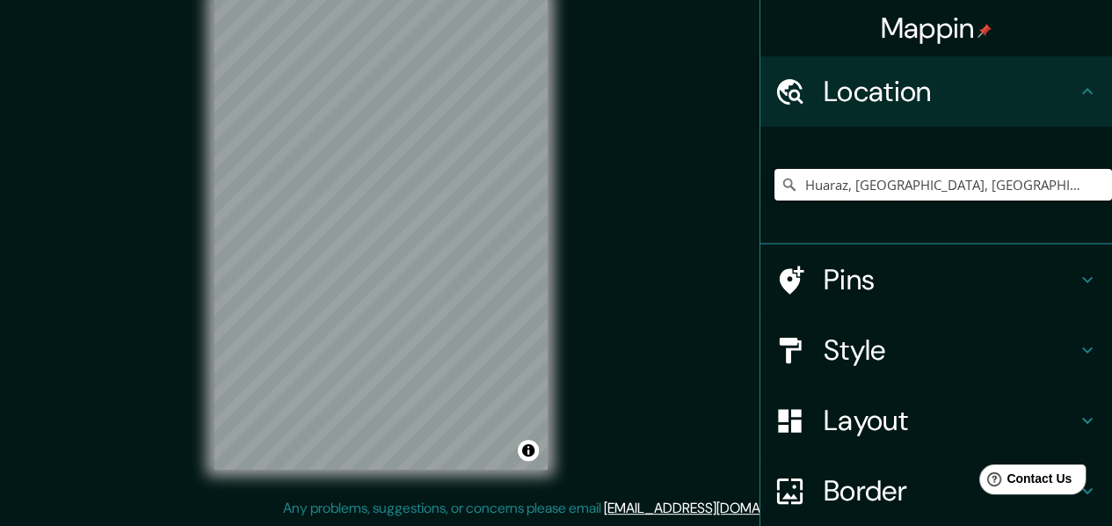
click at [916, 181] on input "Huaraz, [GEOGRAPHIC_DATA], [GEOGRAPHIC_DATA], [GEOGRAPHIC_DATA]" at bounding box center [944, 185] width 338 height 32
click at [930, 171] on input "Pick your city or area" at bounding box center [944, 185] width 338 height 32
paste input "Huaraz, Chancay, Departamento de Lima, Perú"
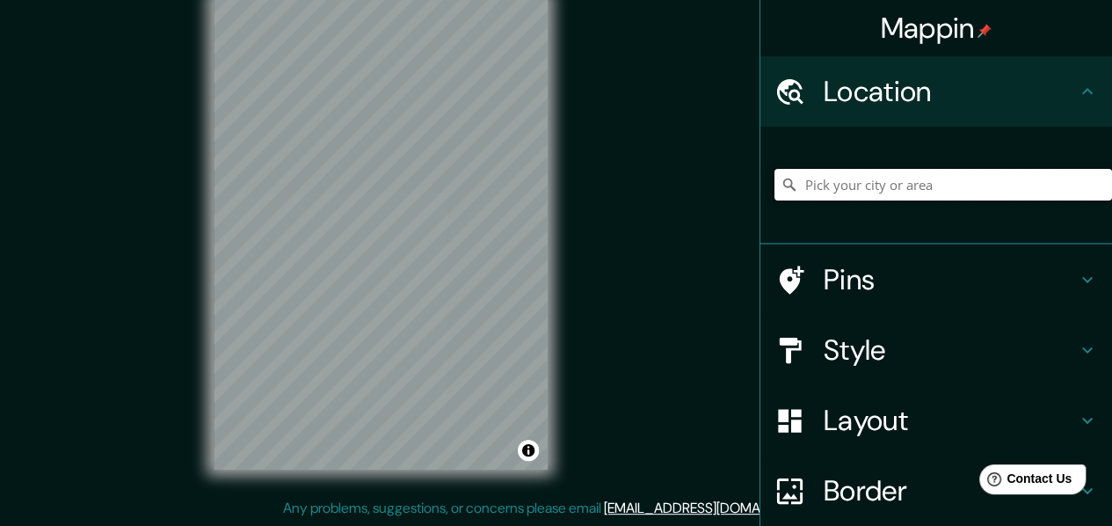
type input "Huaraz, Chancay, Departamento de Lima, Perú"
click at [913, 328] on div "Style" at bounding box center [937, 350] width 352 height 70
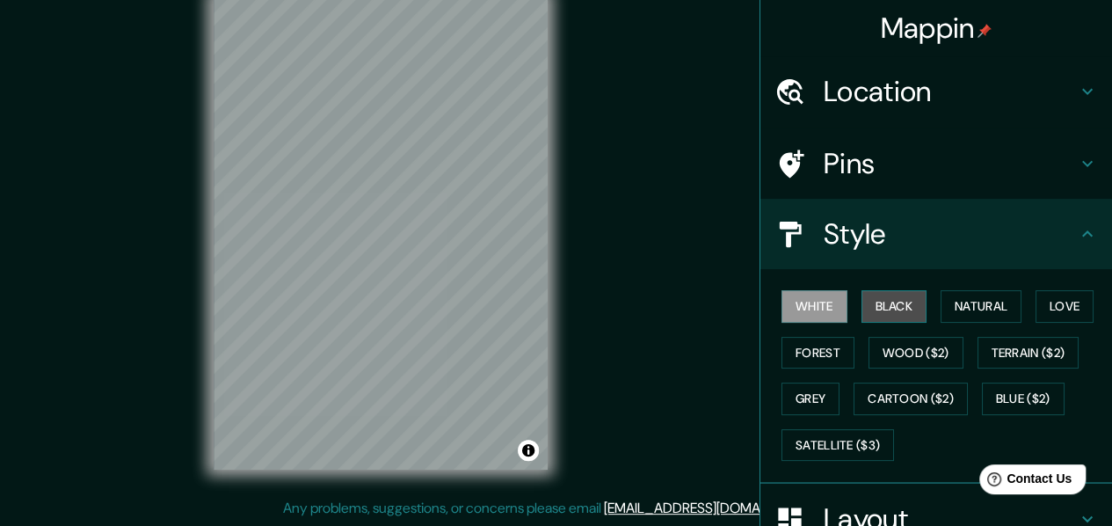
click at [913, 306] on button "Black" at bounding box center [895, 306] width 66 height 33
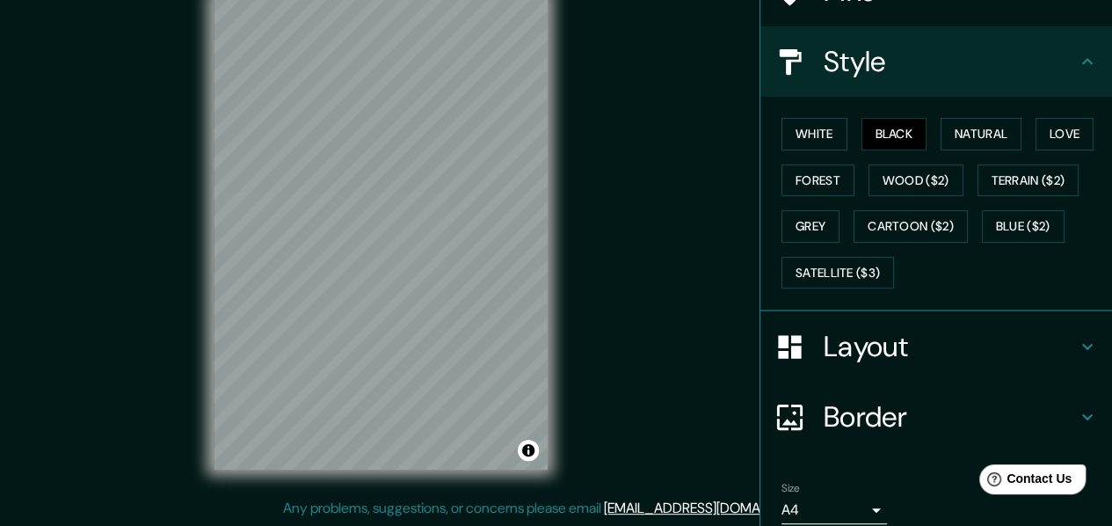
scroll to position [243, 0]
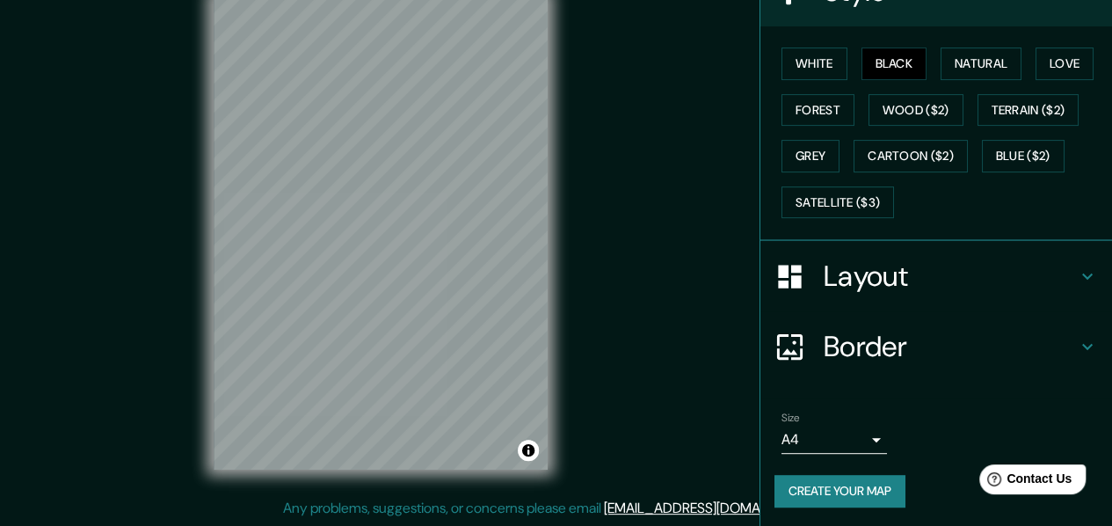
click at [809, 427] on body "Mappin Location Huaraz, Chancay, Departamento de Lima, Perú Pins Style White Bl…" at bounding box center [556, 231] width 1112 height 526
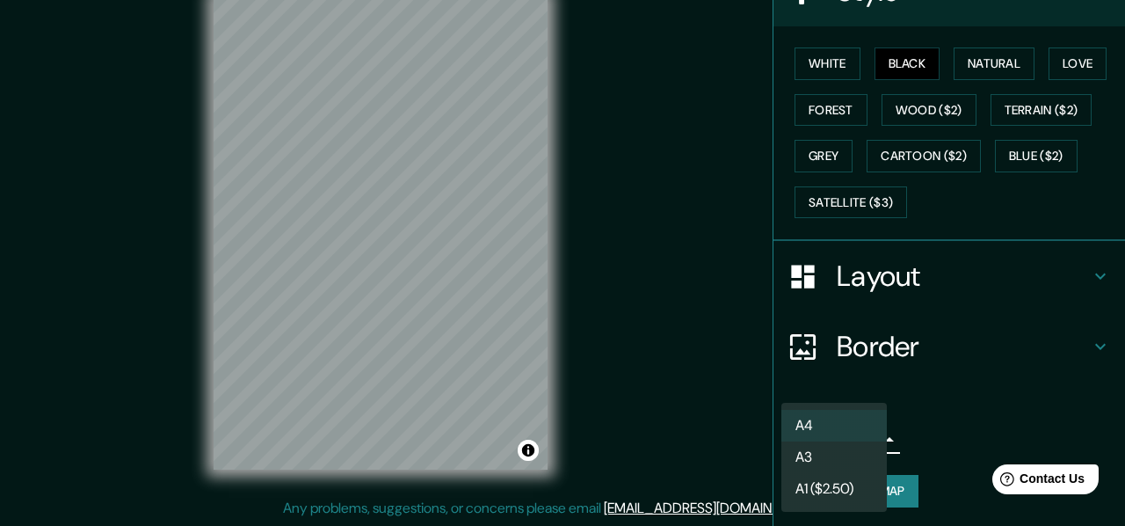
click at [800, 456] on li "A3" at bounding box center [835, 457] width 106 height 32
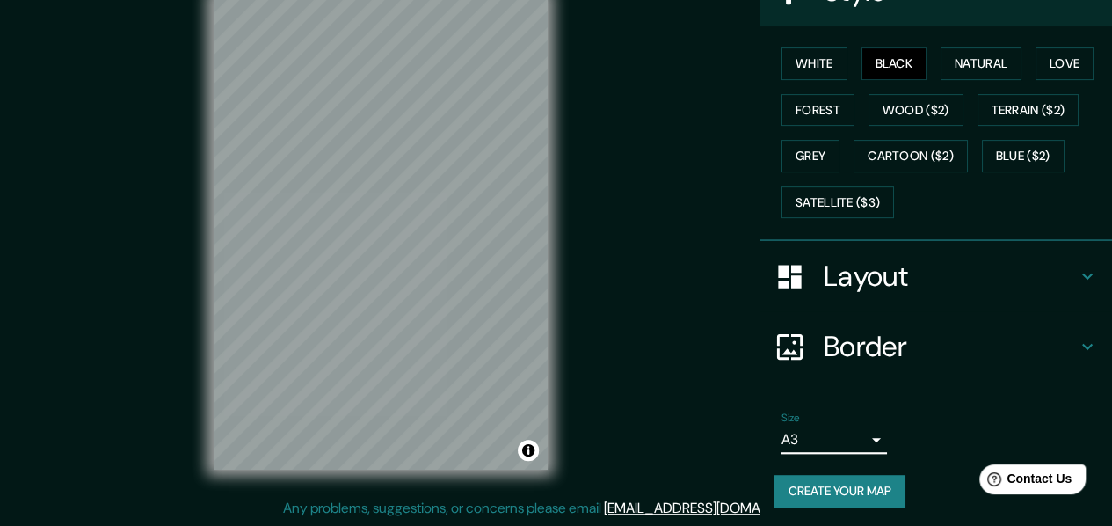
click at [835, 491] on button "Create your map" at bounding box center [840, 491] width 131 height 33
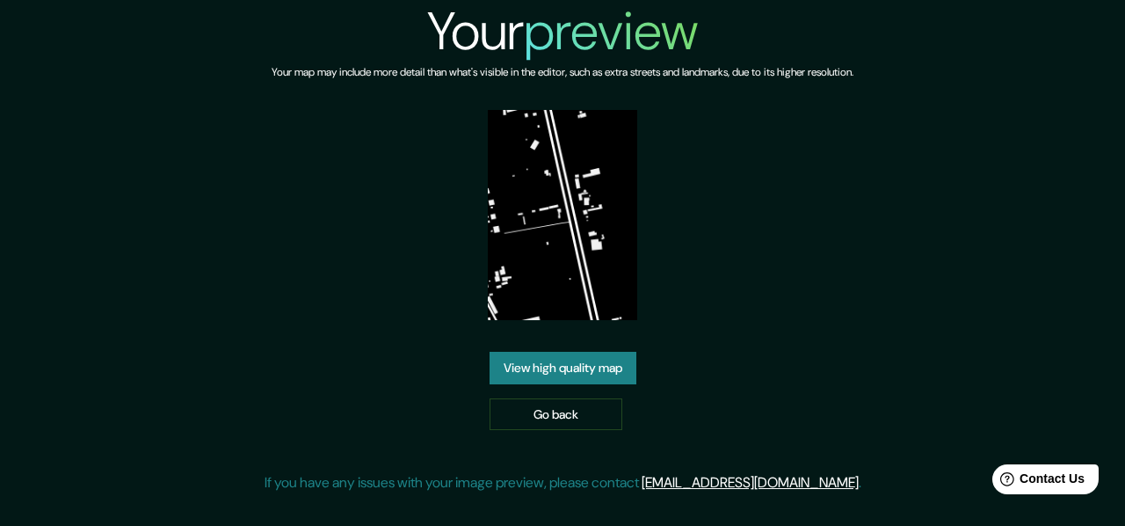
click at [539, 372] on link "View high quality map" at bounding box center [563, 368] width 147 height 33
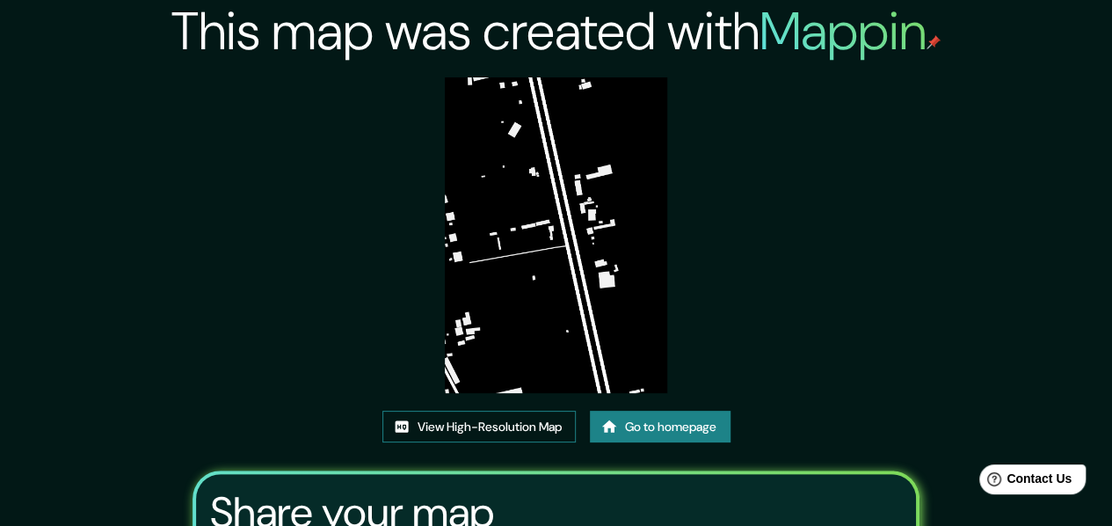
drag, startPoint x: 535, startPoint y: 203, endPoint x: 464, endPoint y: 424, distance: 231.6
click at [455, 433] on link "View High-Resolution Map" at bounding box center [478, 427] width 193 height 33
